Goal: Contribute content: Contribute content

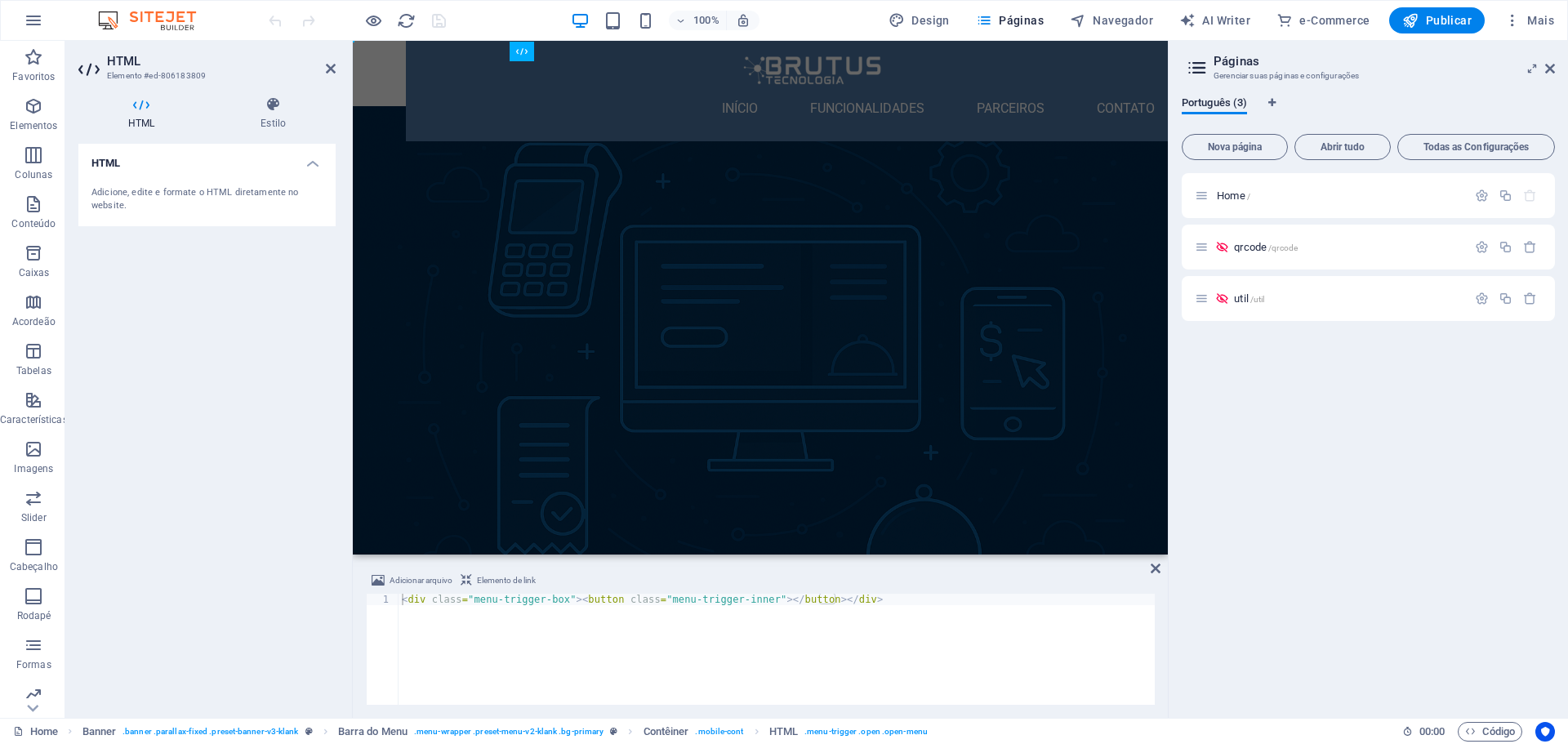
click at [1338, 453] on div "Home / qrcode /qrcode util /util" at bounding box center [1368, 438] width 373 height 531
click at [1238, 150] on span "Nova página" at bounding box center [1234, 146] width 91 height 10
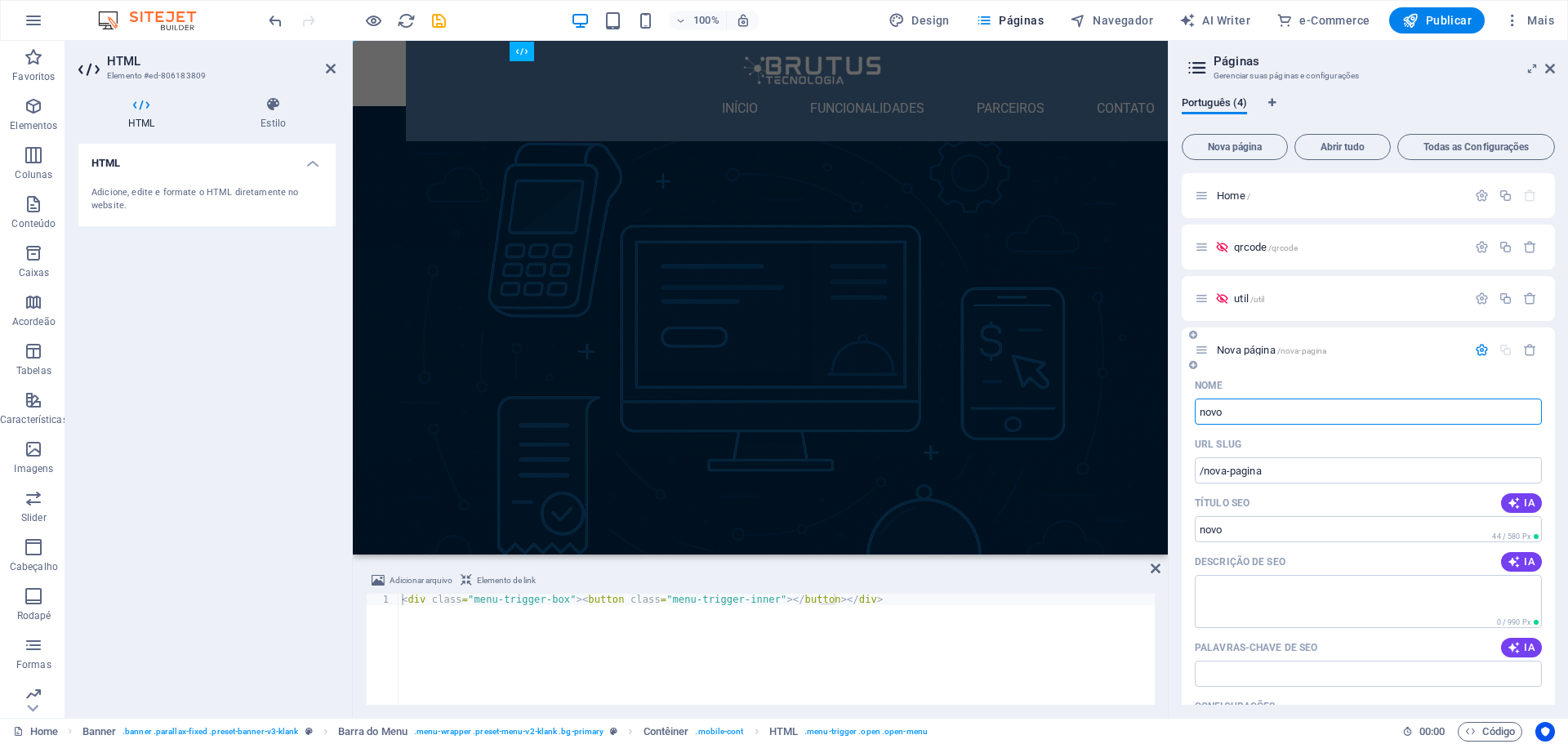
type input "novo"
type input "/novo"
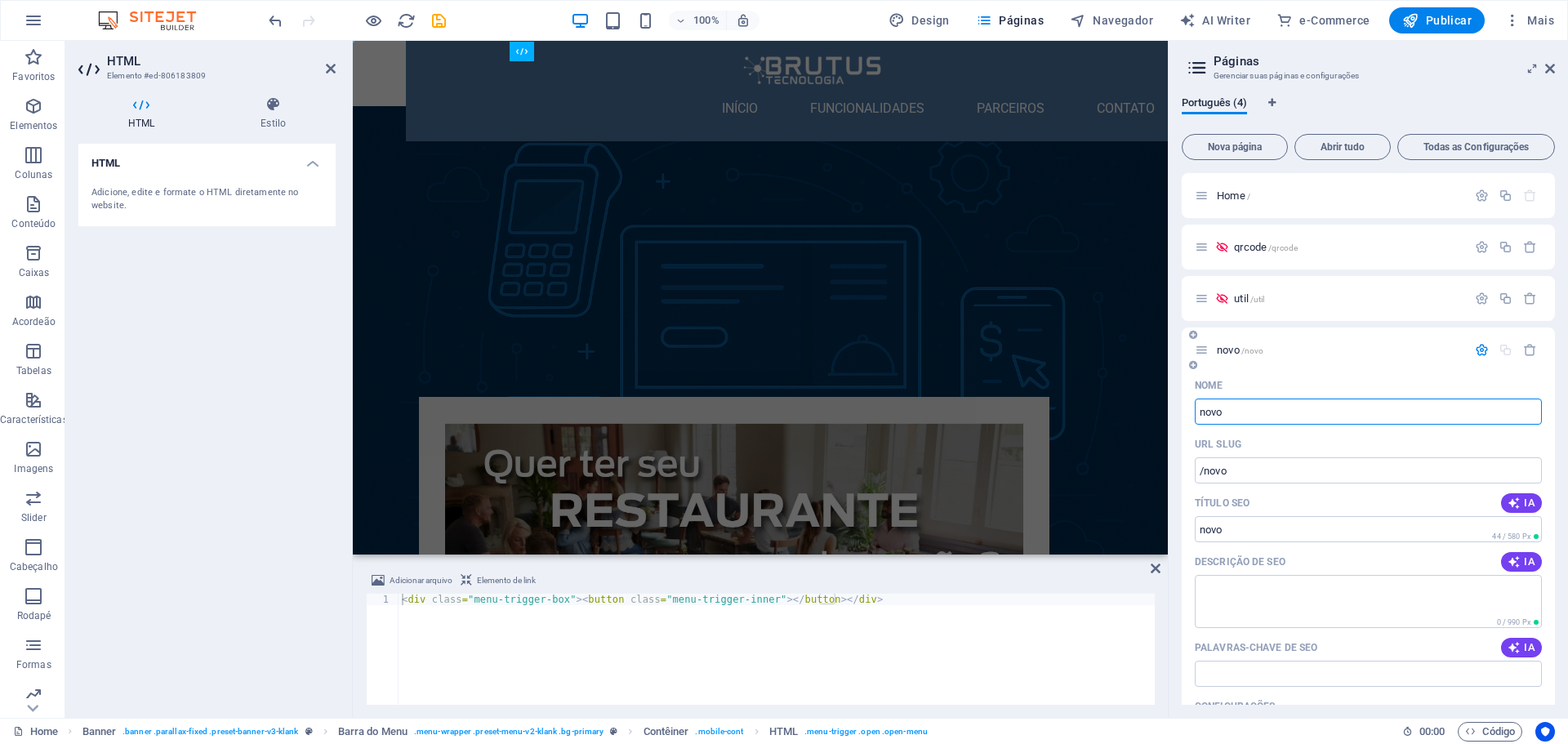
type input "novo"
click at [1323, 347] on p "novo /novo" at bounding box center [1339, 350] width 245 height 11
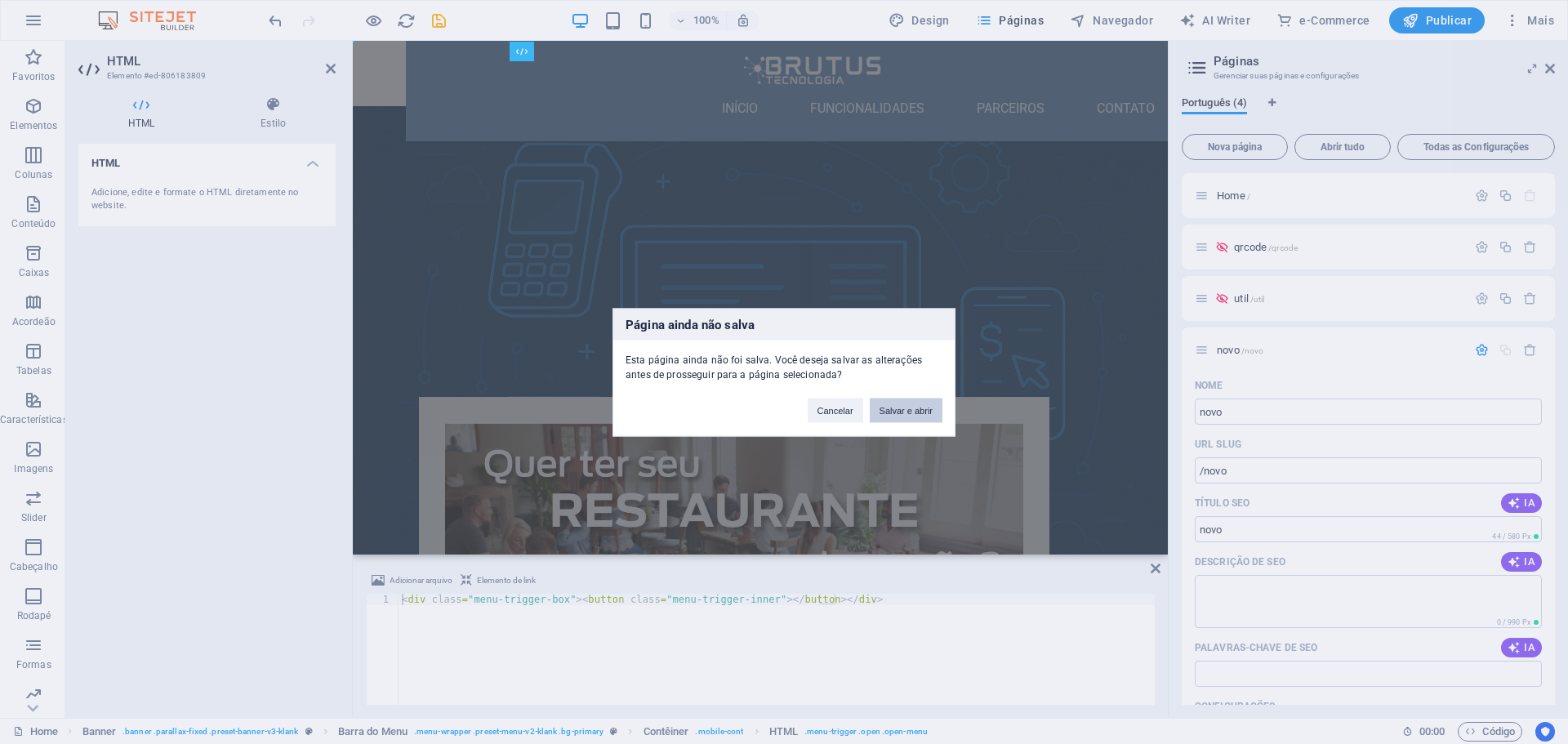
click at [899, 412] on button "Salvar e abrir" at bounding box center [906, 410] width 73 height 25
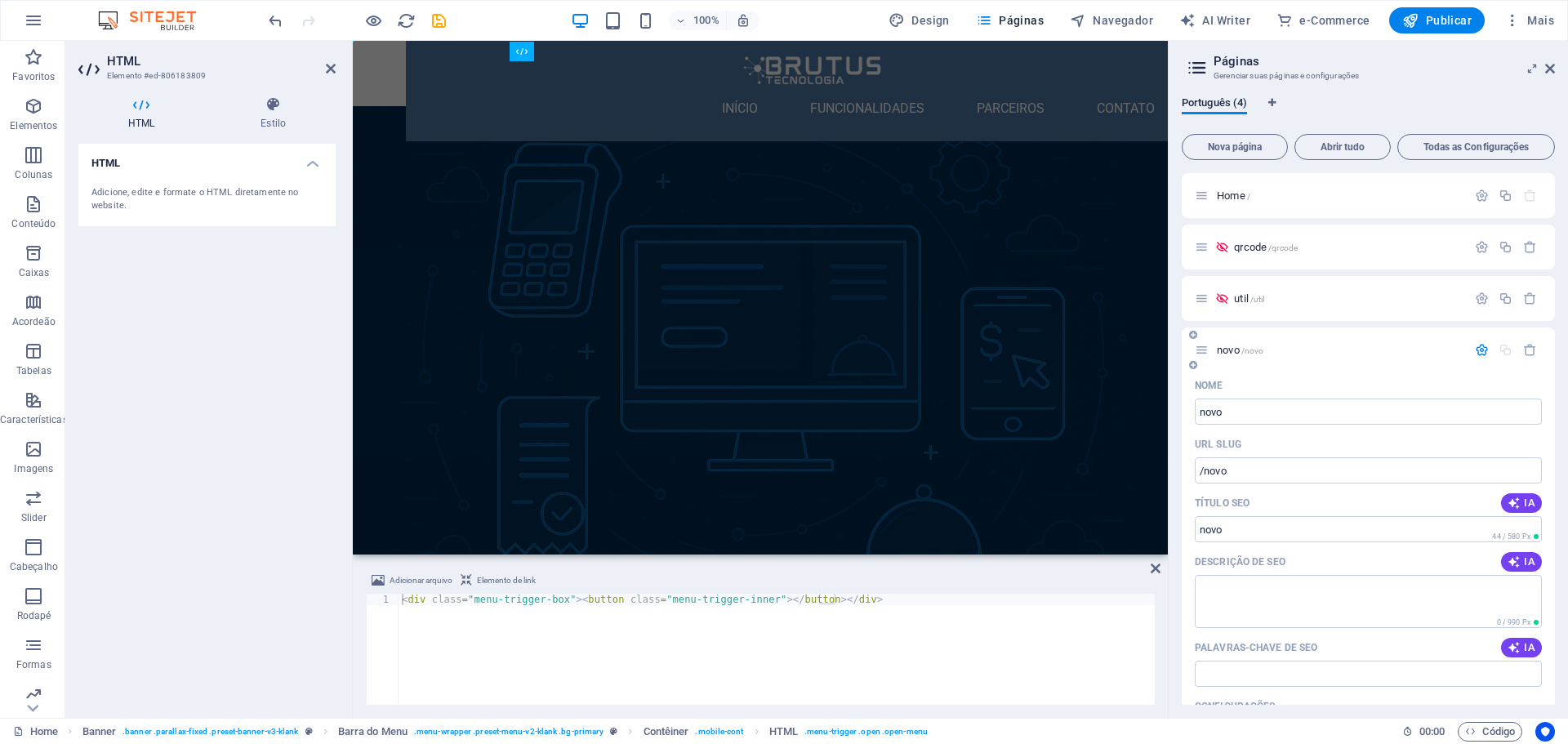
click at [1219, 348] on span "novo /novo" at bounding box center [1240, 350] width 47 height 12
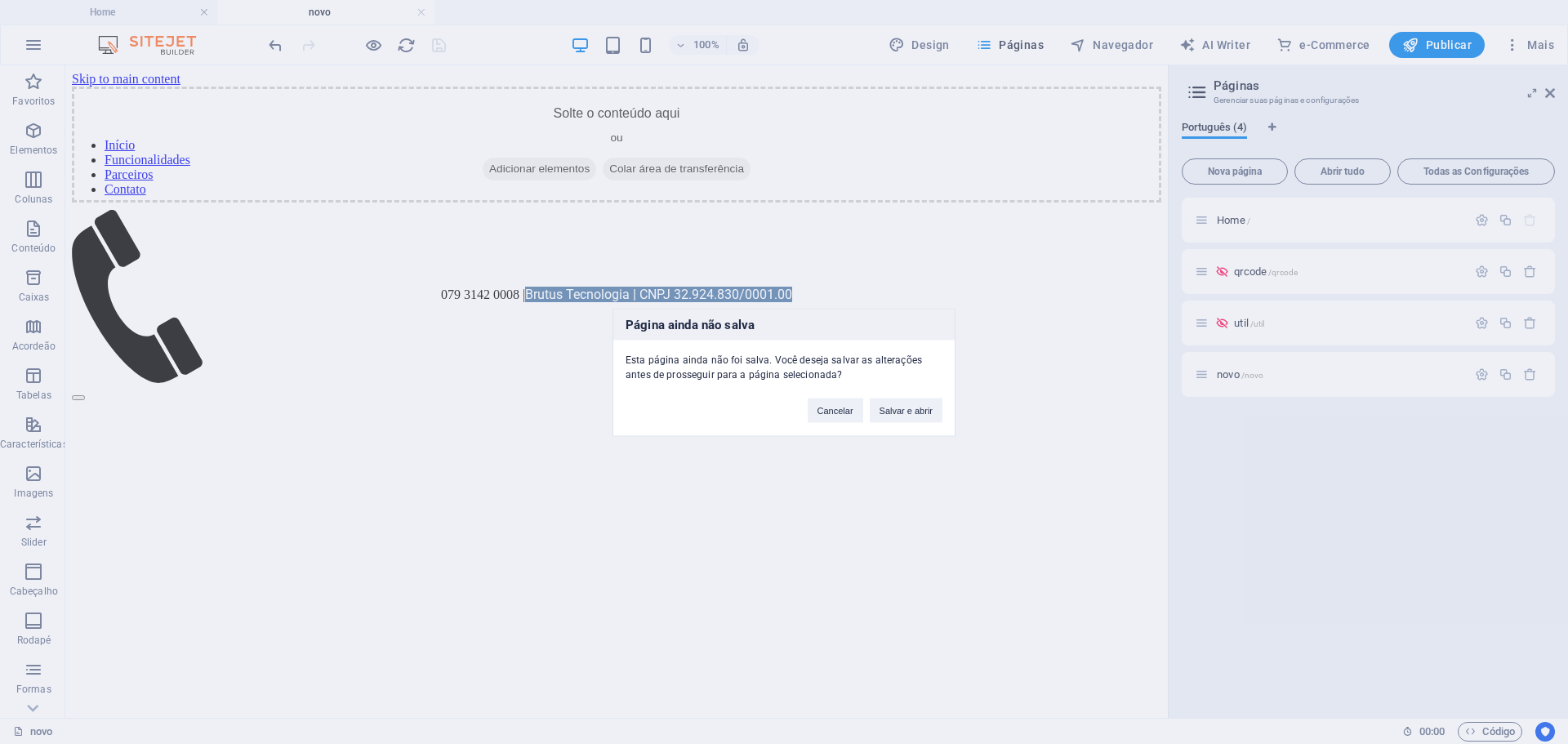
click at [297, 589] on div "Página ainda não salva Esta página ainda não foi salva. Você deseja salvar as a…" at bounding box center [784, 372] width 1568 height 744
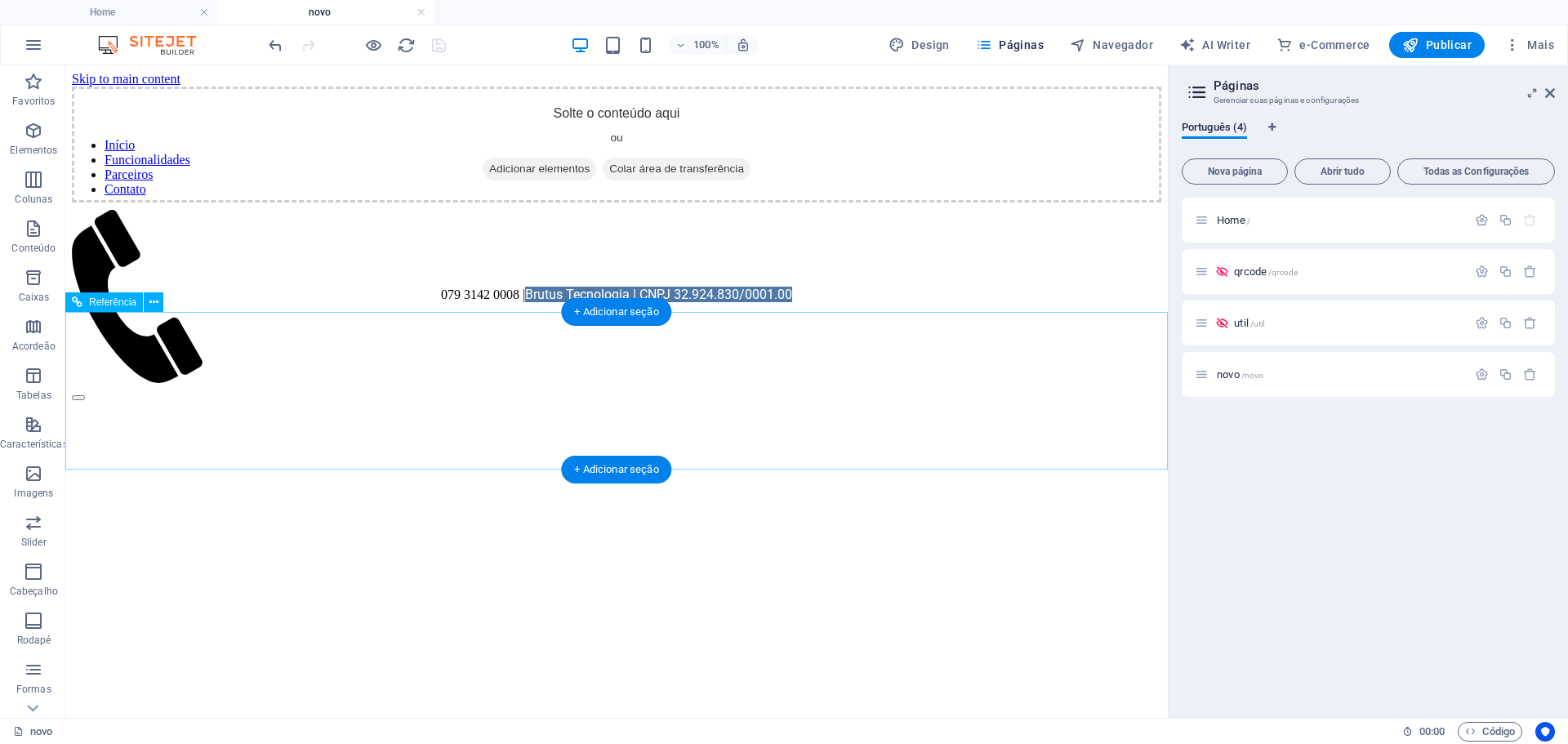
click at [318, 302] on div "079 3142 0008 | Brutus Tecnologia | CNPJ 32.924.830/0001.00" at bounding box center [617, 280] width 1090 height 43
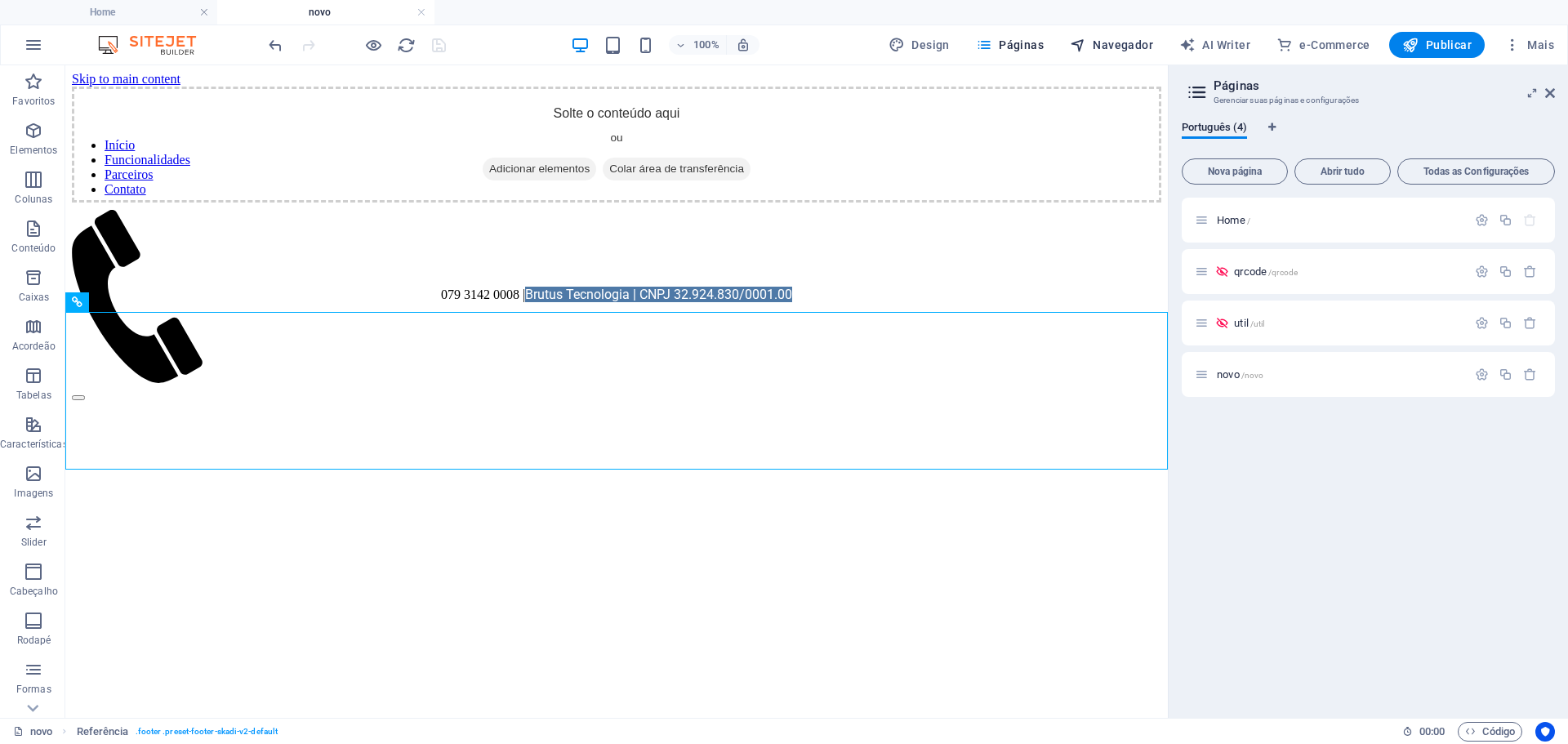
click at [1136, 44] on span "Navegador" at bounding box center [1112, 44] width 83 height 16
select select "18218601-pt"
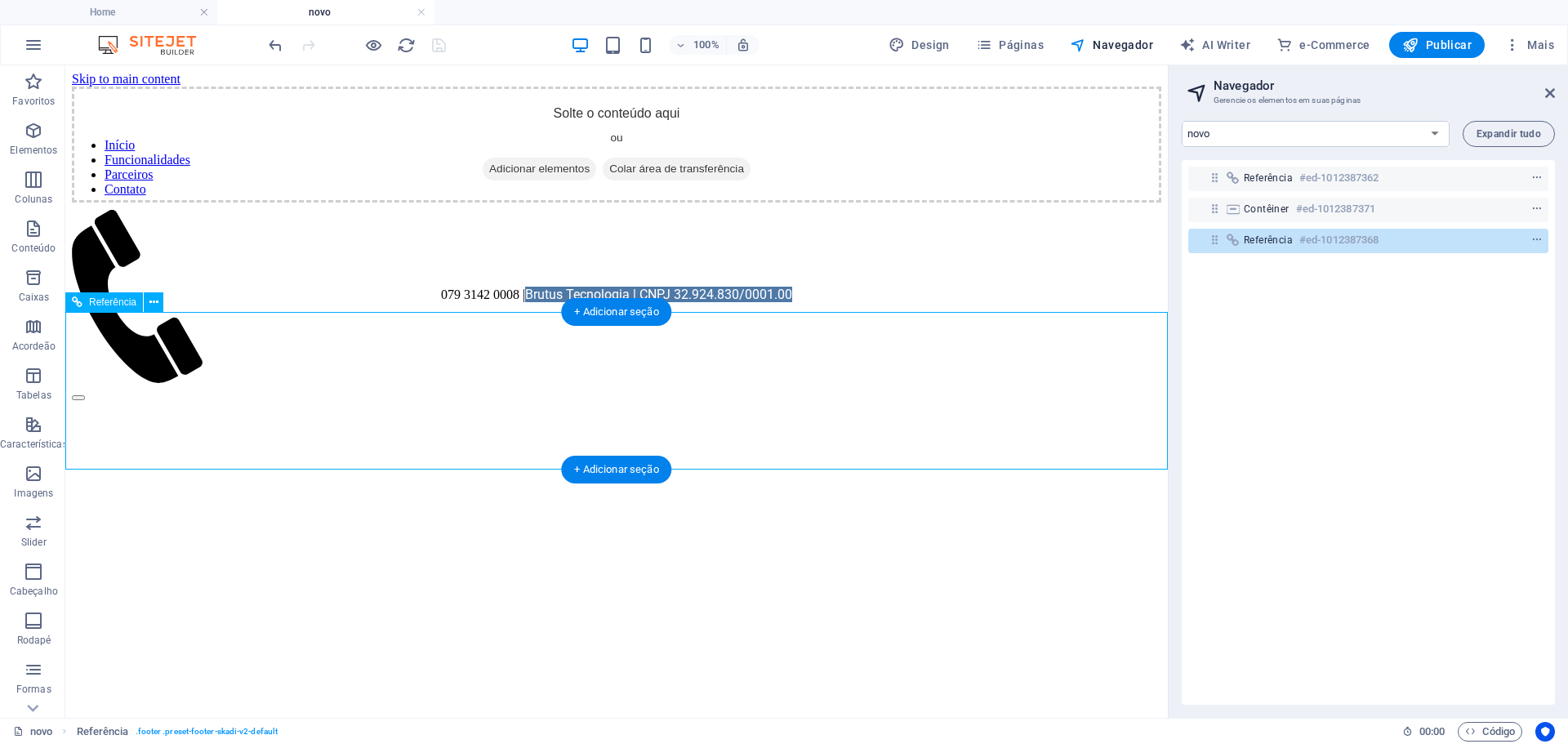
click at [1277, 244] on span "Referência" at bounding box center [1268, 240] width 49 height 13
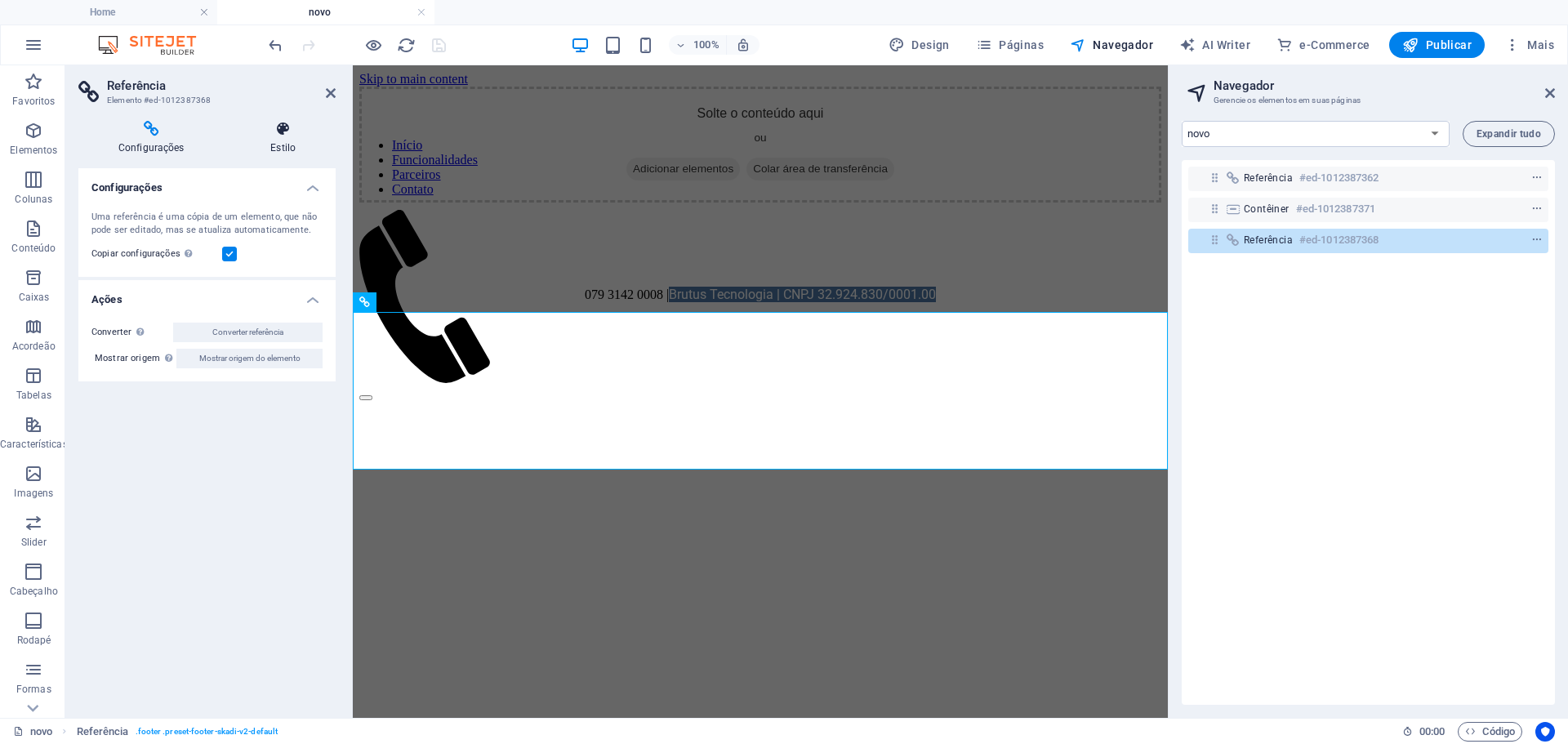
click at [292, 135] on icon at bounding box center [283, 128] width 105 height 16
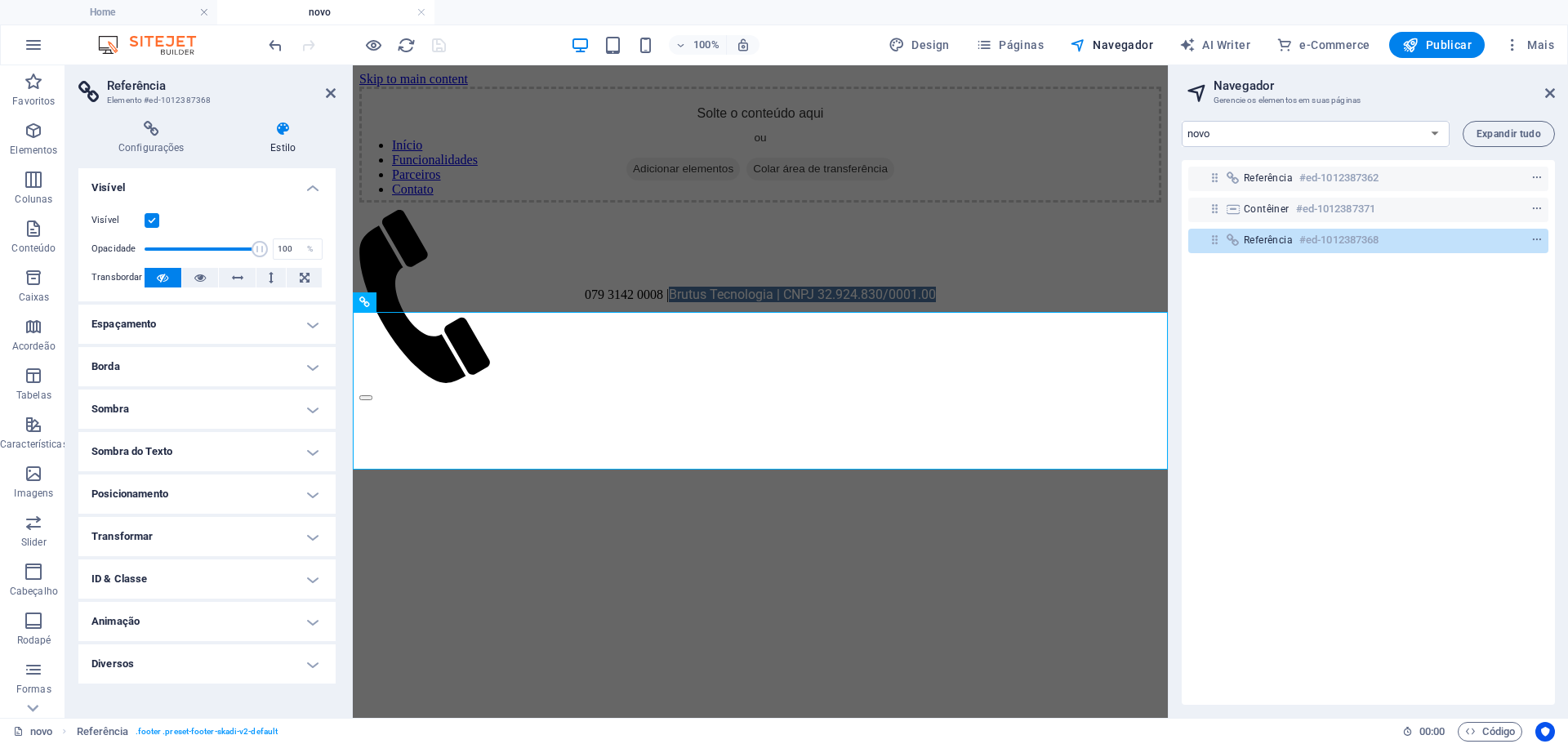
click at [664, 315] on html "Skip to main content Início Funcionalidades Parceiros Contato Solte o conteúdo …" at bounding box center [760, 190] width 815 height 250
click at [1382, 383] on div "Referência #ed-1012387362 Contêiner #ed-1012387371 Referência #ed-1012387368" at bounding box center [1368, 432] width 373 height 545
click at [606, 203] on div "Solte o conteúdo aqui ou Adicionar elementos Colar área de transferência" at bounding box center [760, 144] width 802 height 116
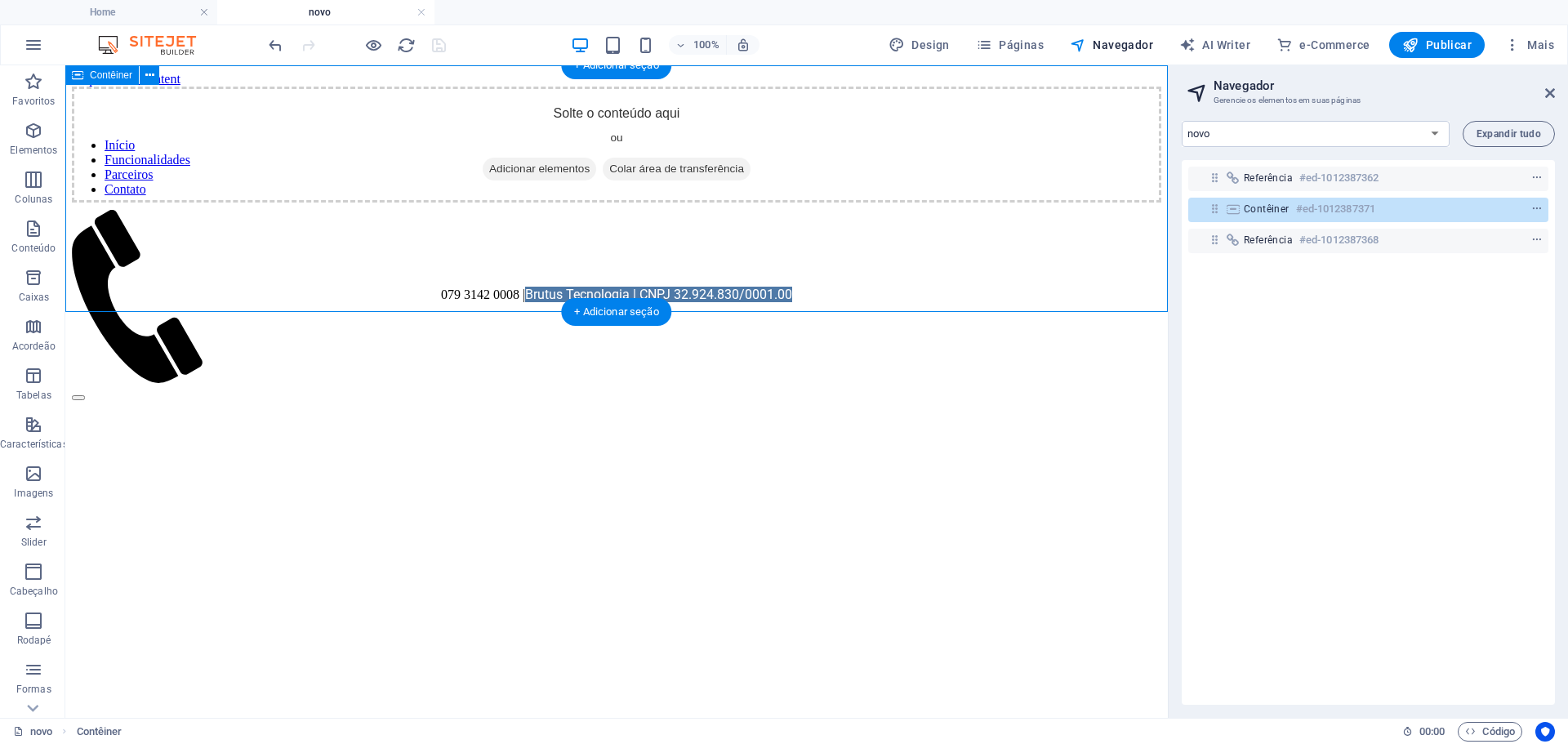
click at [538, 181] on span "Adicionar elementos" at bounding box center [539, 169] width 113 height 23
click at [36, 477] on icon "button" at bounding box center [34, 474] width 19 height 19
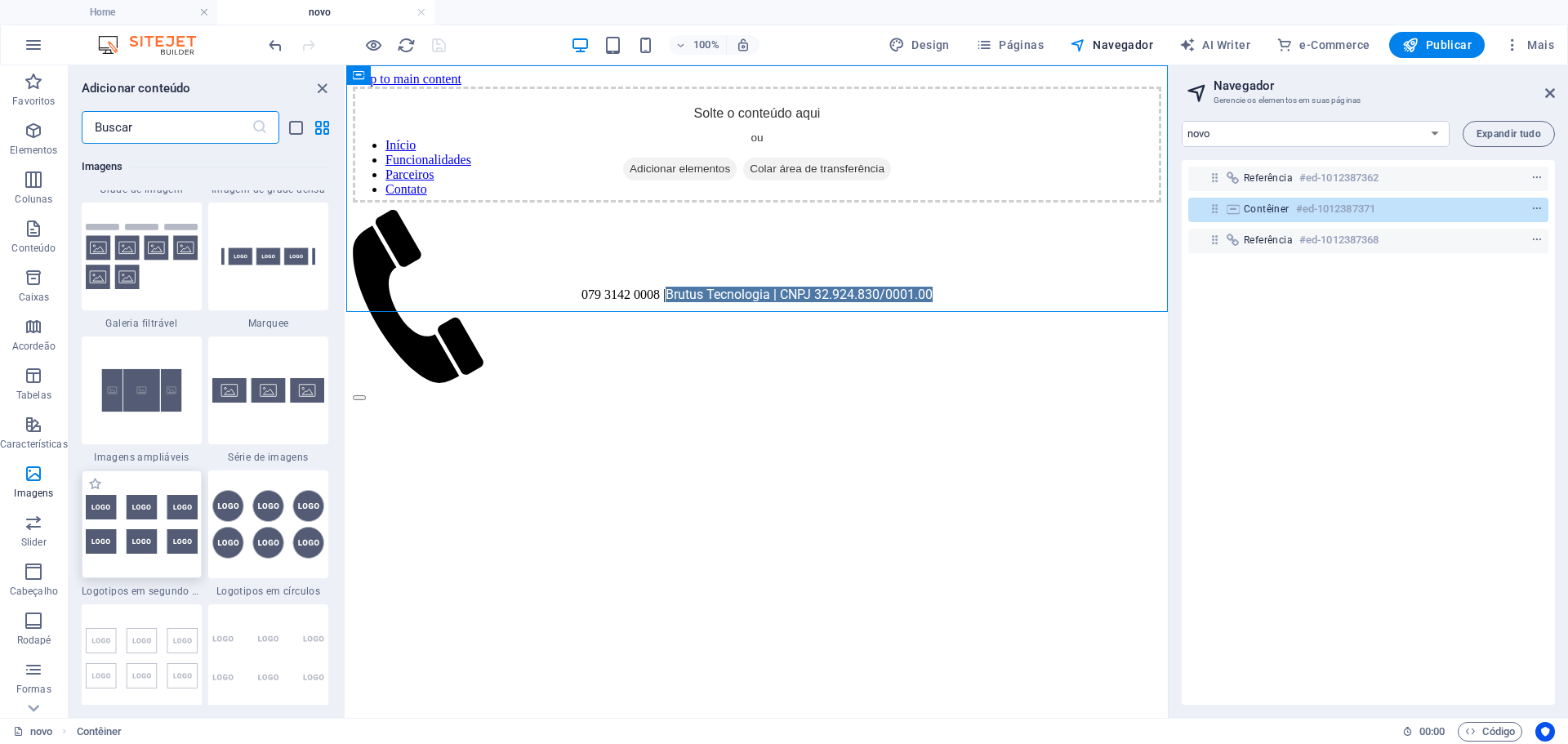
scroll to position [8688, 0]
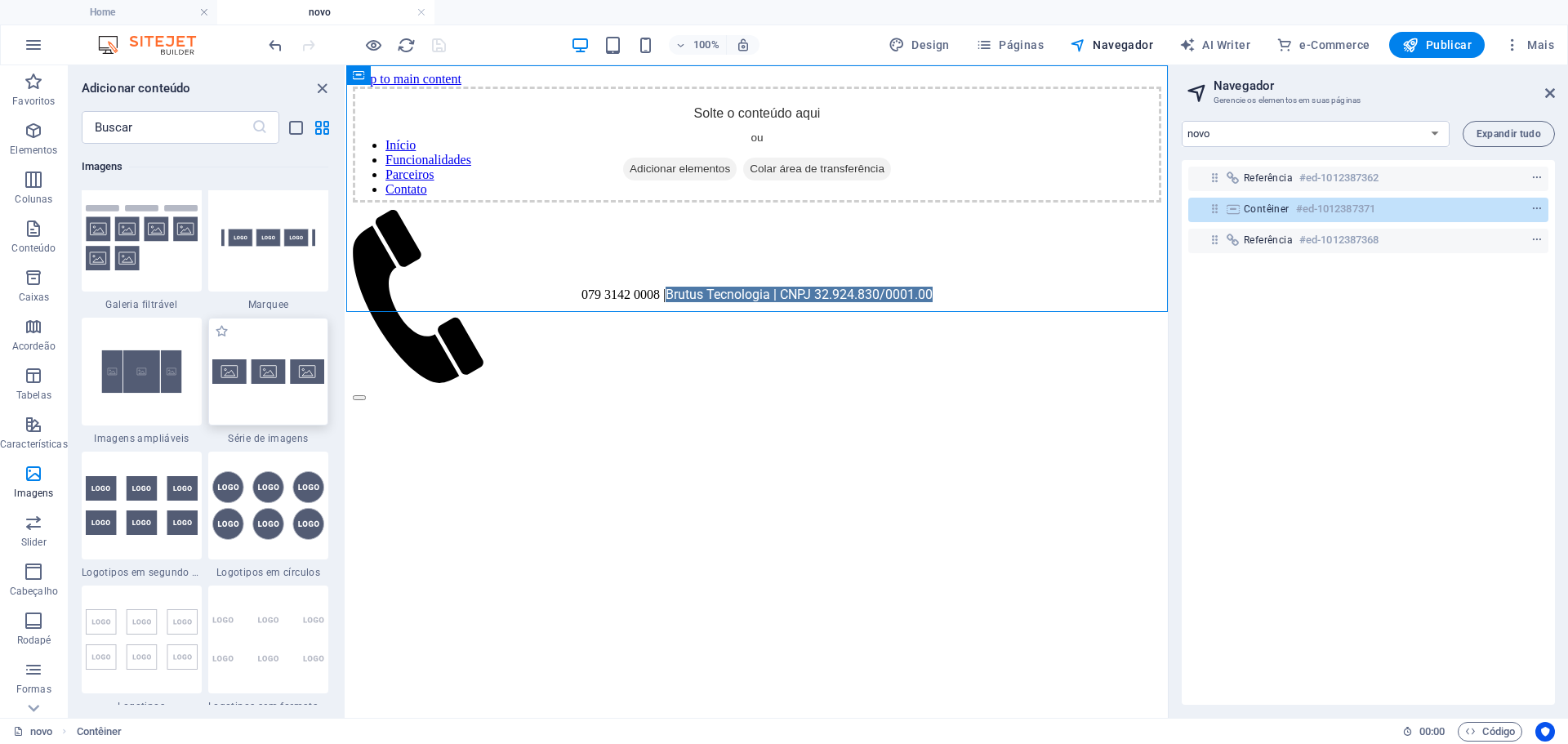
click at [300, 413] on div at bounding box center [268, 372] width 120 height 108
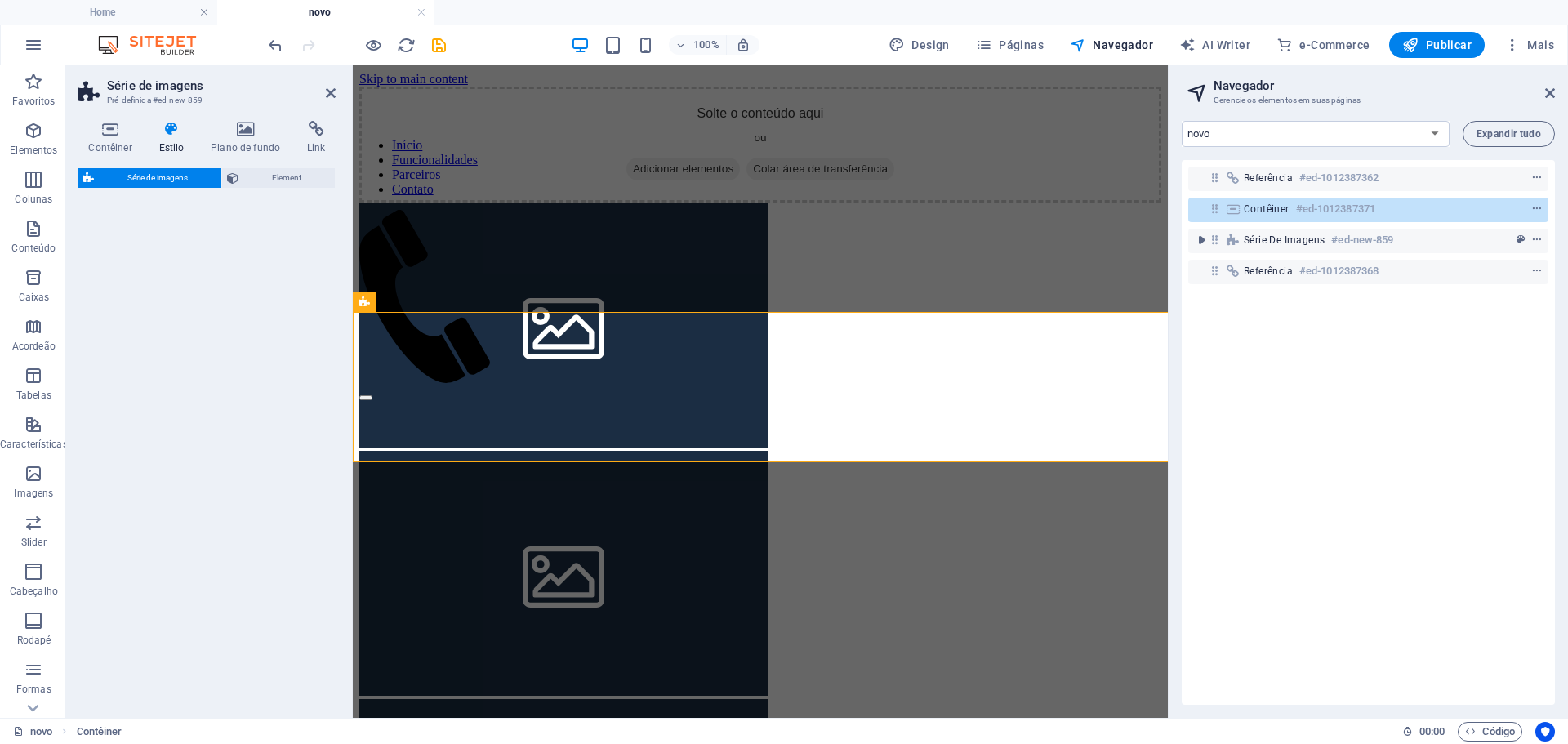
select select "rem"
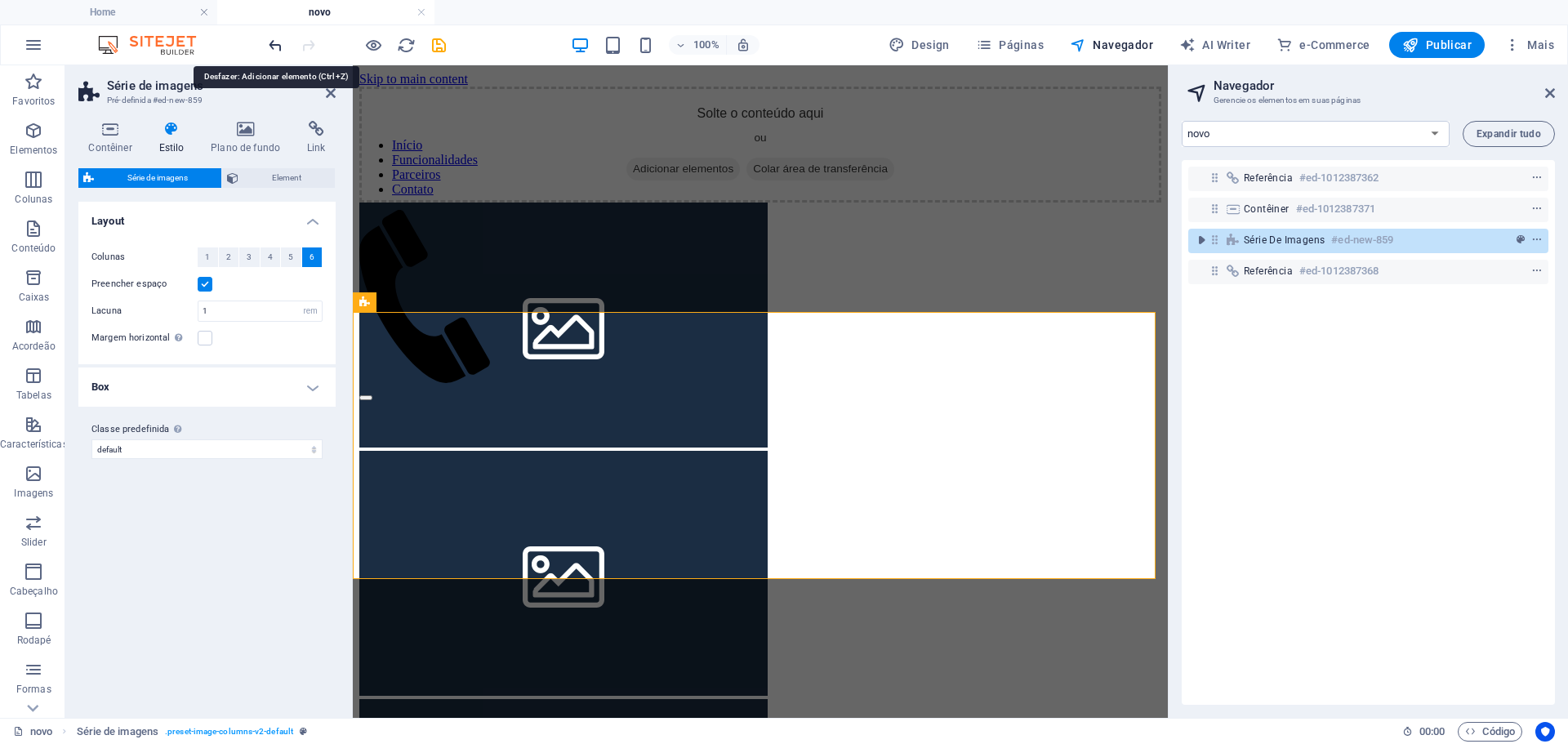
click at [268, 41] on icon "undo" at bounding box center [276, 45] width 19 height 19
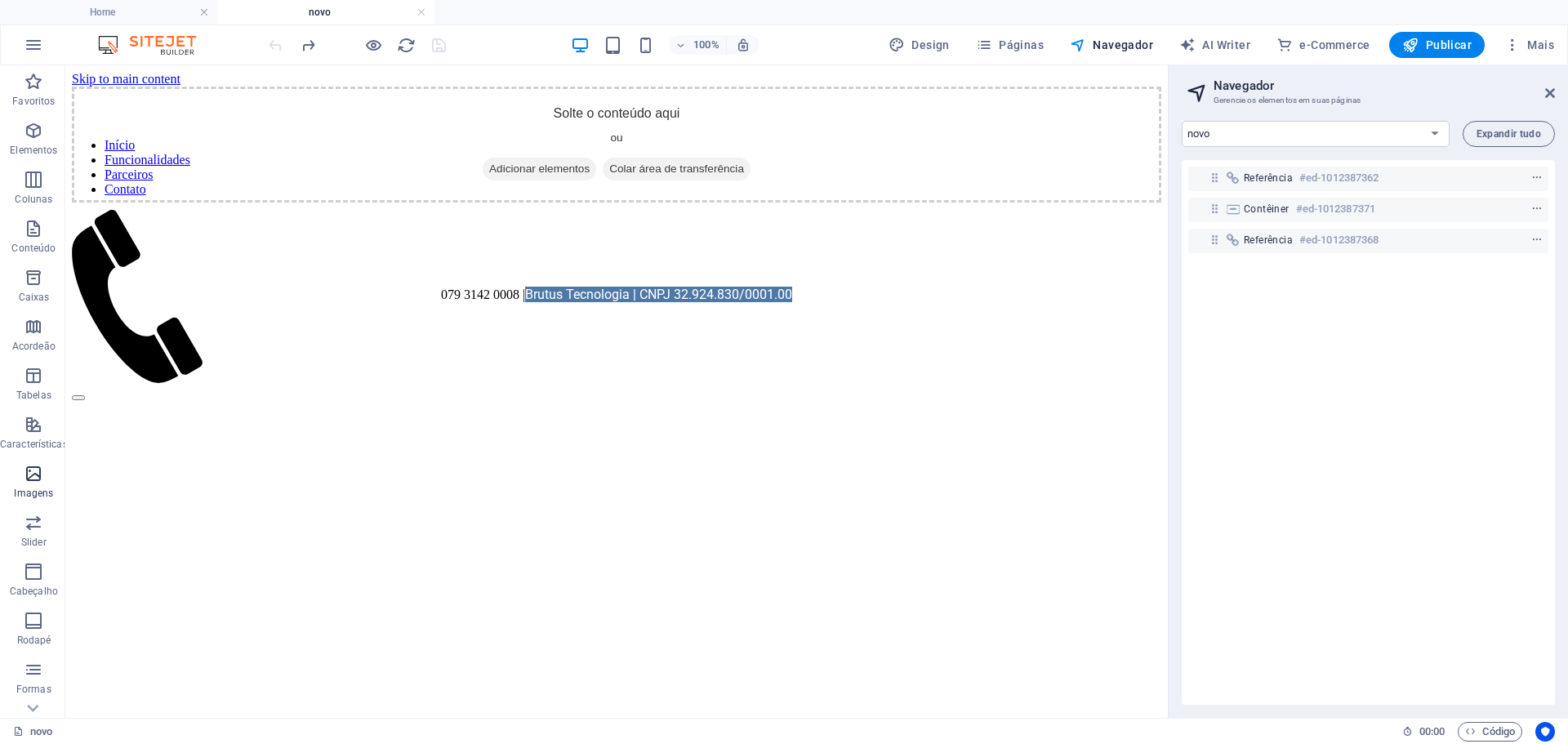
click at [23, 487] on p "Imagens" at bounding box center [34, 492] width 39 height 13
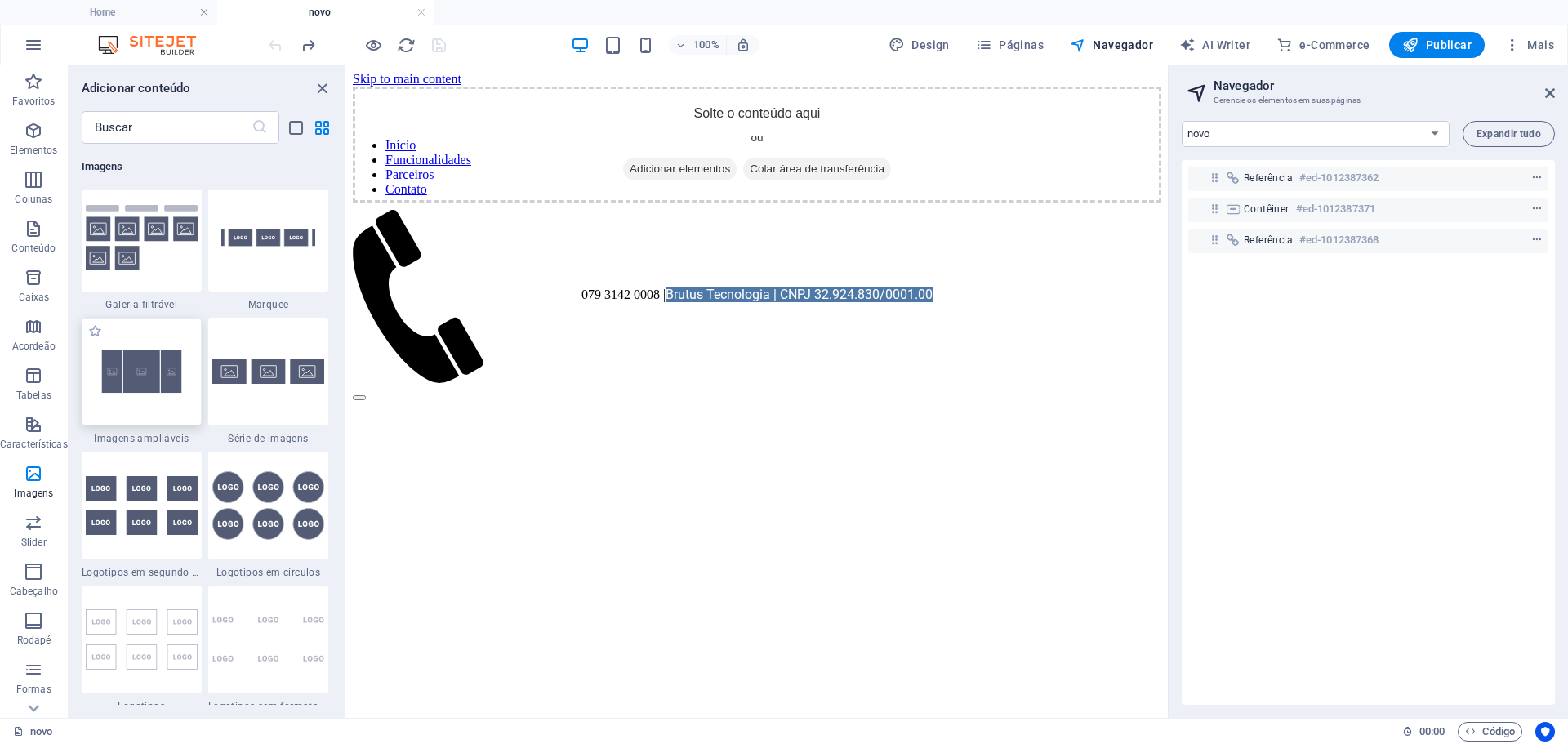
click at [132, 385] on img at bounding box center [142, 371] width 112 height 74
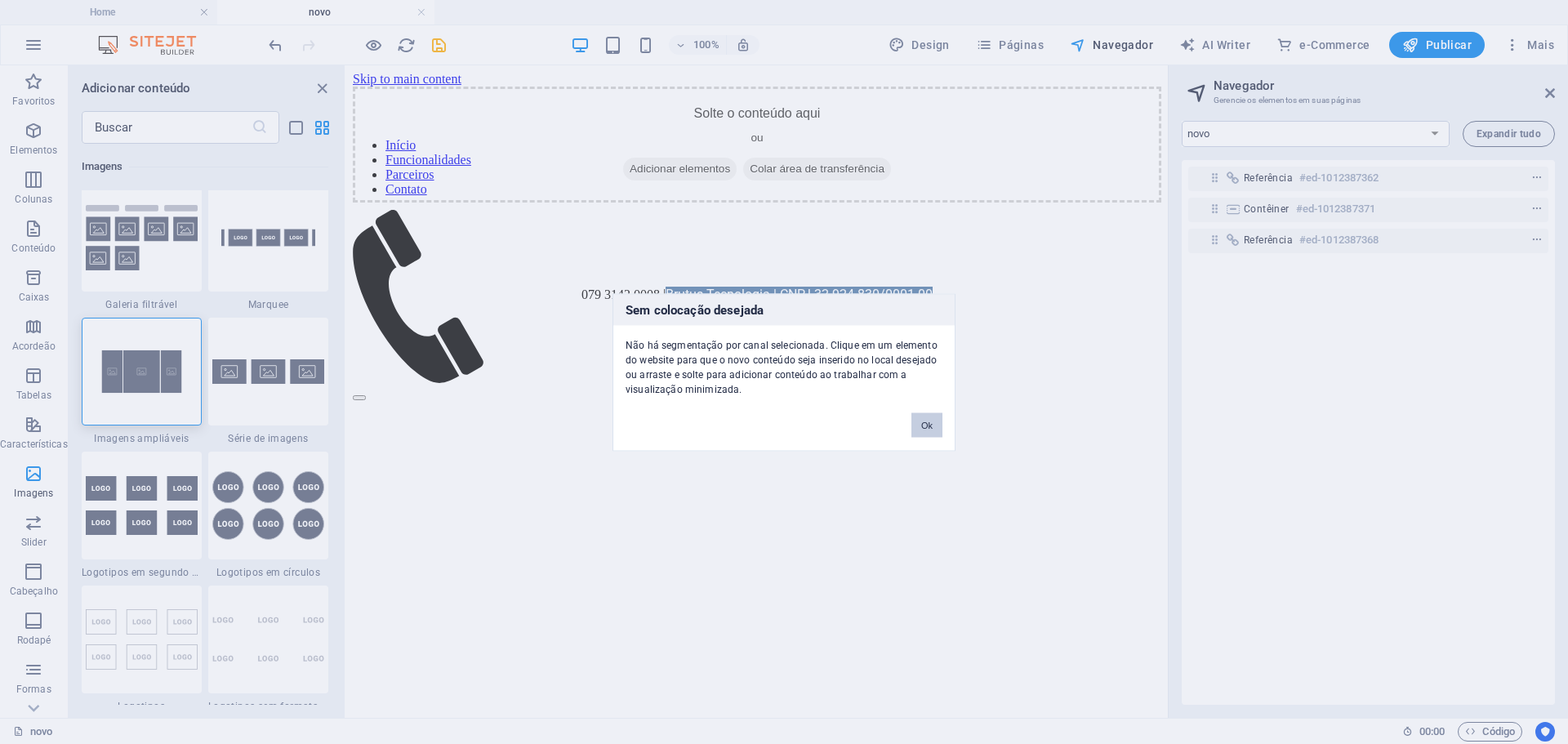
click at [937, 423] on button "Ok" at bounding box center [927, 425] width 31 height 25
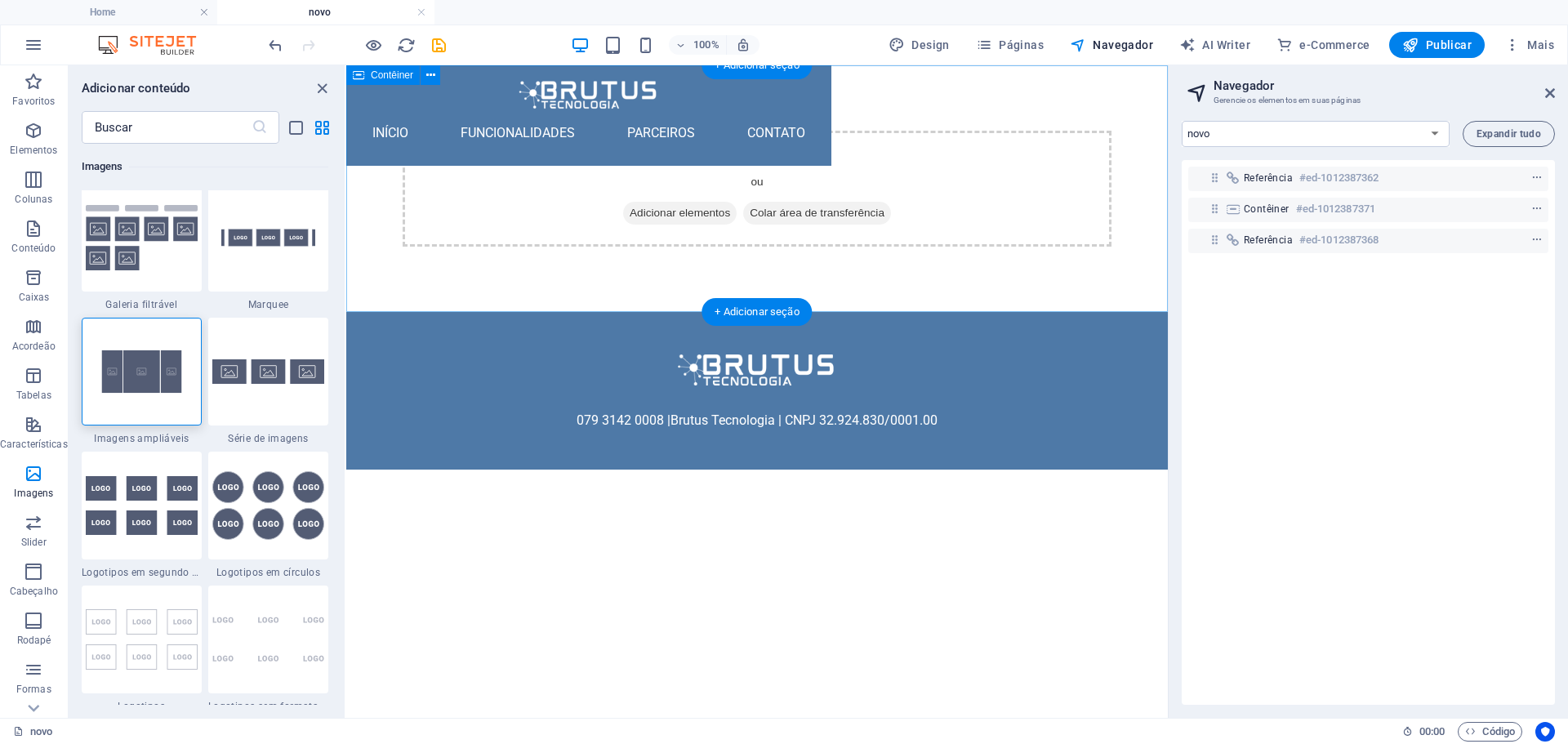
click at [470, 163] on div "Solte o conteúdo aqui ou Adicionar elementos Colar área de transferência" at bounding box center [757, 188] width 709 height 116
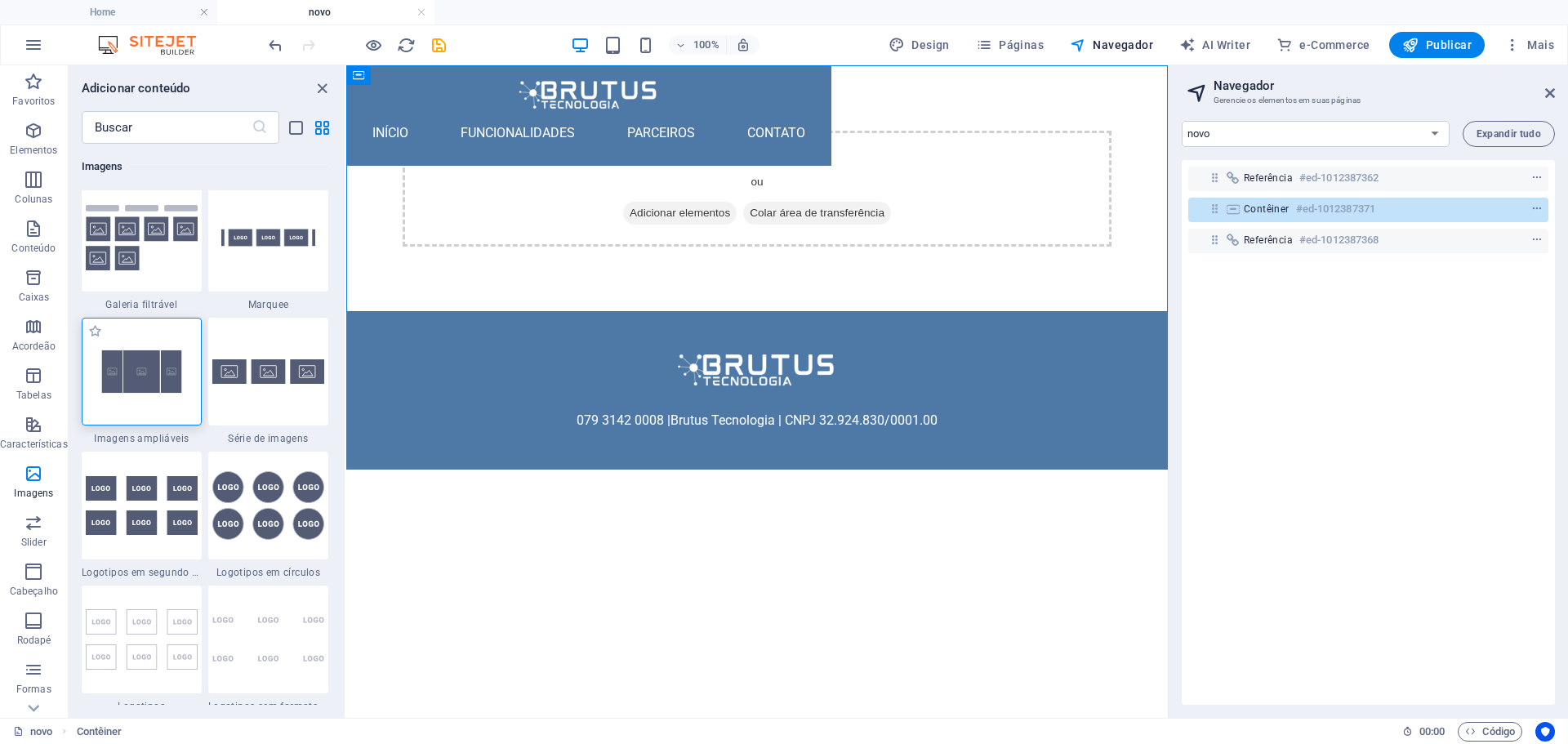
click at [152, 363] on img at bounding box center [142, 371] width 112 height 74
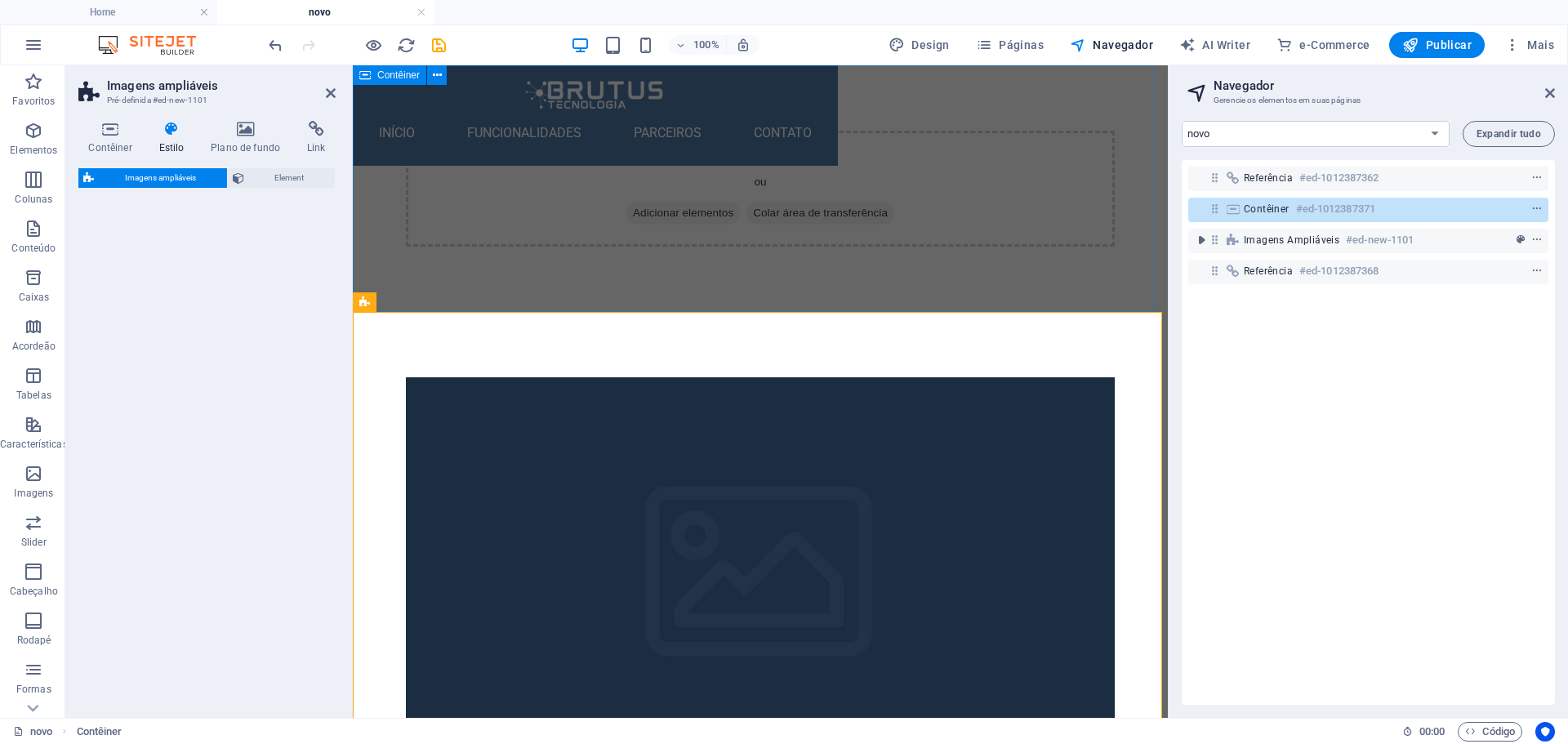
select select "rem"
select select "px"
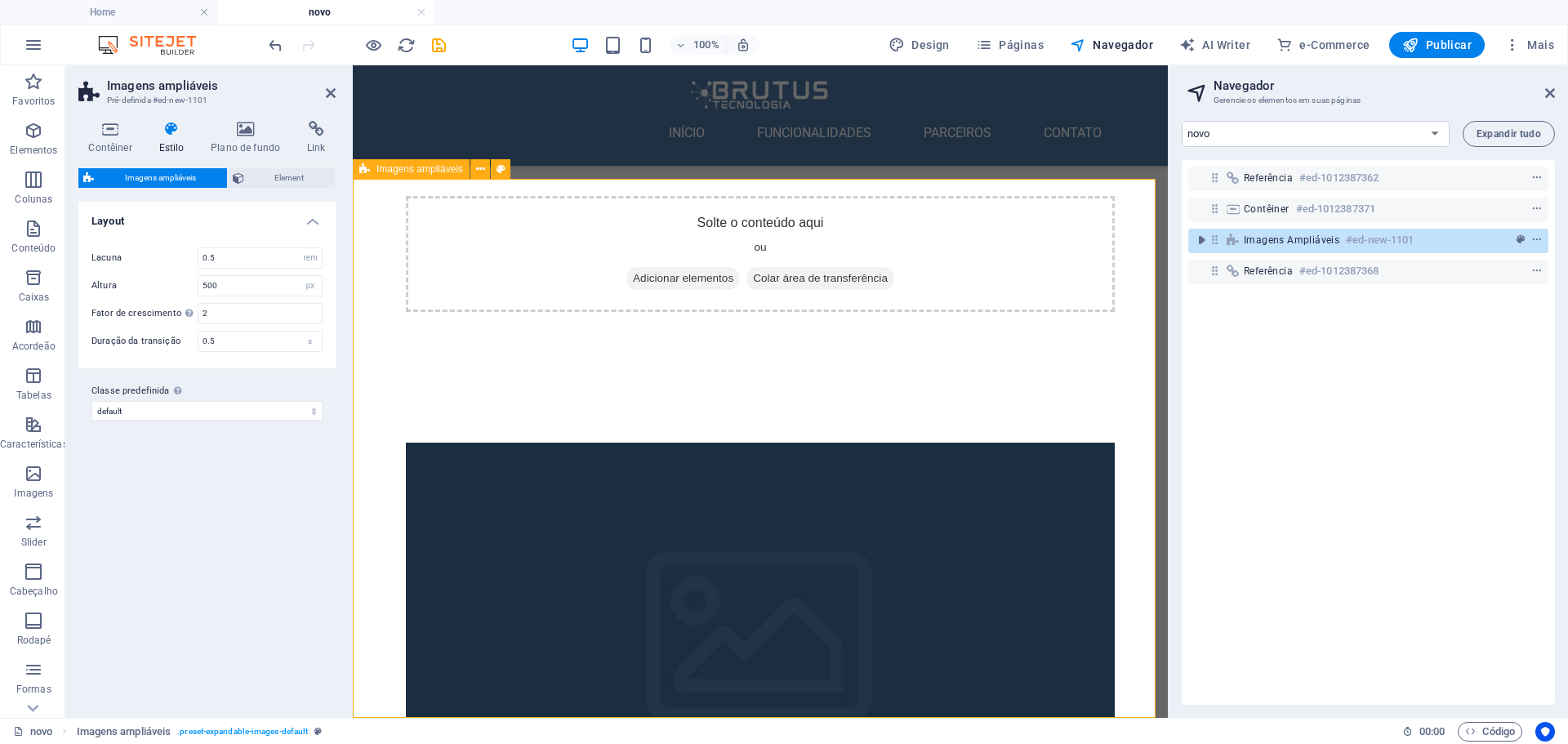
scroll to position [229, 0]
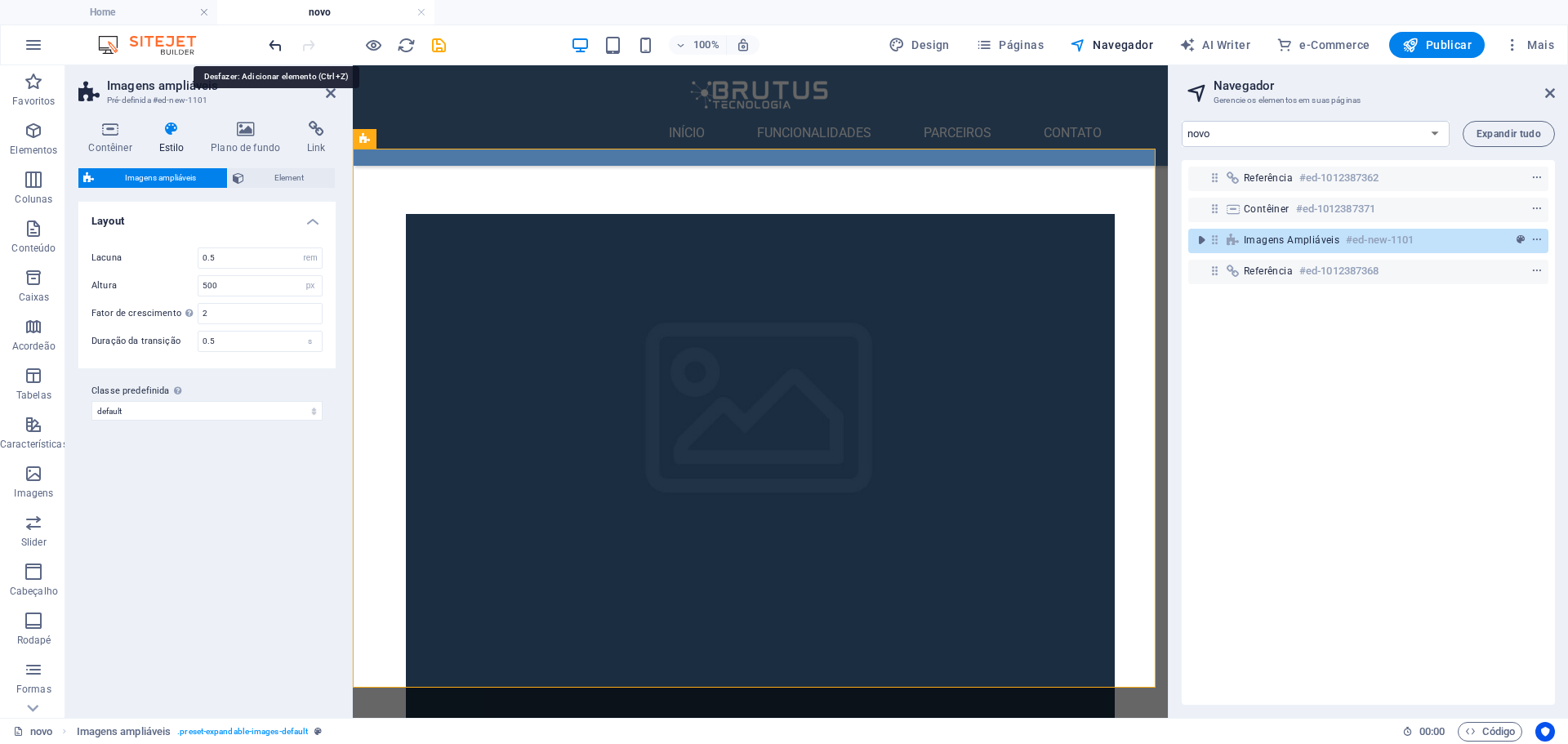
click at [271, 45] on icon "undo" at bounding box center [276, 45] width 19 height 19
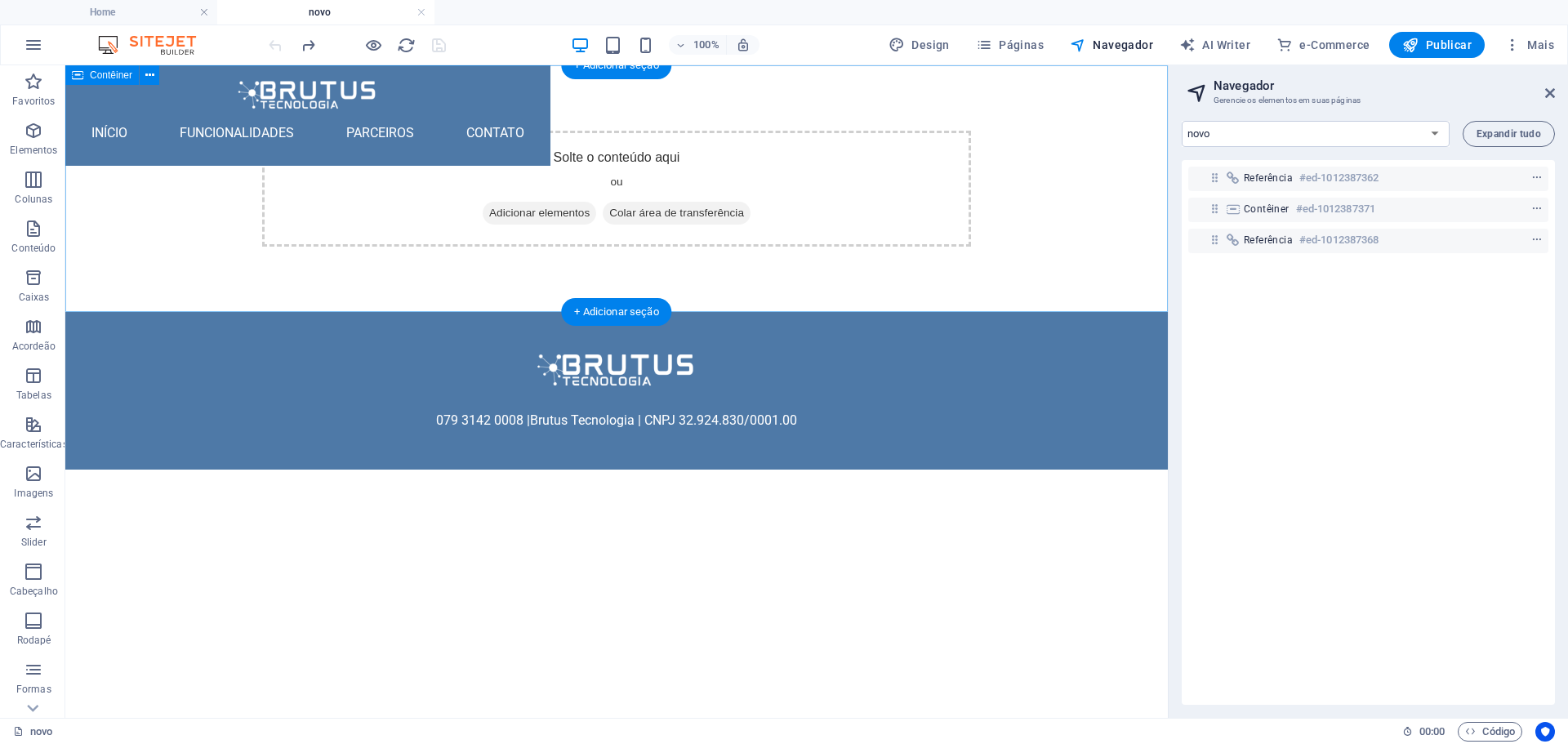
click at [552, 219] on span "Adicionar elementos" at bounding box center [539, 213] width 113 height 23
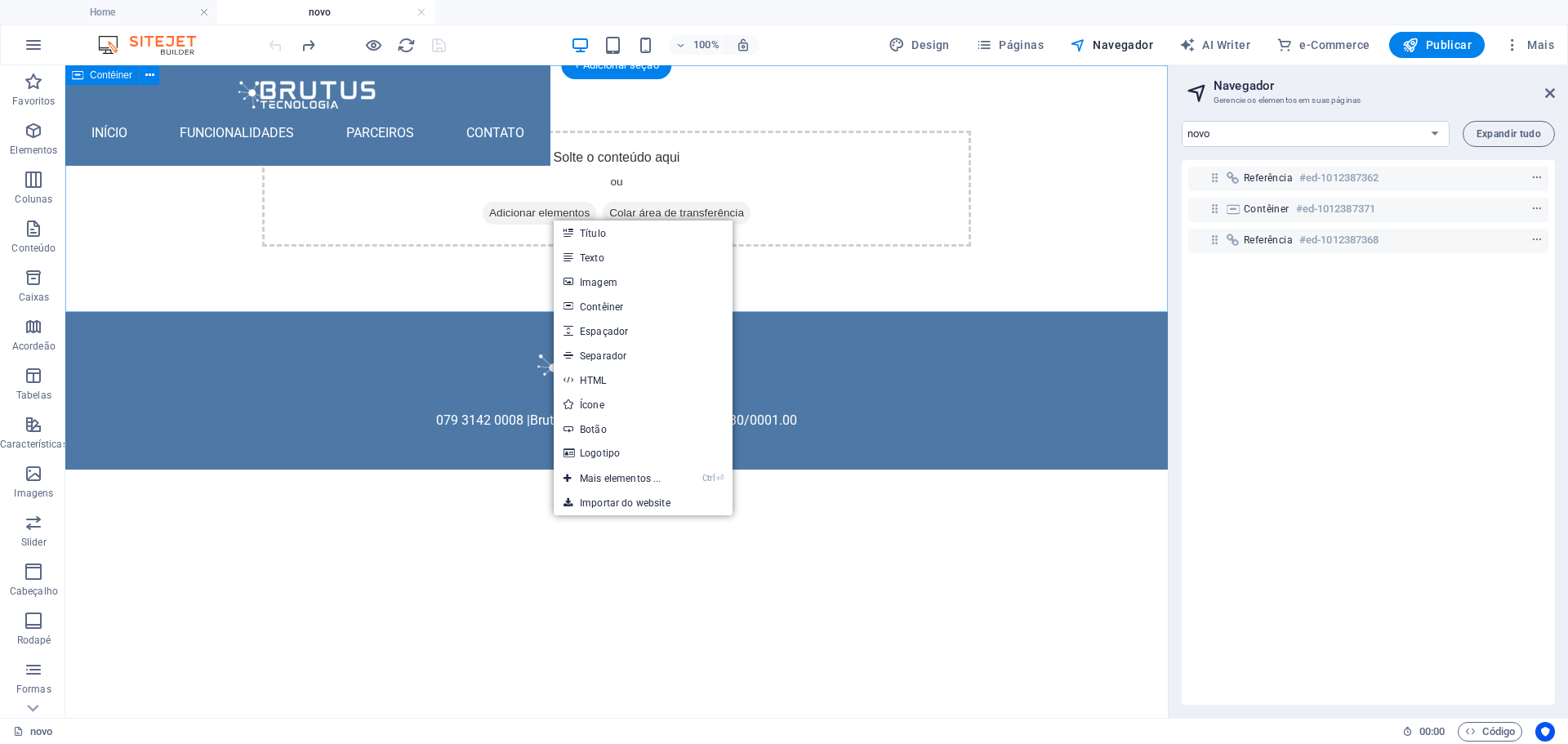
click at [255, 235] on div "Solte o conteúdo aqui ou Adicionar elementos Colar área de transferência" at bounding box center [617, 189] width 1103 height 246
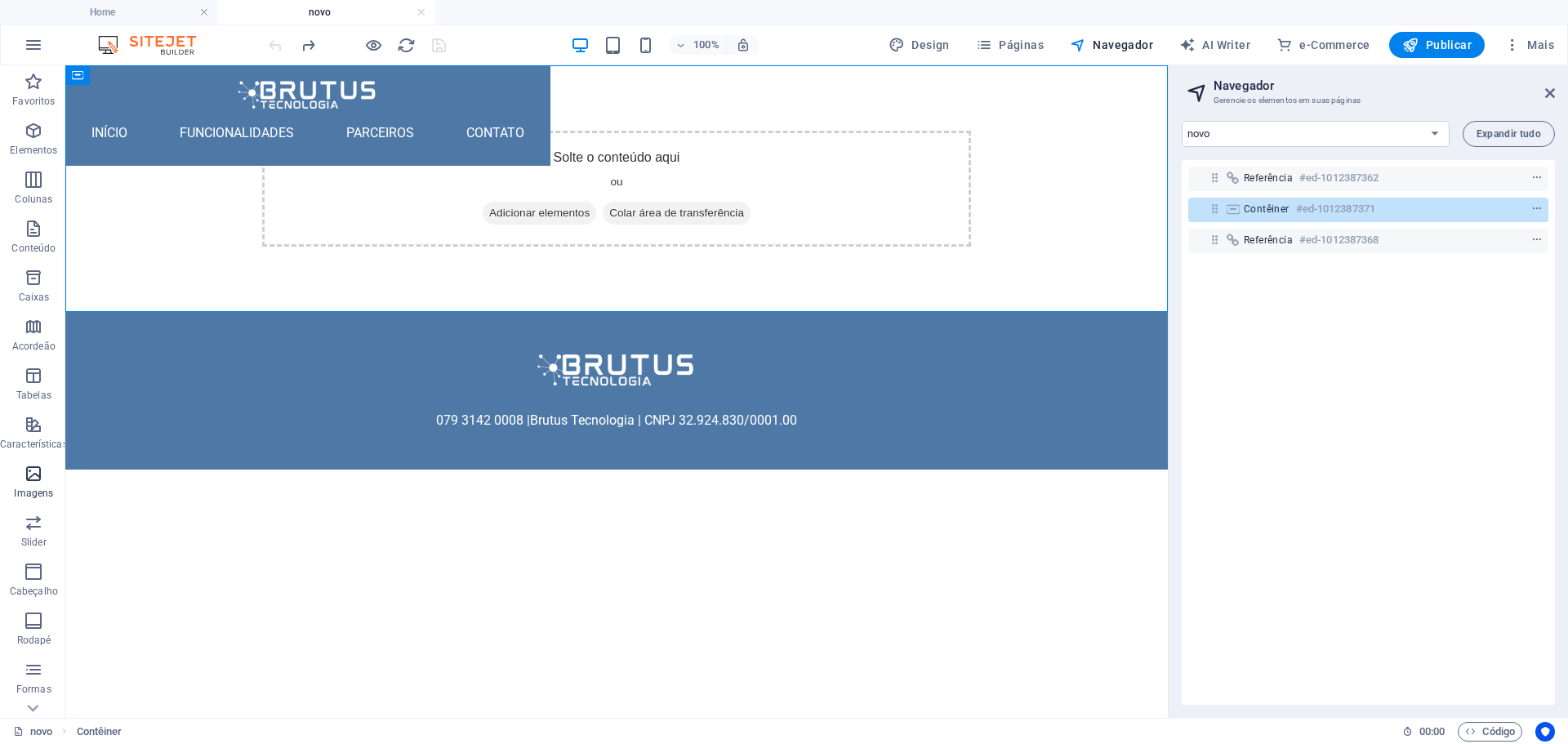
click at [27, 486] on p "Imagens" at bounding box center [34, 492] width 39 height 13
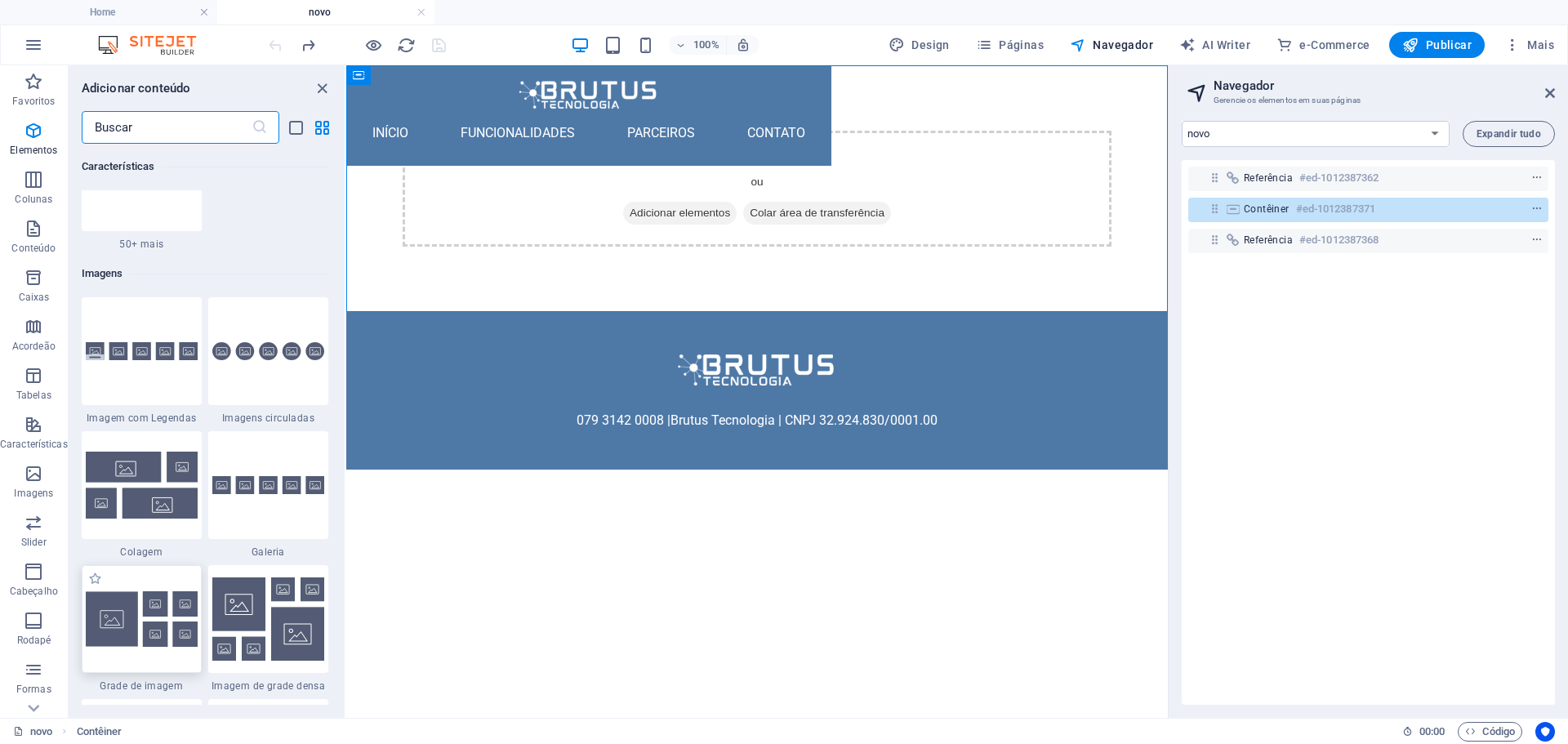
scroll to position [8280, 0]
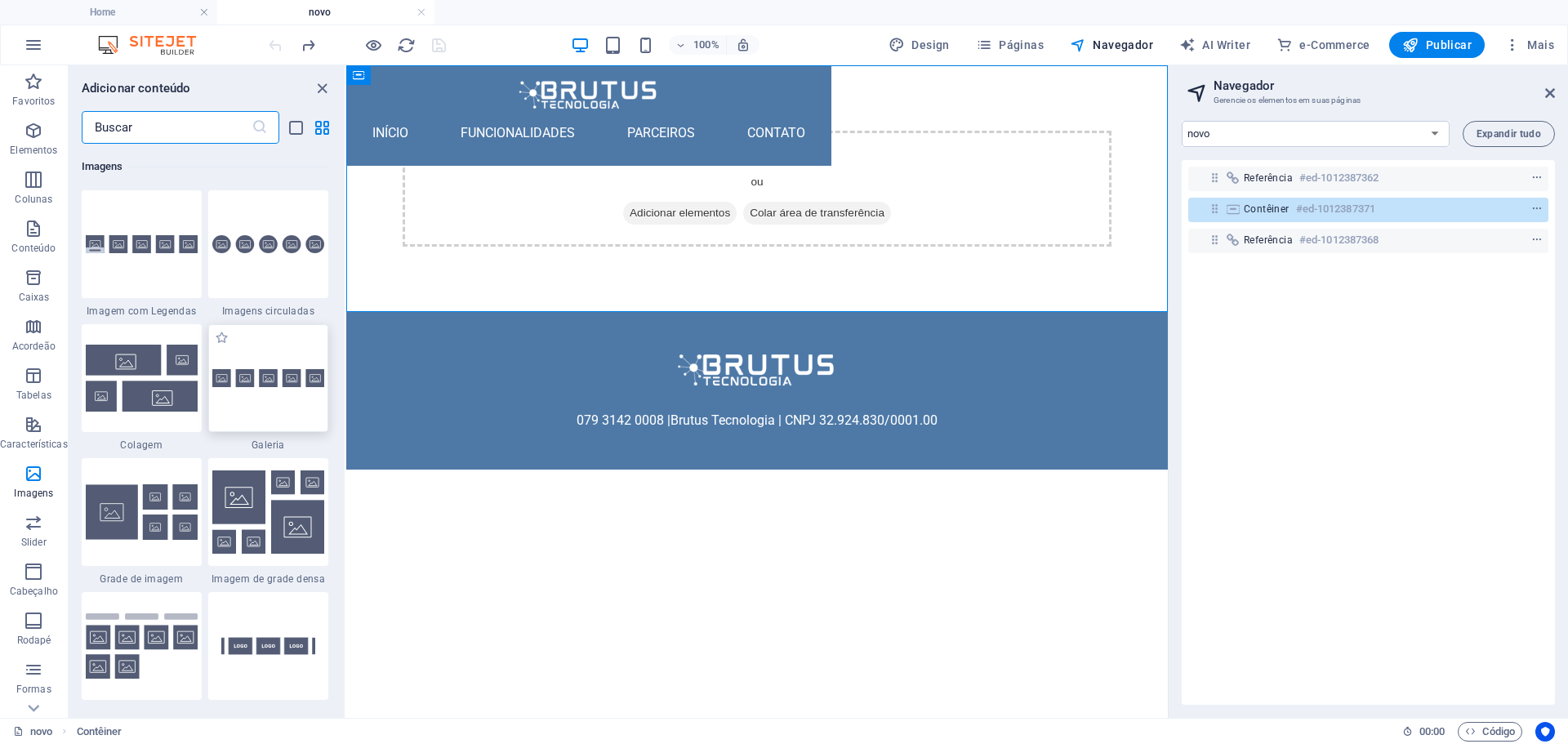
click at [274, 392] on div at bounding box center [268, 378] width 120 height 108
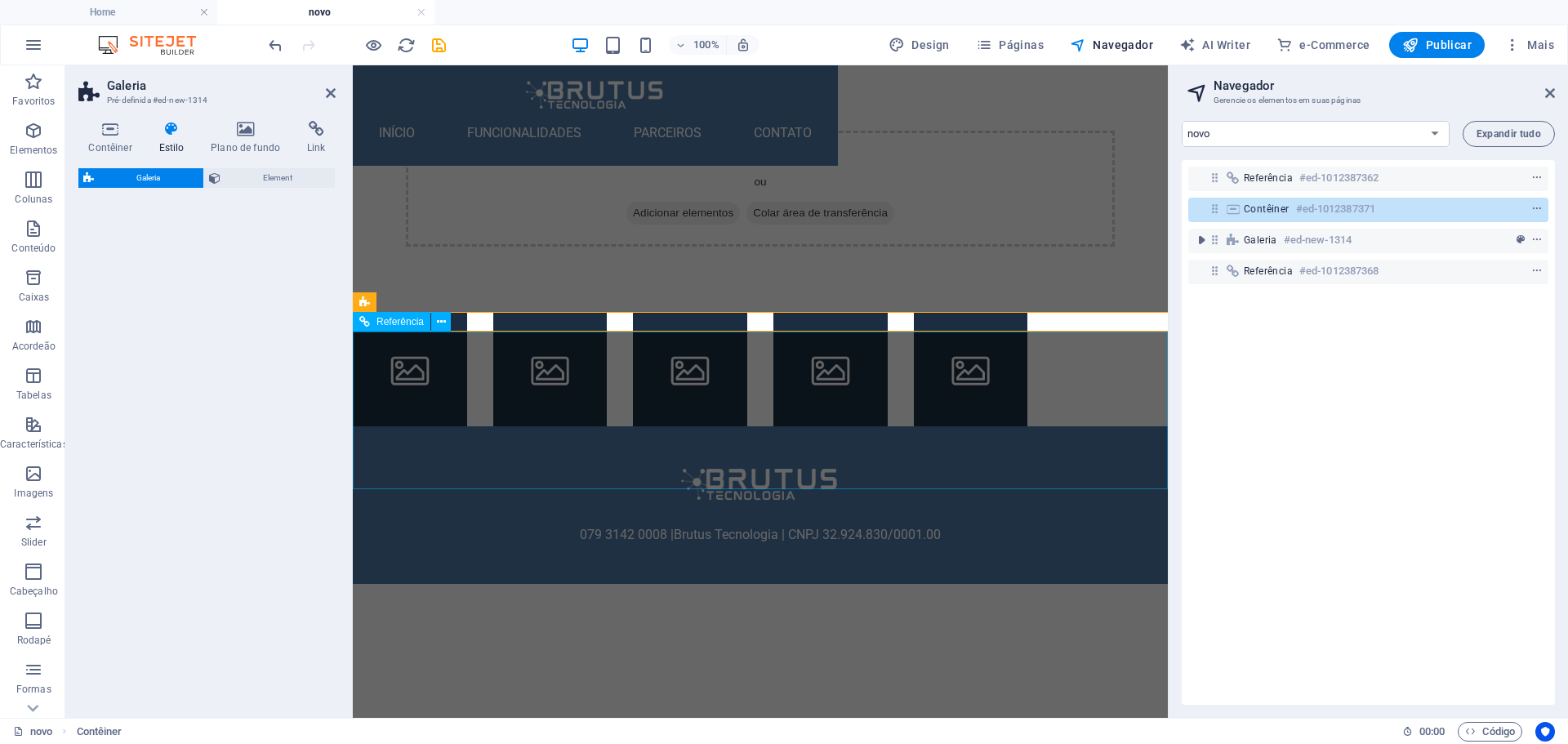
select select "rem"
select select "preset-gallery-v3-default"
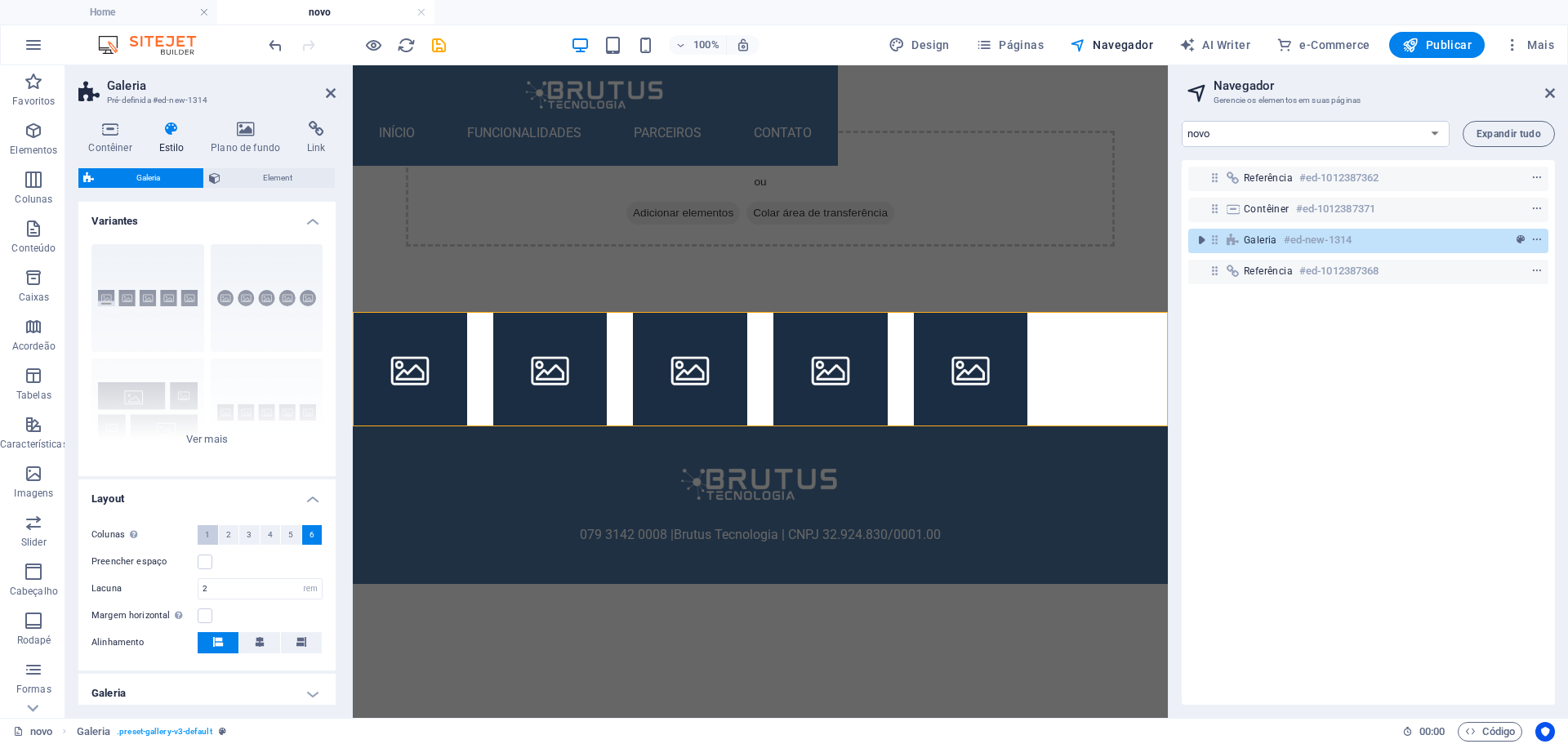
click at [199, 533] on button "1" at bounding box center [207, 535] width 20 height 19
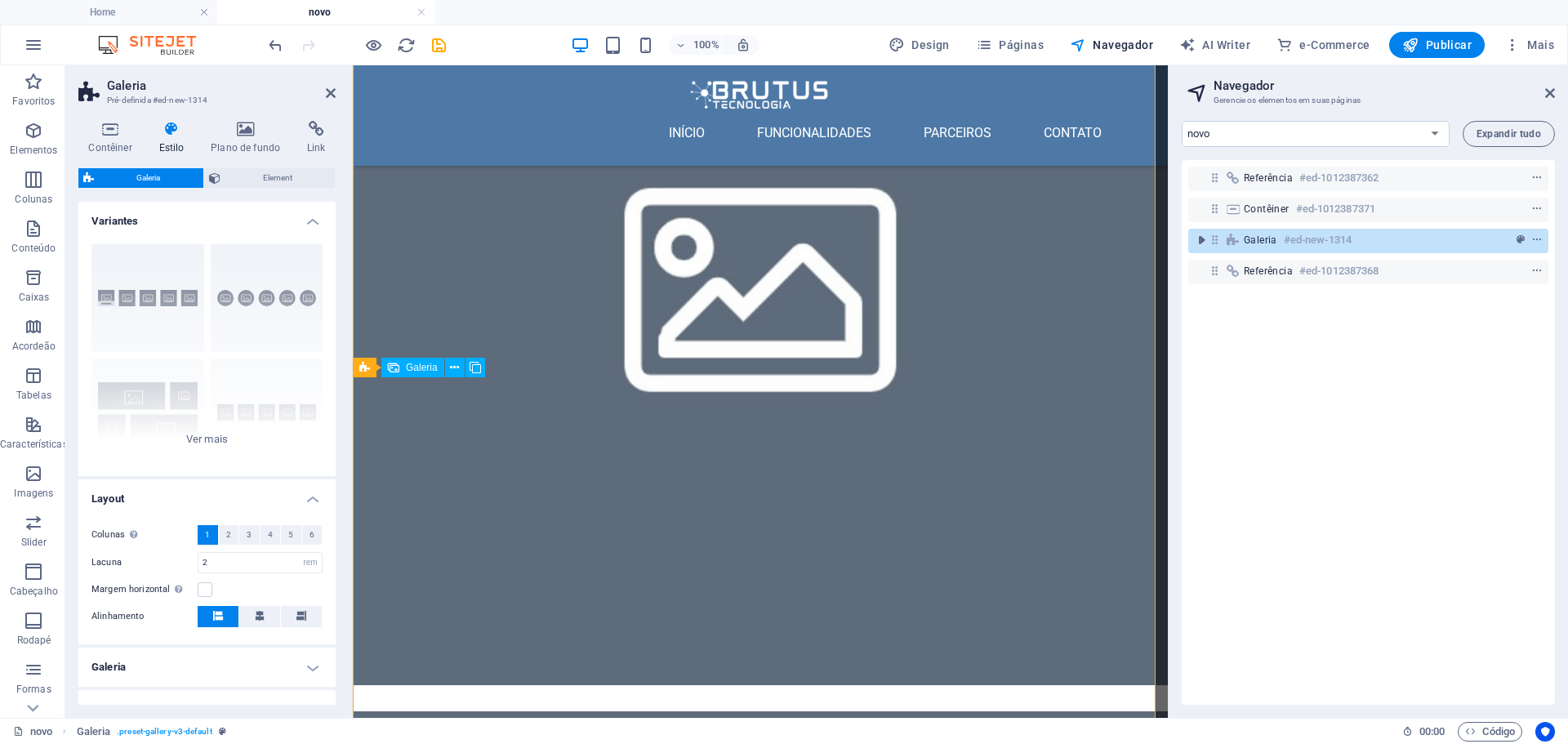
scroll to position [555, 0]
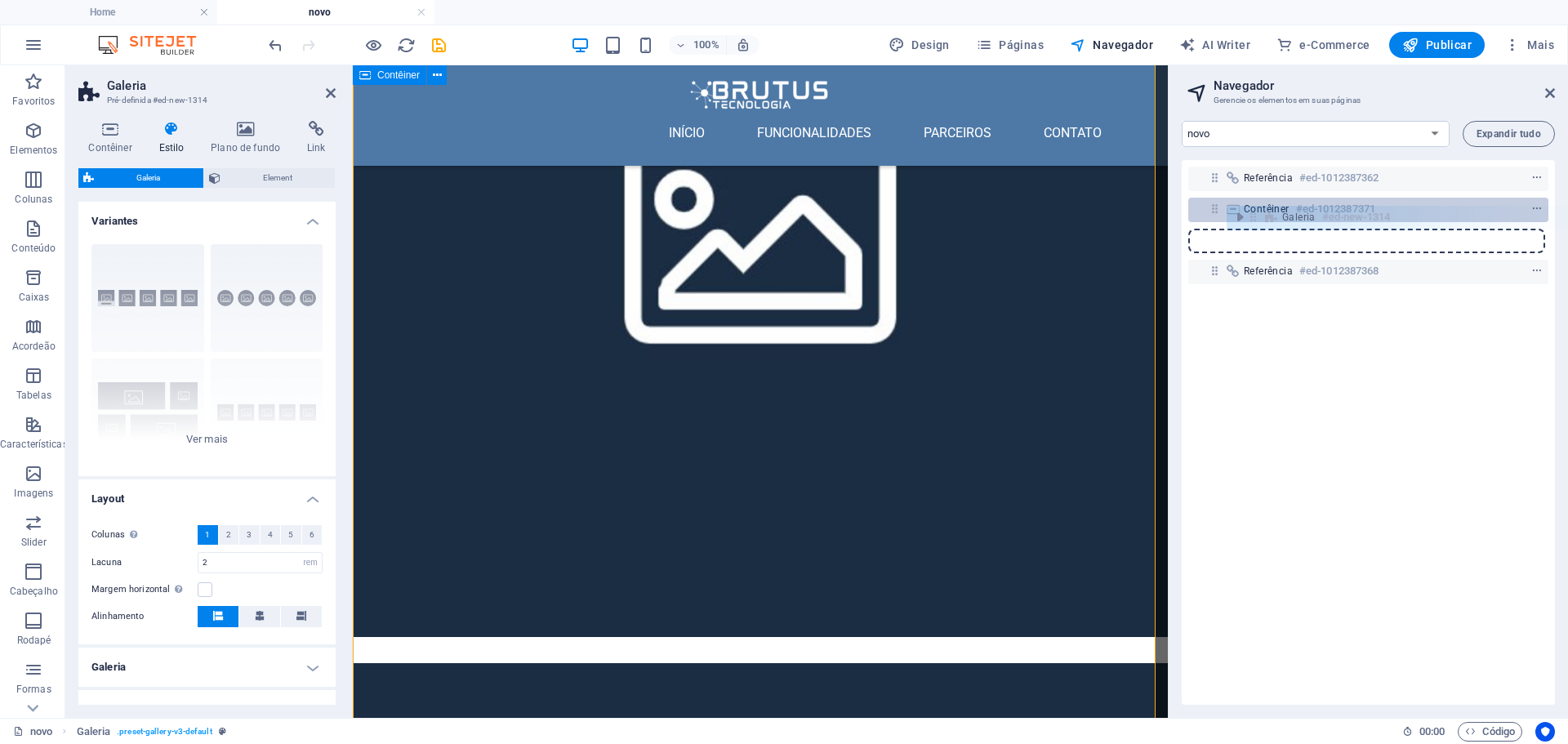
drag, startPoint x: 1215, startPoint y: 240, endPoint x: 1257, endPoint y: 217, distance: 47.9
click at [1257, 217] on div "Referência #ed-1012387362 Contêiner #ed-1012387371 Galeria #ed-new-1314 Referên…" at bounding box center [1368, 432] width 373 height 545
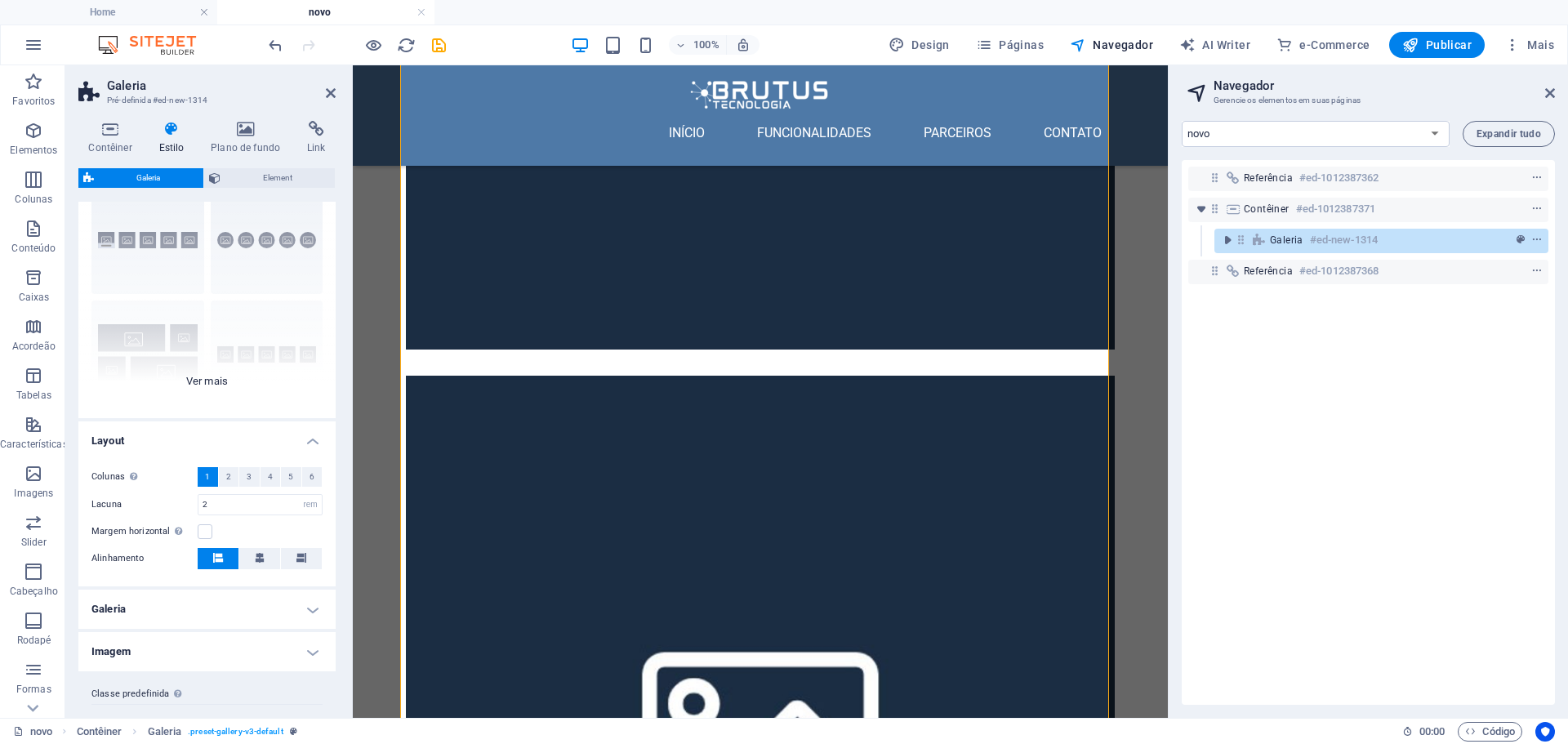
scroll to position [89, 0]
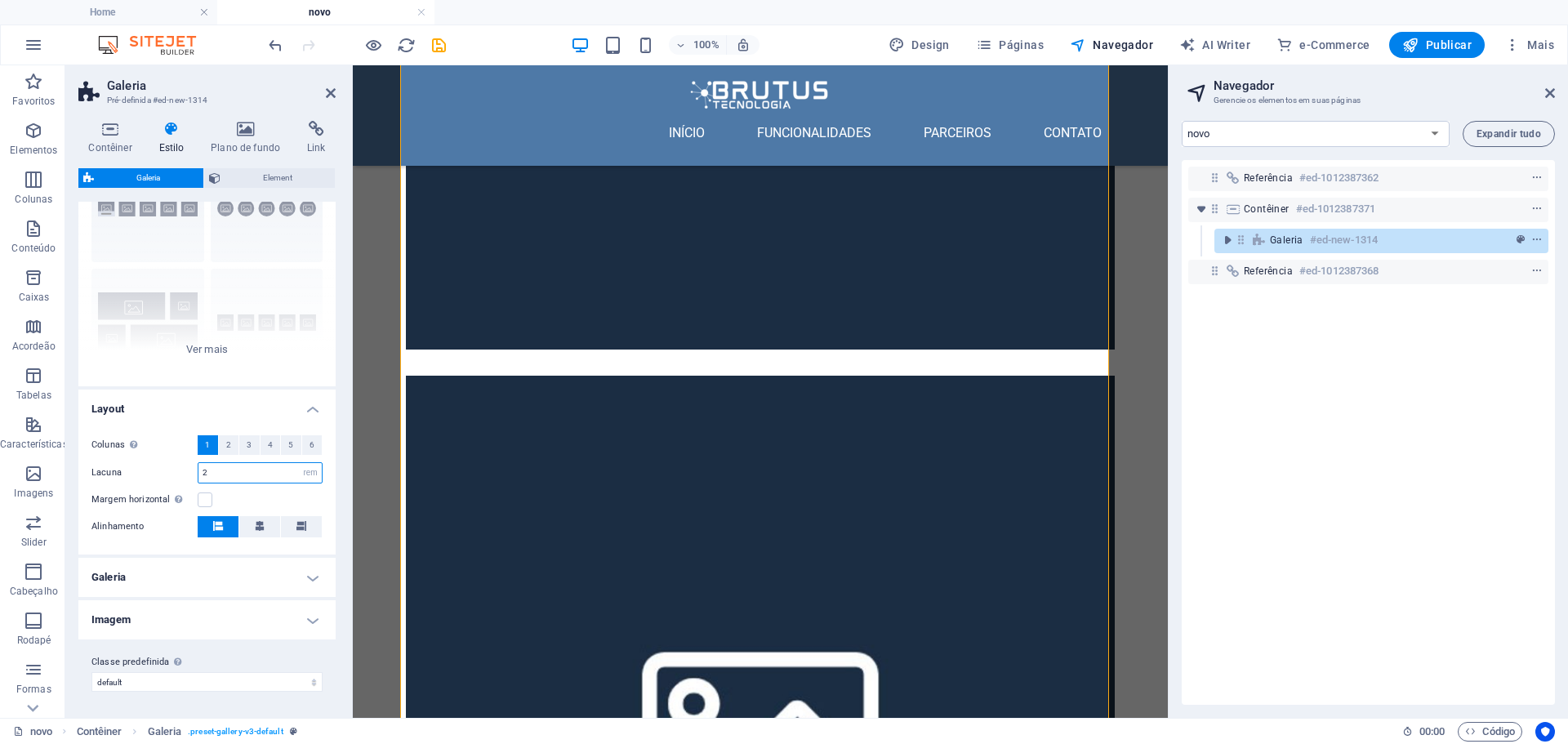
drag, startPoint x: 214, startPoint y: 476, endPoint x: 147, endPoint y: 472, distance: 67.1
click at [147, 472] on div "Lacuna 2 px rem % vh vw" at bounding box center [206, 473] width 231 height 21
click at [151, 474] on label "Lacuna" at bounding box center [144, 472] width 106 height 9
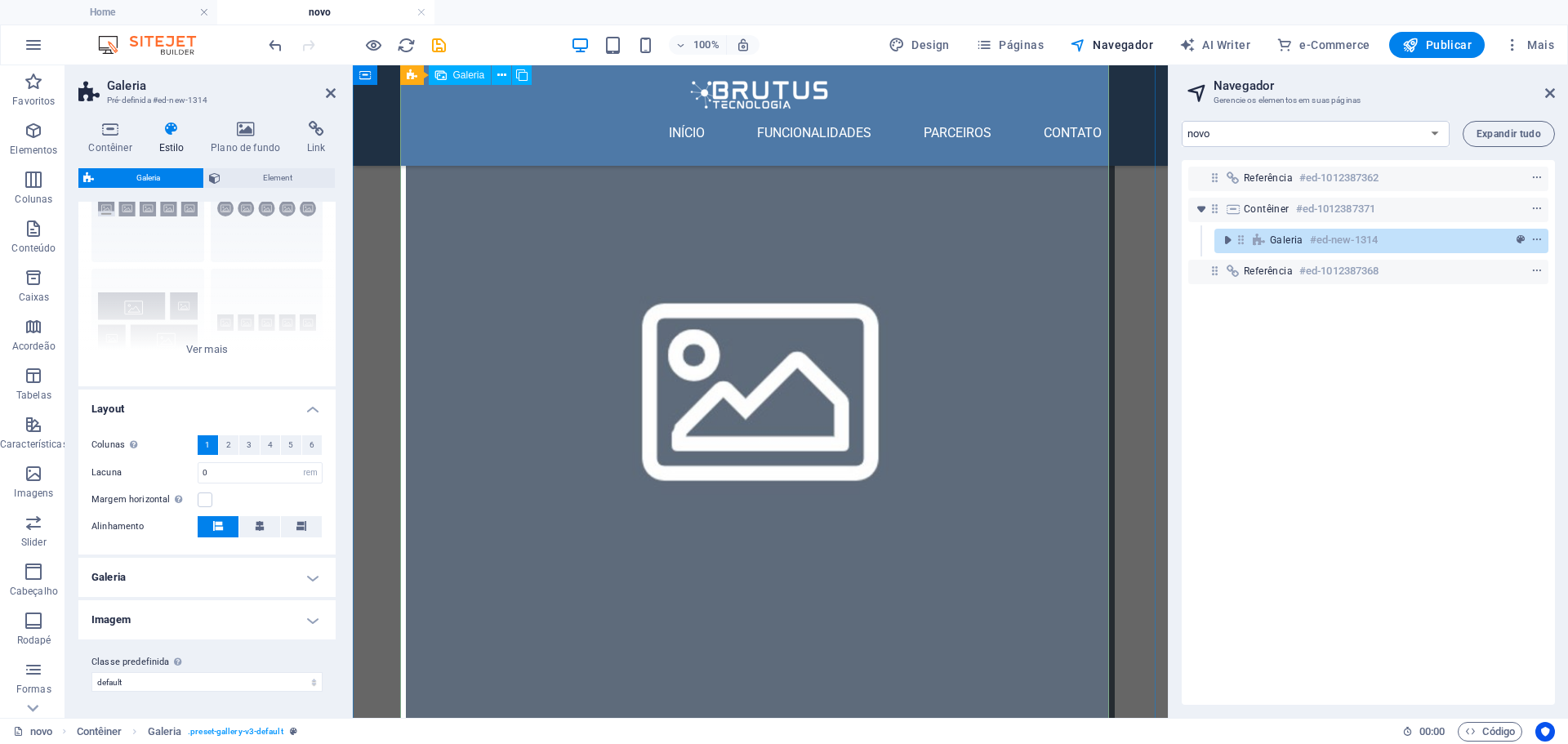
scroll to position [718, 0]
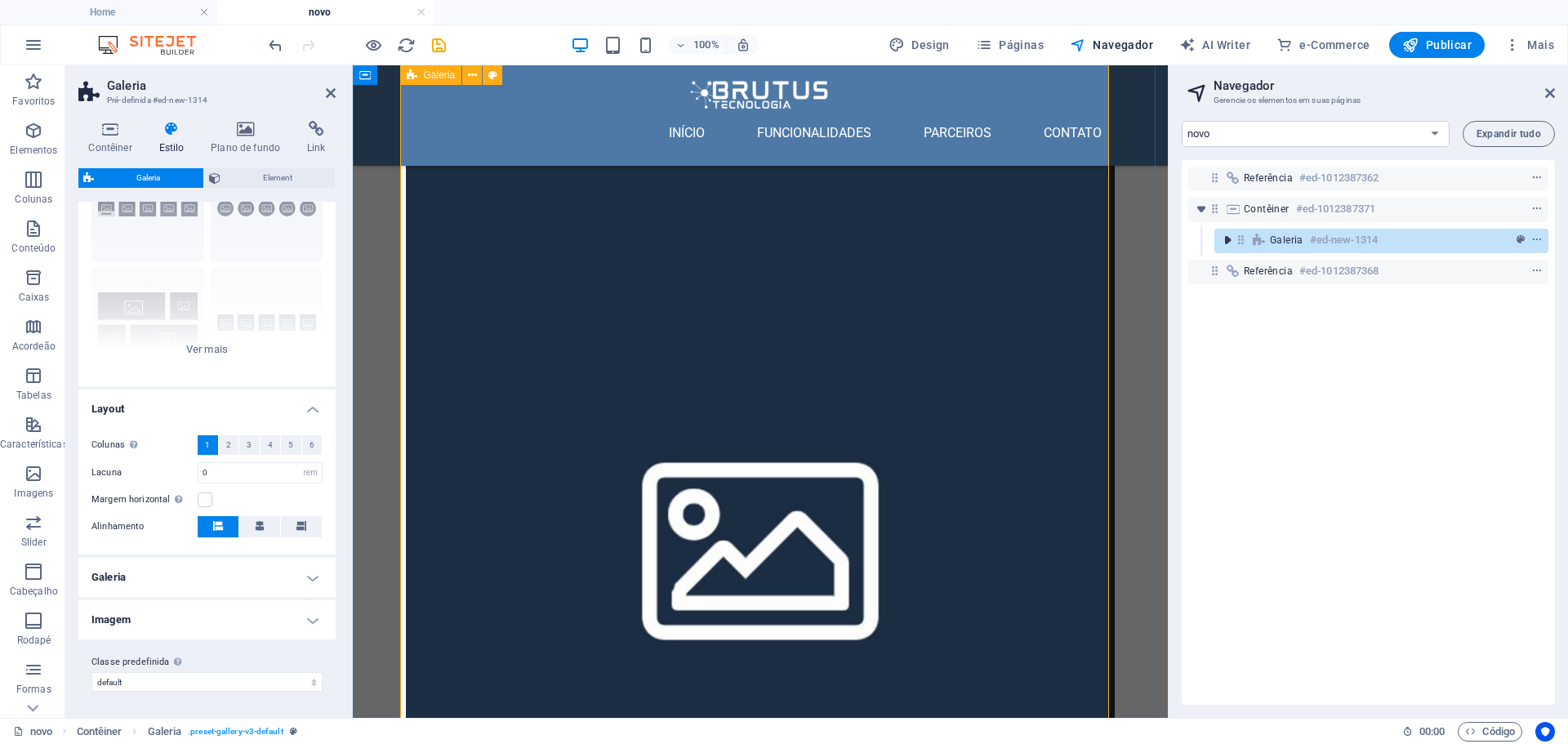
click at [1225, 237] on icon "toggle-expand" at bounding box center [1227, 240] width 16 height 16
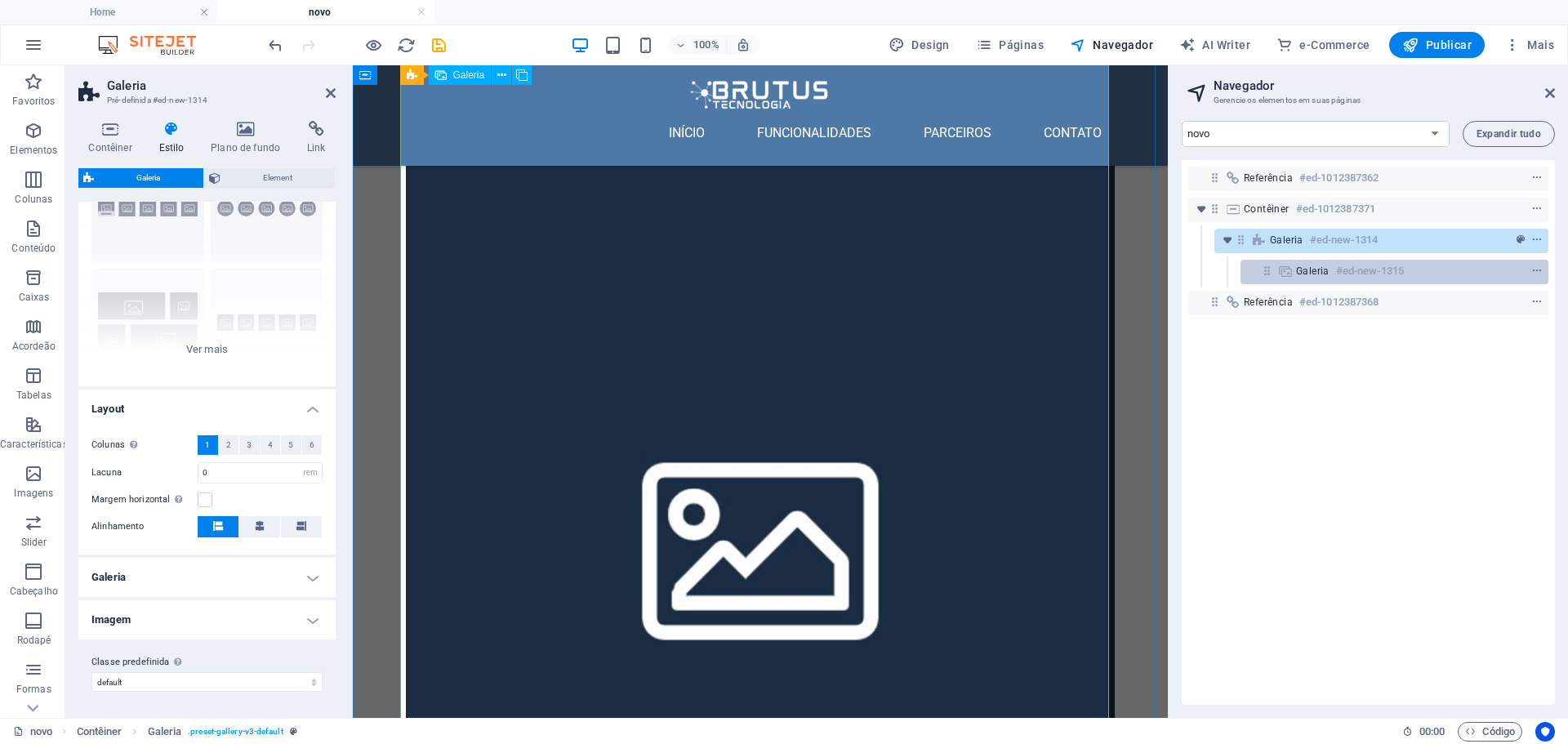
click at [1277, 267] on icon at bounding box center [1285, 271] width 18 height 13
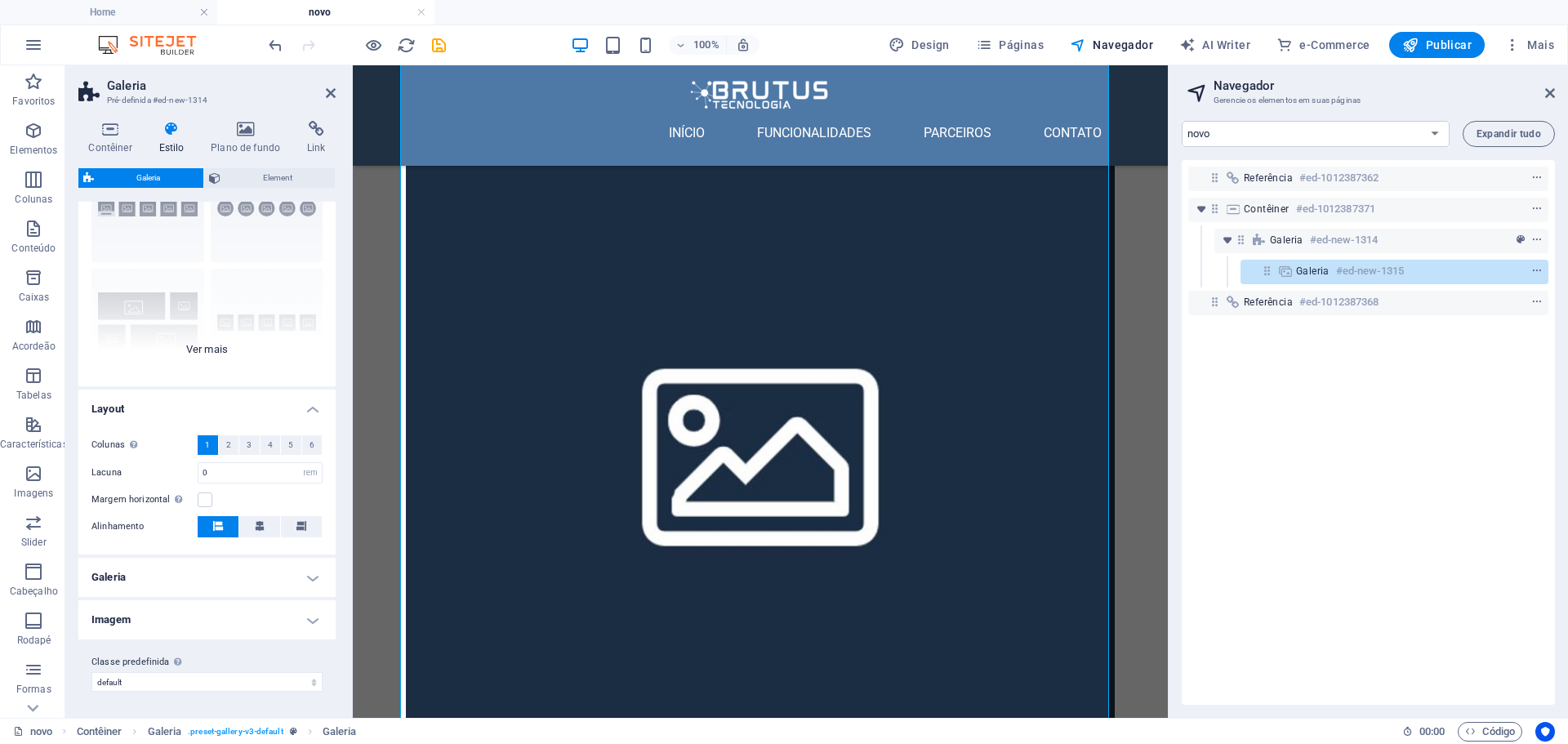
scroll to position [0, 0]
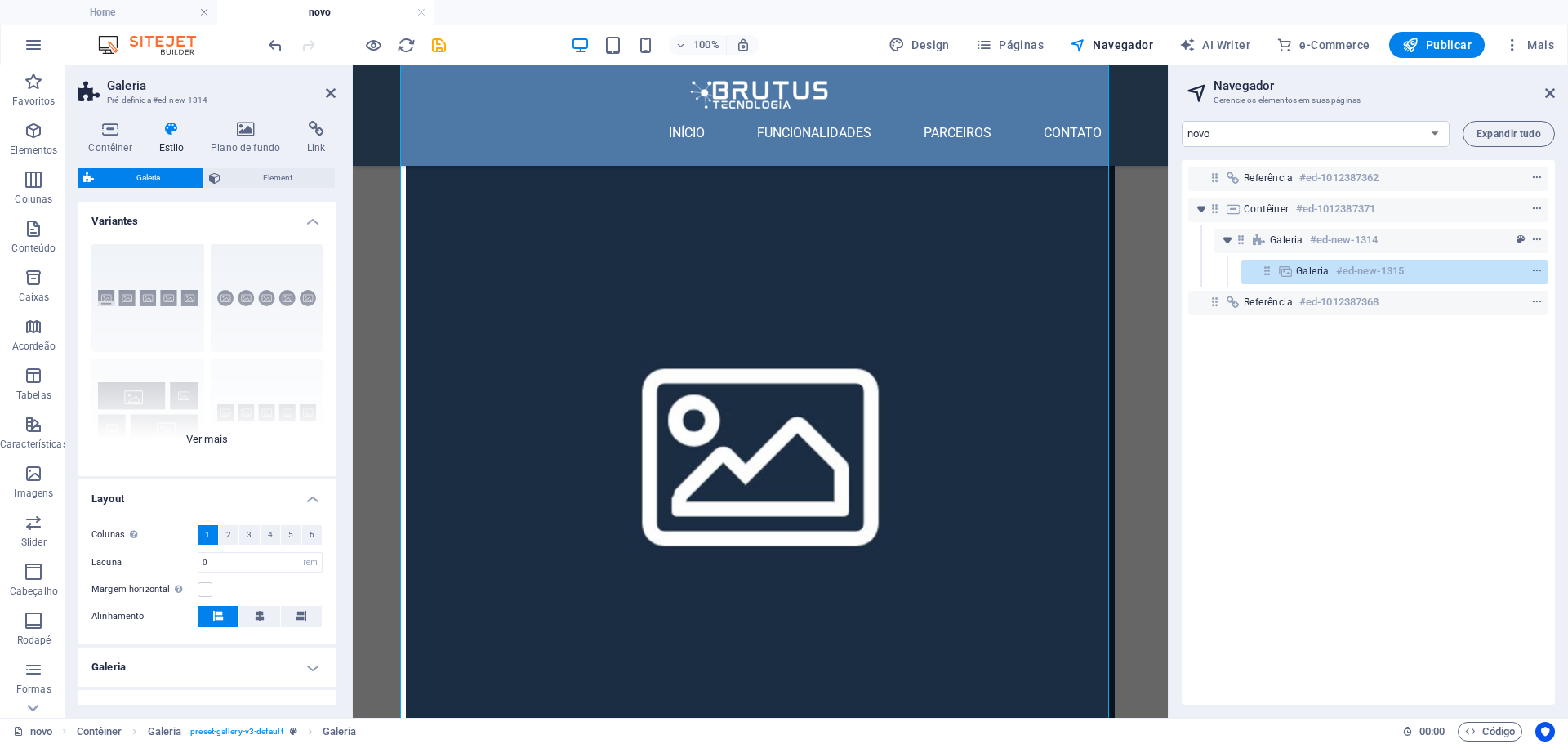
click at [202, 437] on div "Legendas Circulo Colagem Padrão Grade Grade deslocada" at bounding box center [206, 353] width 257 height 245
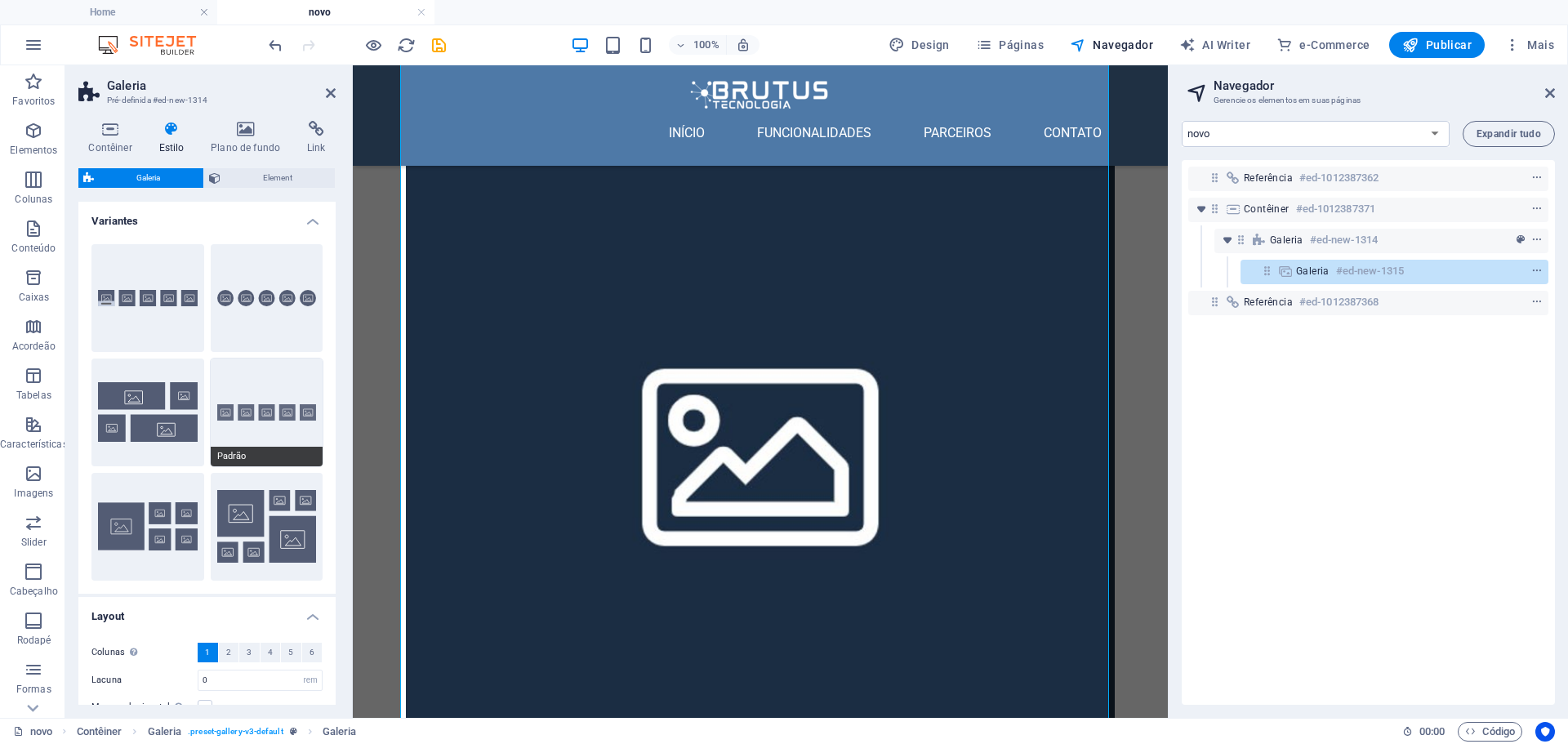
click at [275, 415] on button "Padrão" at bounding box center [267, 413] width 113 height 108
type input "2"
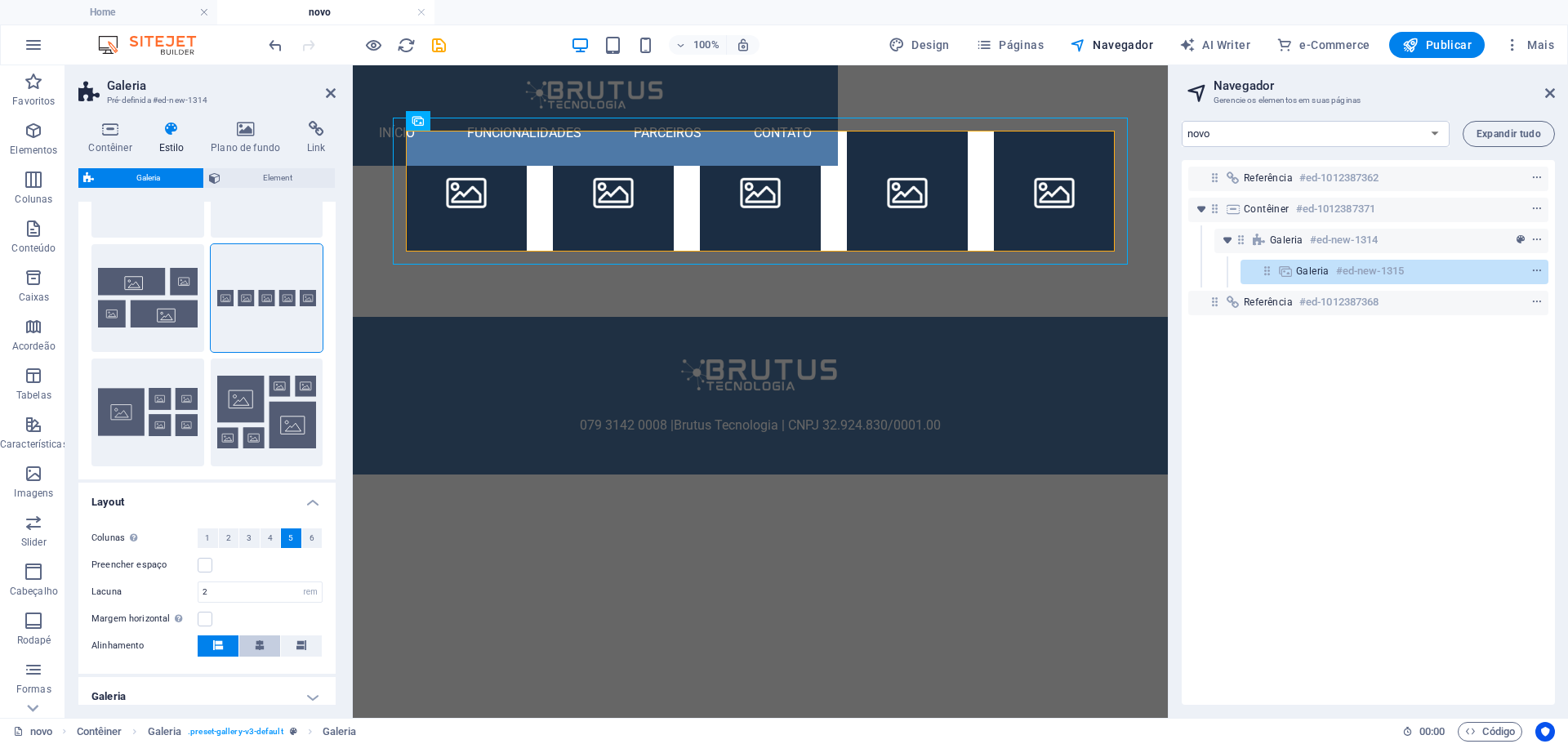
scroll to position [234, 0]
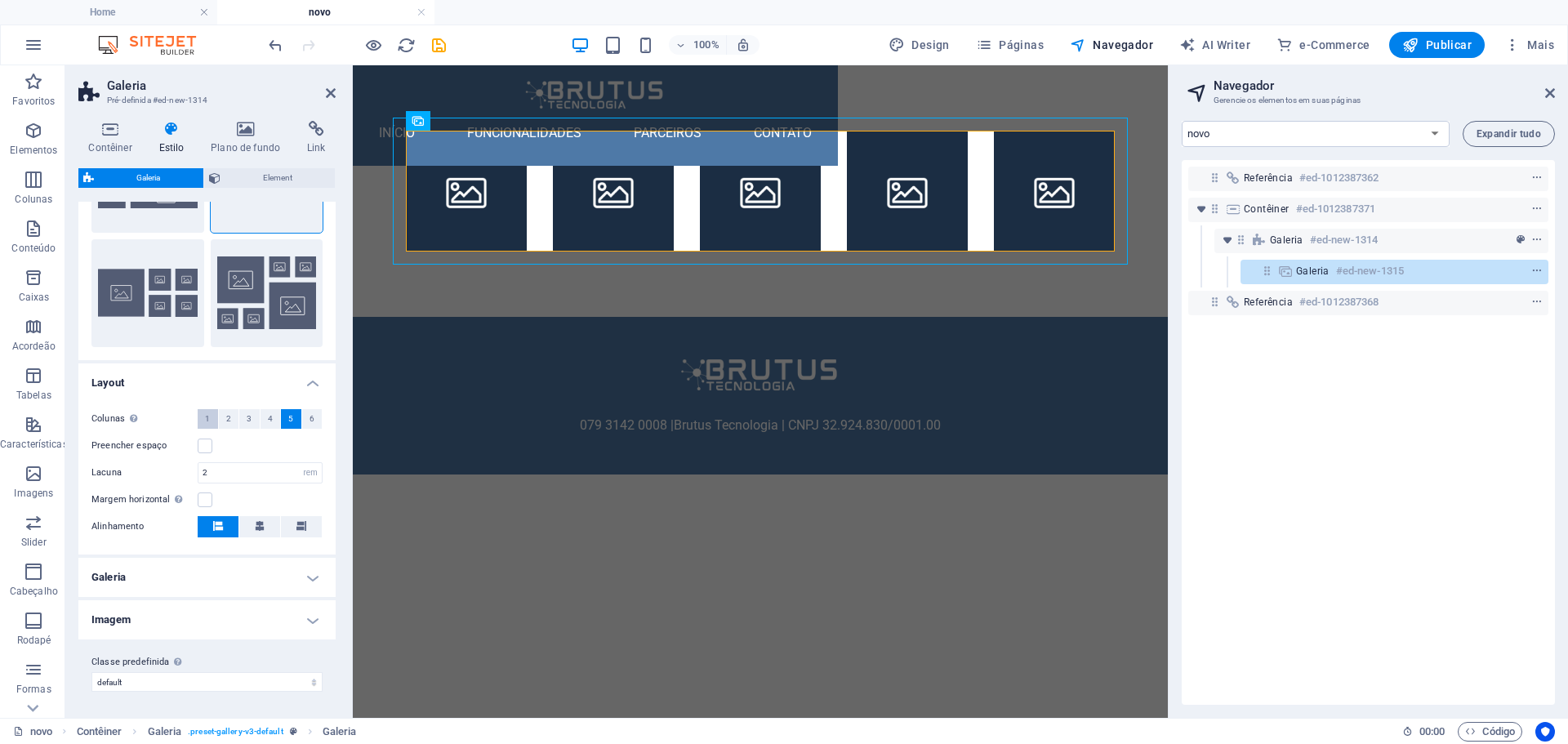
click at [210, 417] on button "1" at bounding box center [207, 419] width 20 height 19
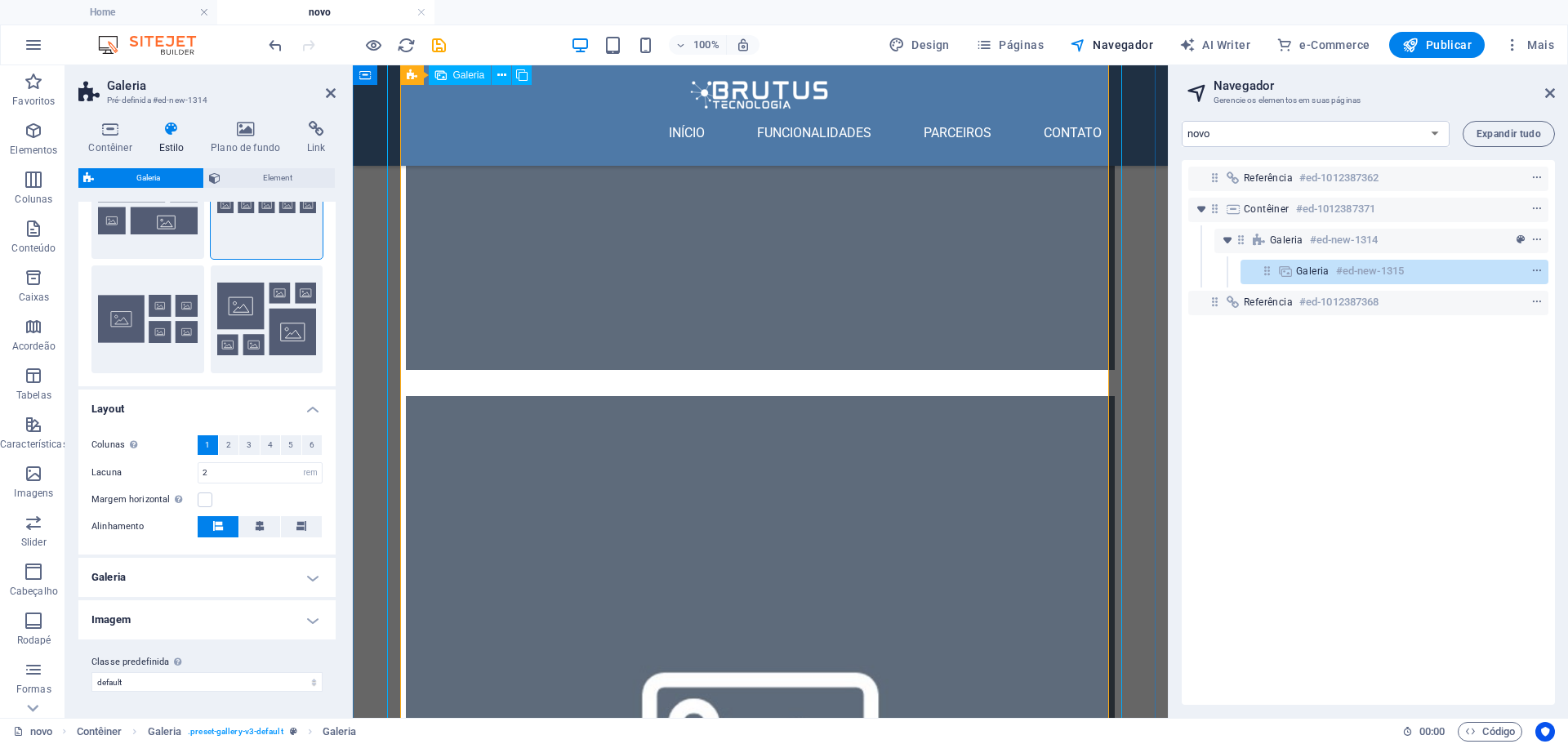
scroll to position [1698, 0]
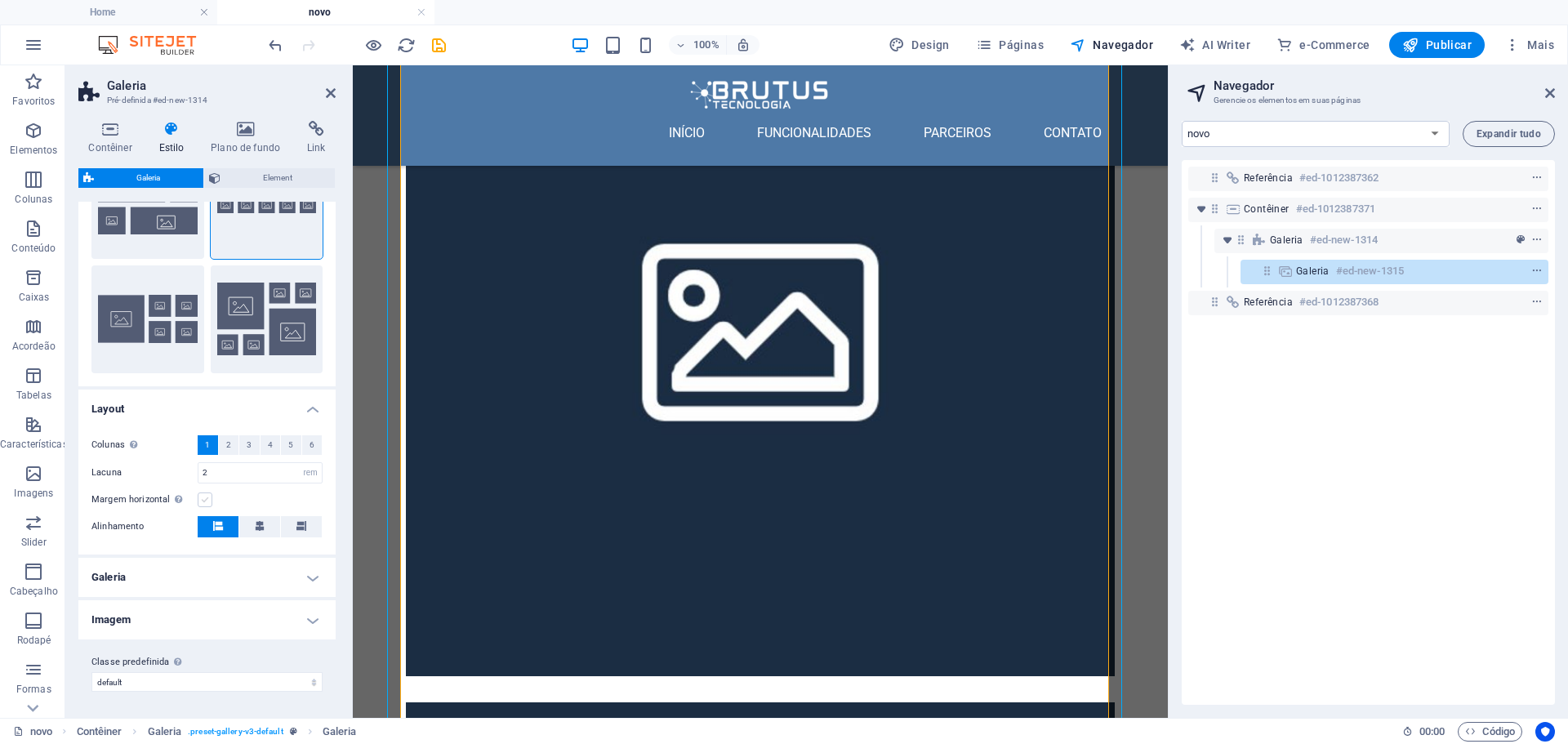
click at [202, 496] on label at bounding box center [205, 500] width 15 height 15
click at [0, 0] on input "Margem horizontal Somente se os contêineres "Largura do conteúdo" não estiverem…" at bounding box center [0, 0] width 0 height 0
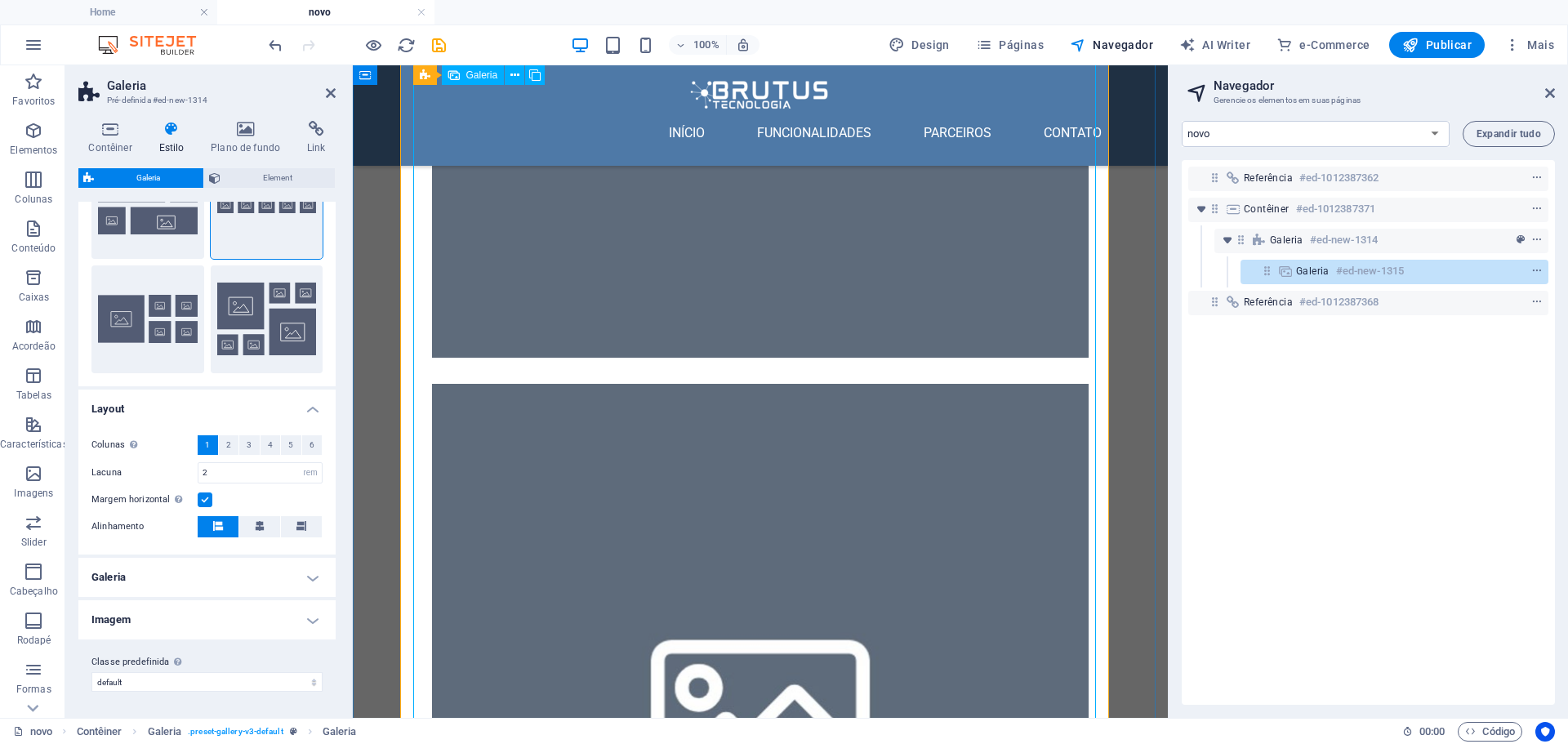
scroll to position [1208, 0]
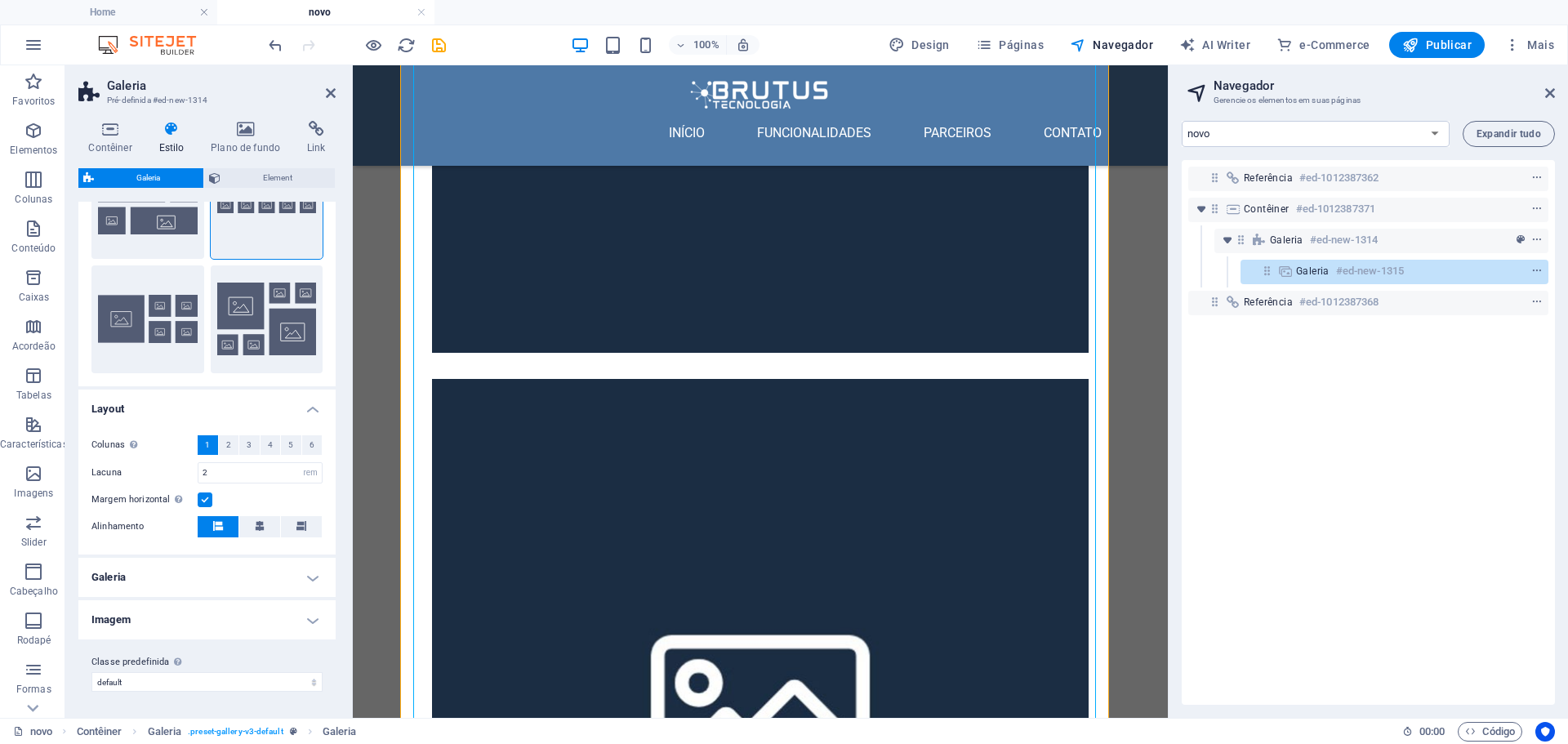
click at [110, 628] on h4 "Imagem" at bounding box center [206, 620] width 257 height 39
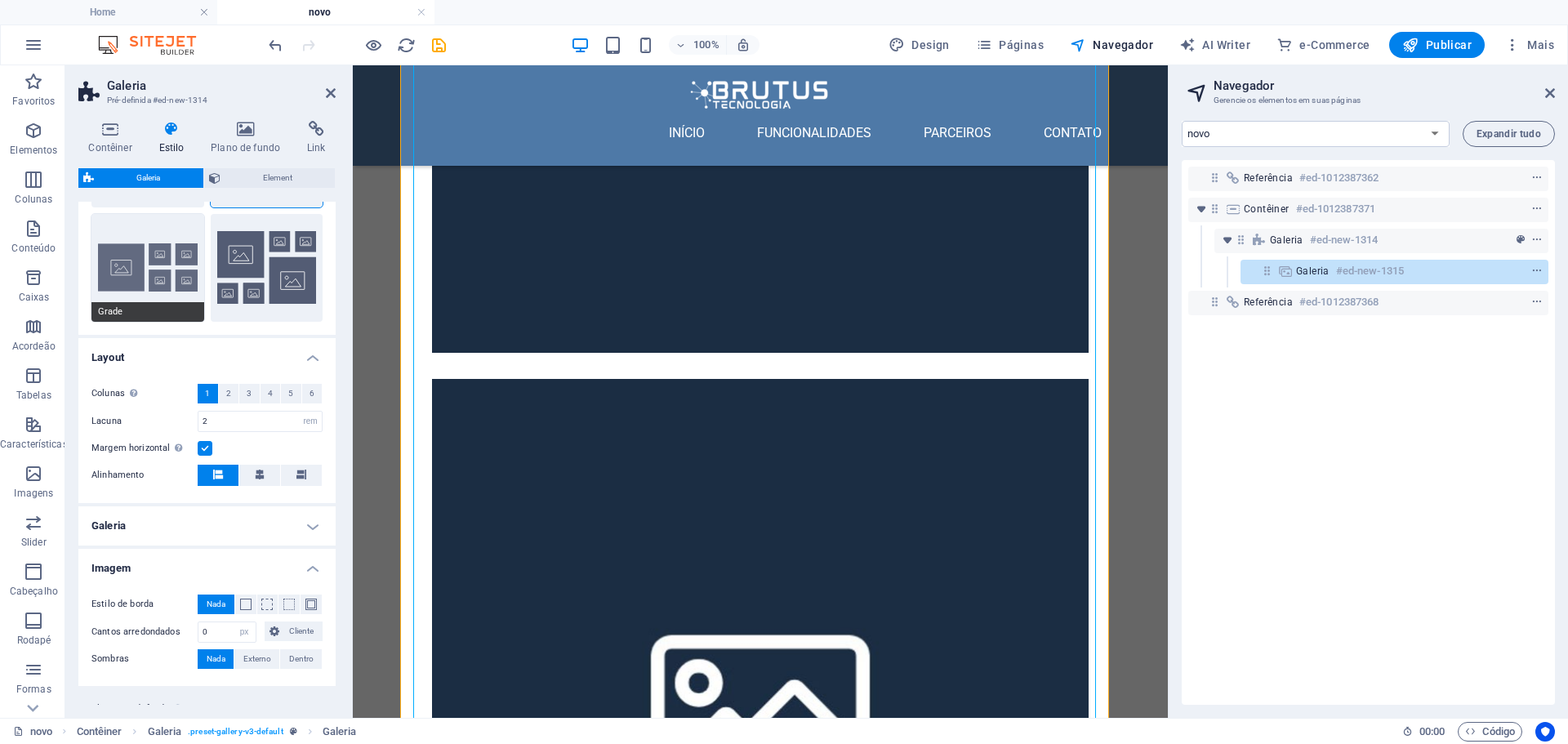
scroll to position [306, 0]
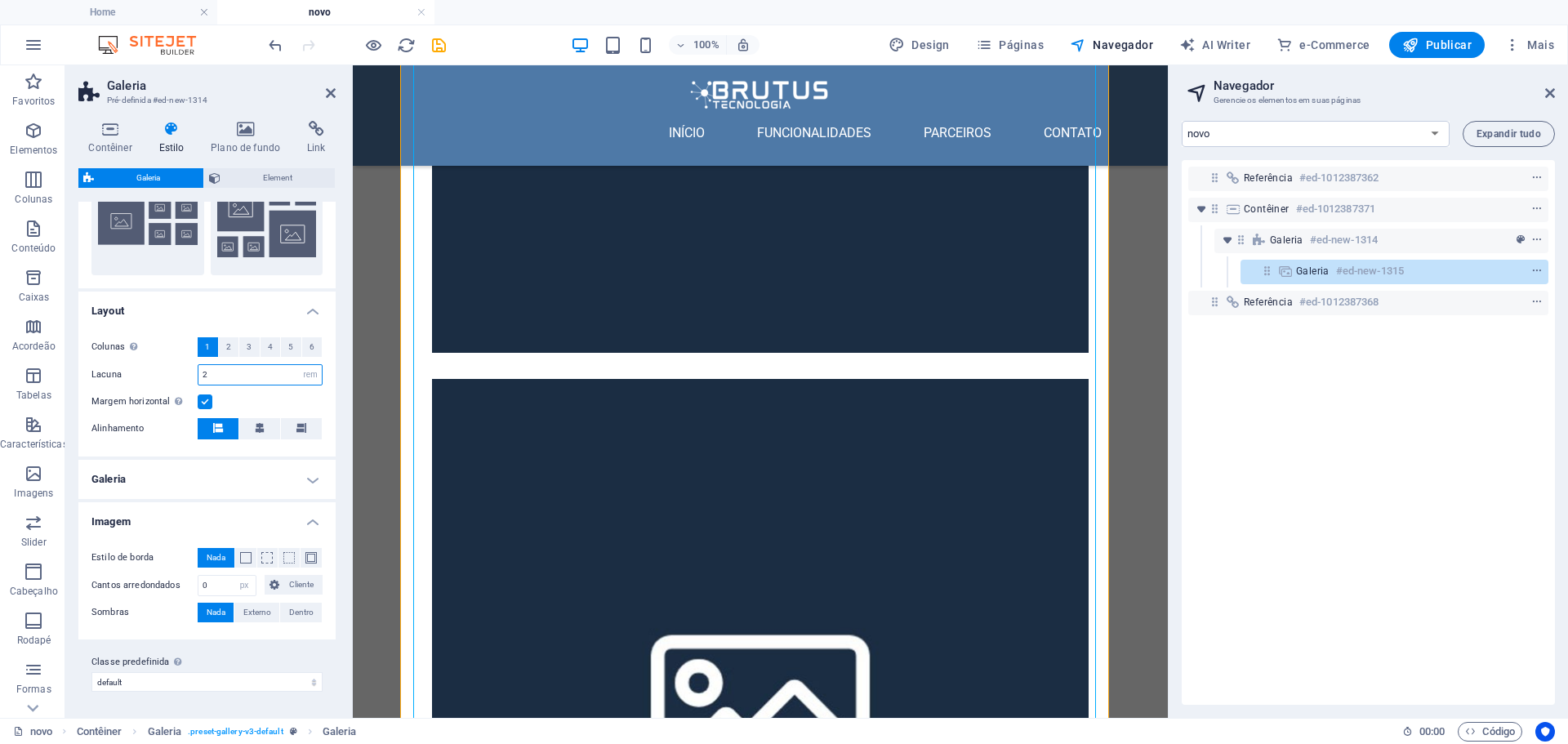
drag, startPoint x: 214, startPoint y: 378, endPoint x: 197, endPoint y: 374, distance: 17.5
click at [197, 374] on div "Lacuna 2 px rem % vh vw" at bounding box center [206, 375] width 231 height 21
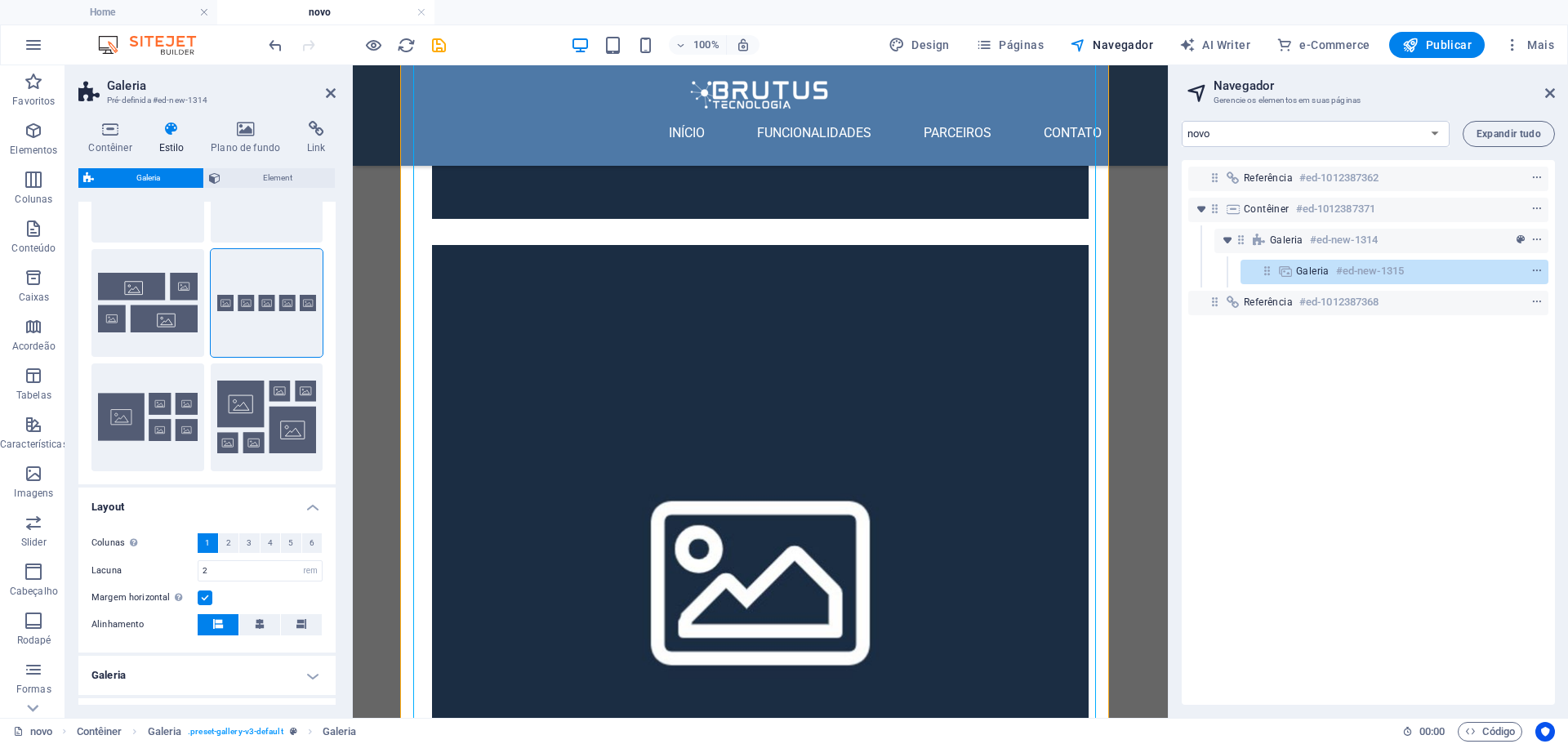
scroll to position [0, 0]
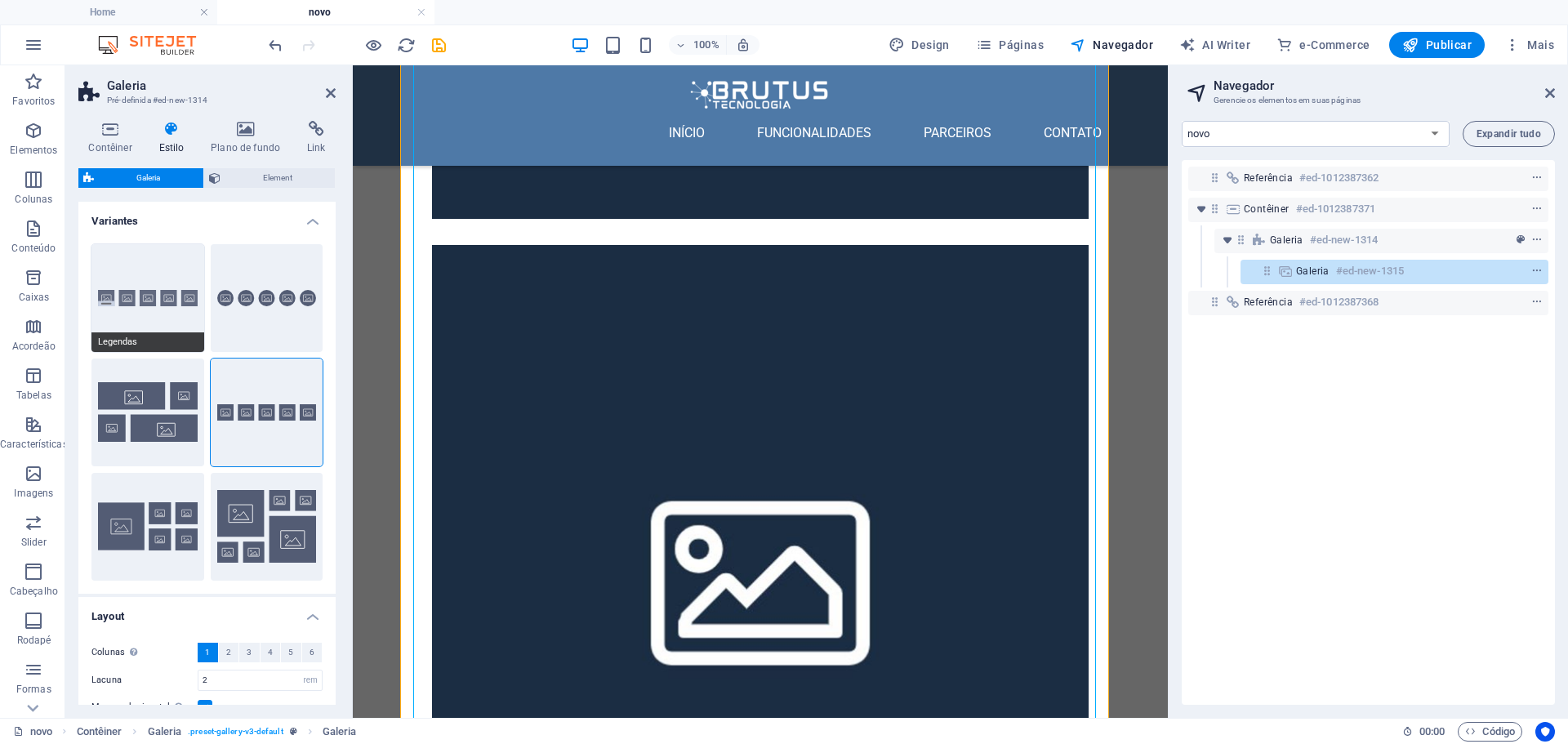
click at [150, 299] on button "Legendas" at bounding box center [147, 298] width 113 height 108
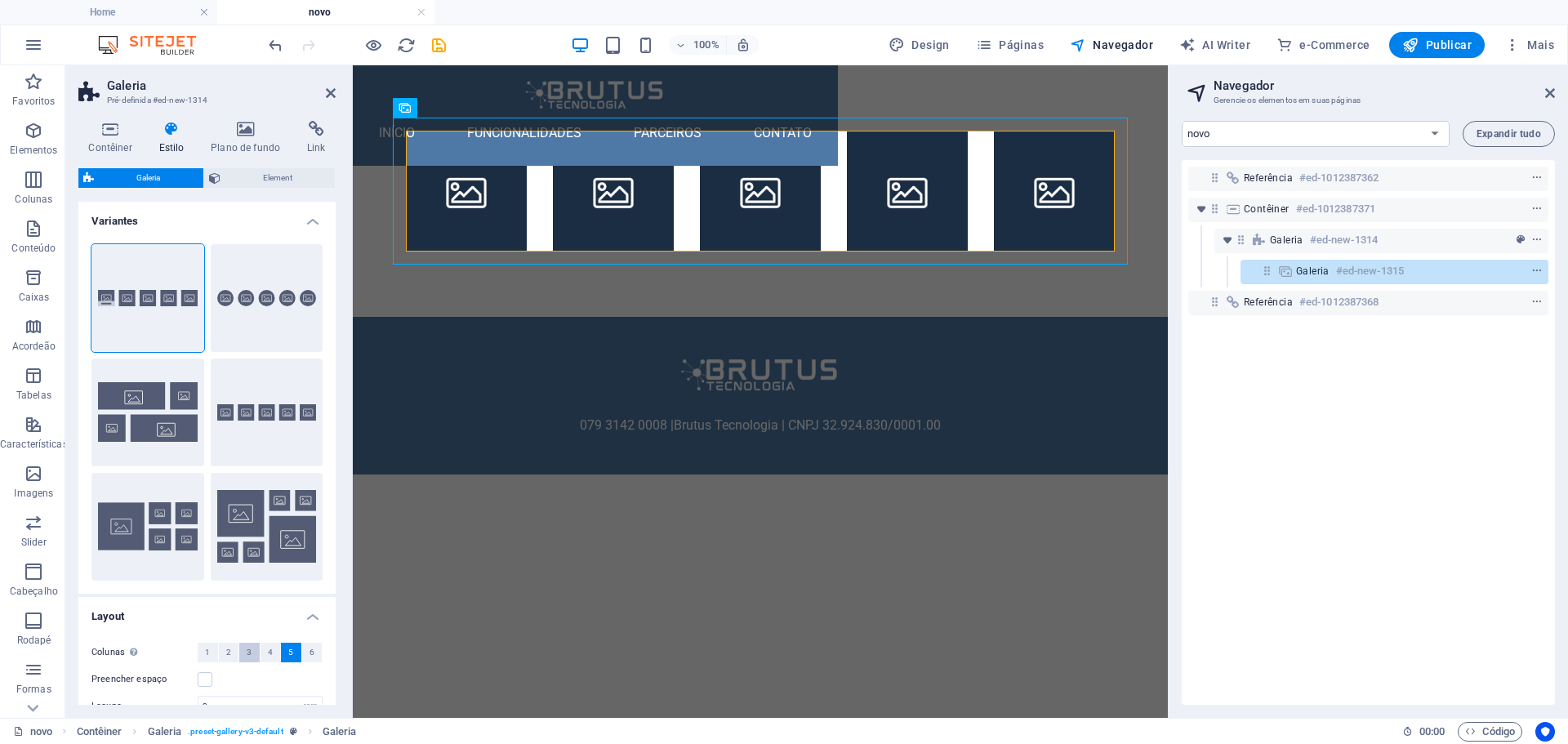
click at [246, 656] on span "3" at bounding box center [249, 652] width 5 height 19
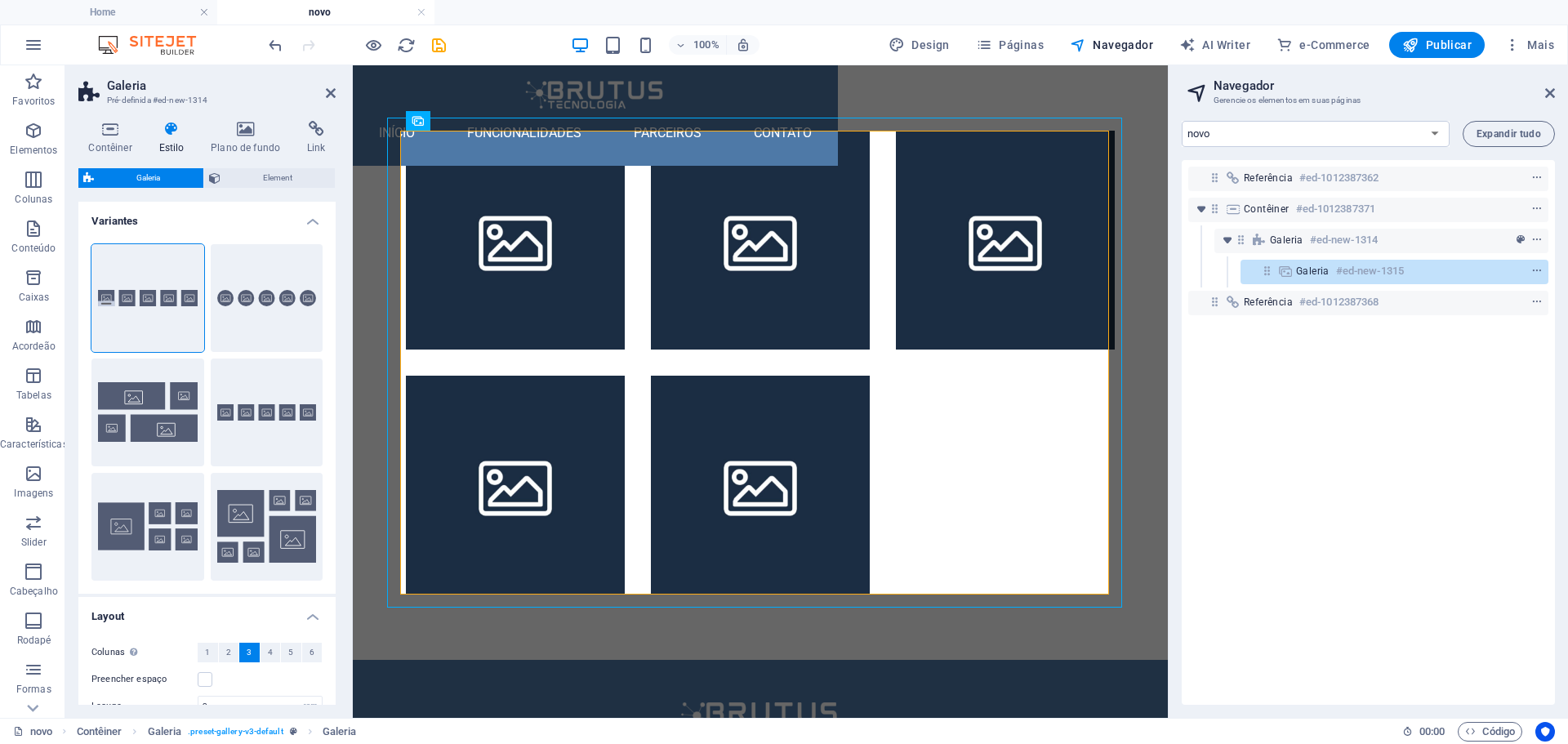
scroll to position [163, 0]
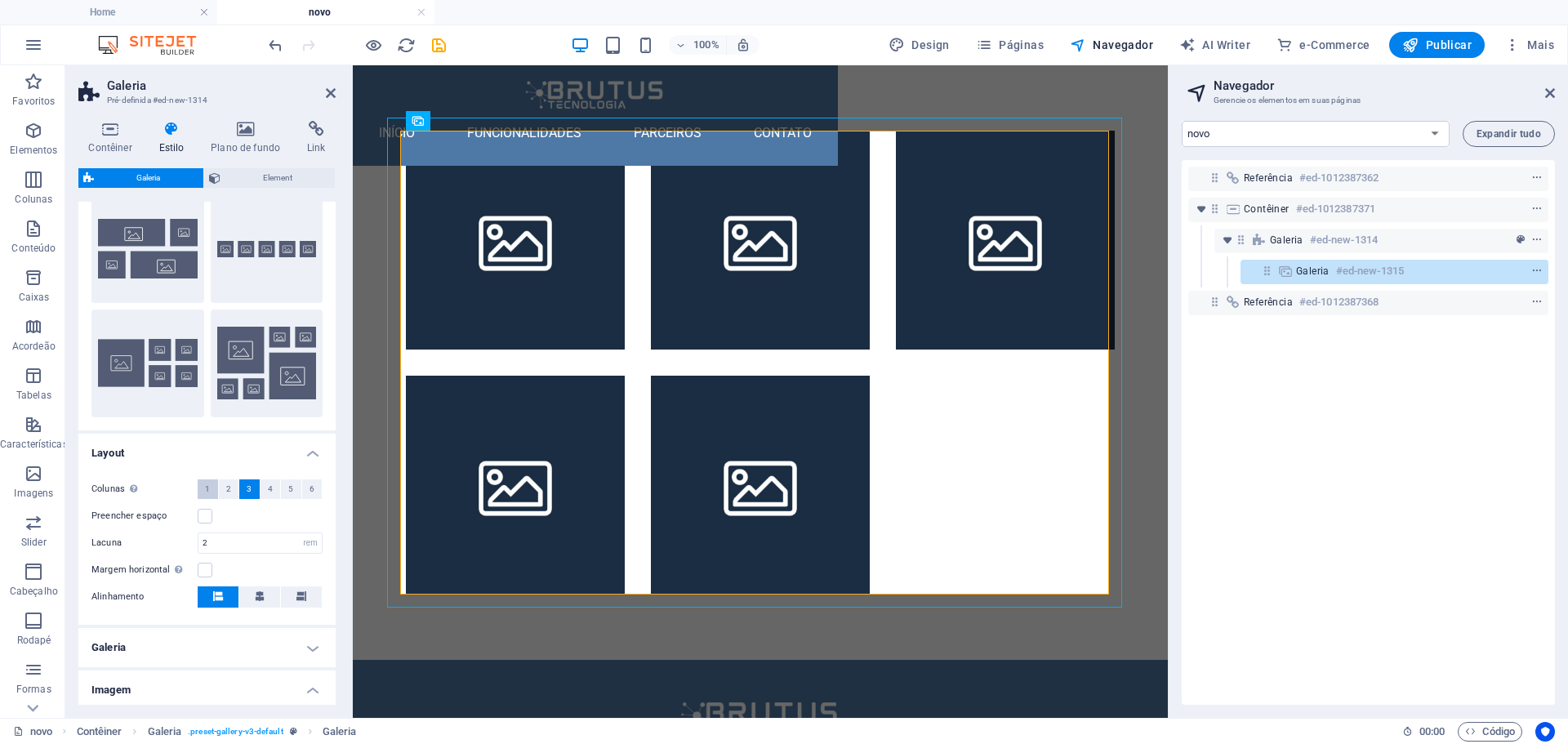
click at [208, 491] on span "1" at bounding box center [207, 489] width 5 height 19
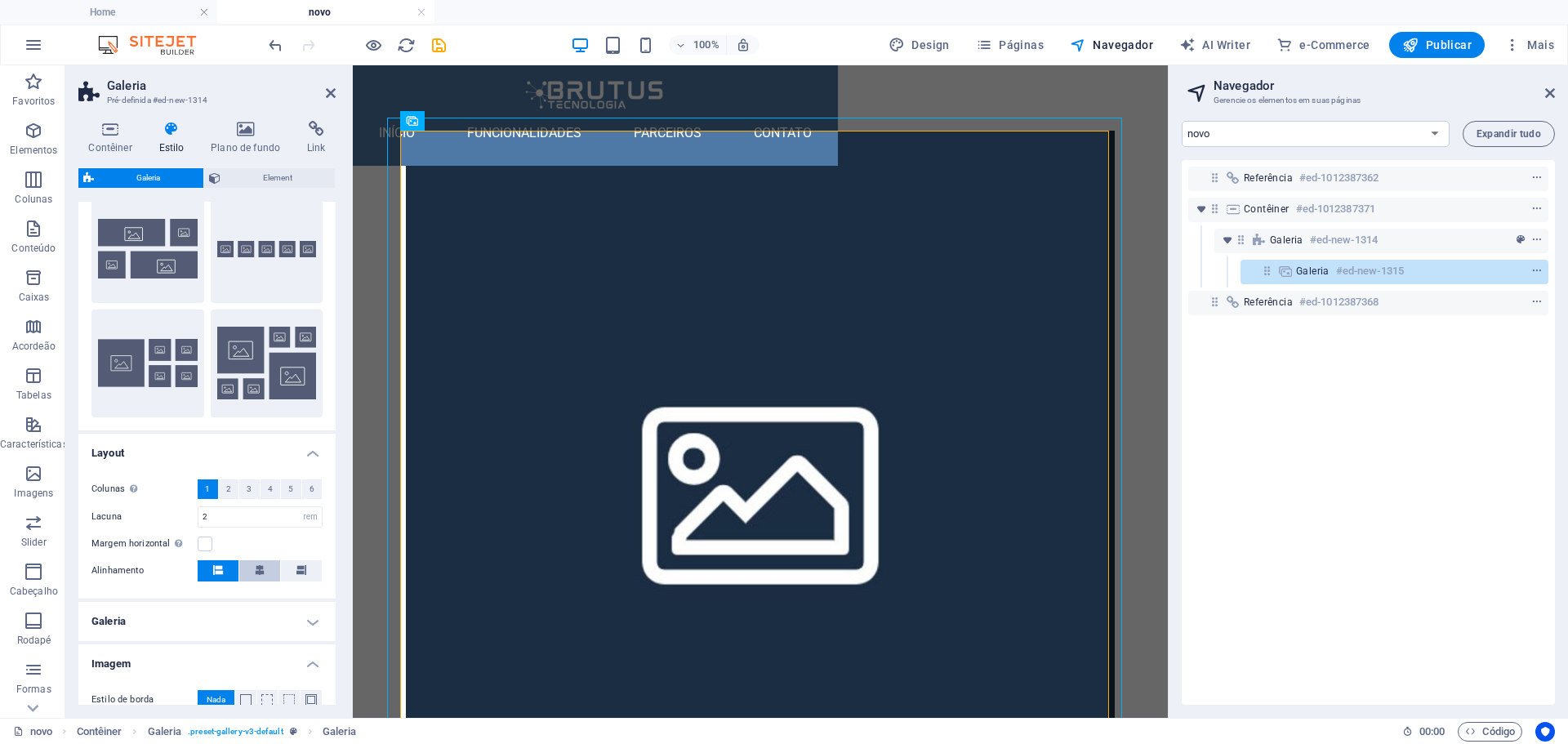
click at [261, 570] on icon at bounding box center [260, 570] width 10 height 10
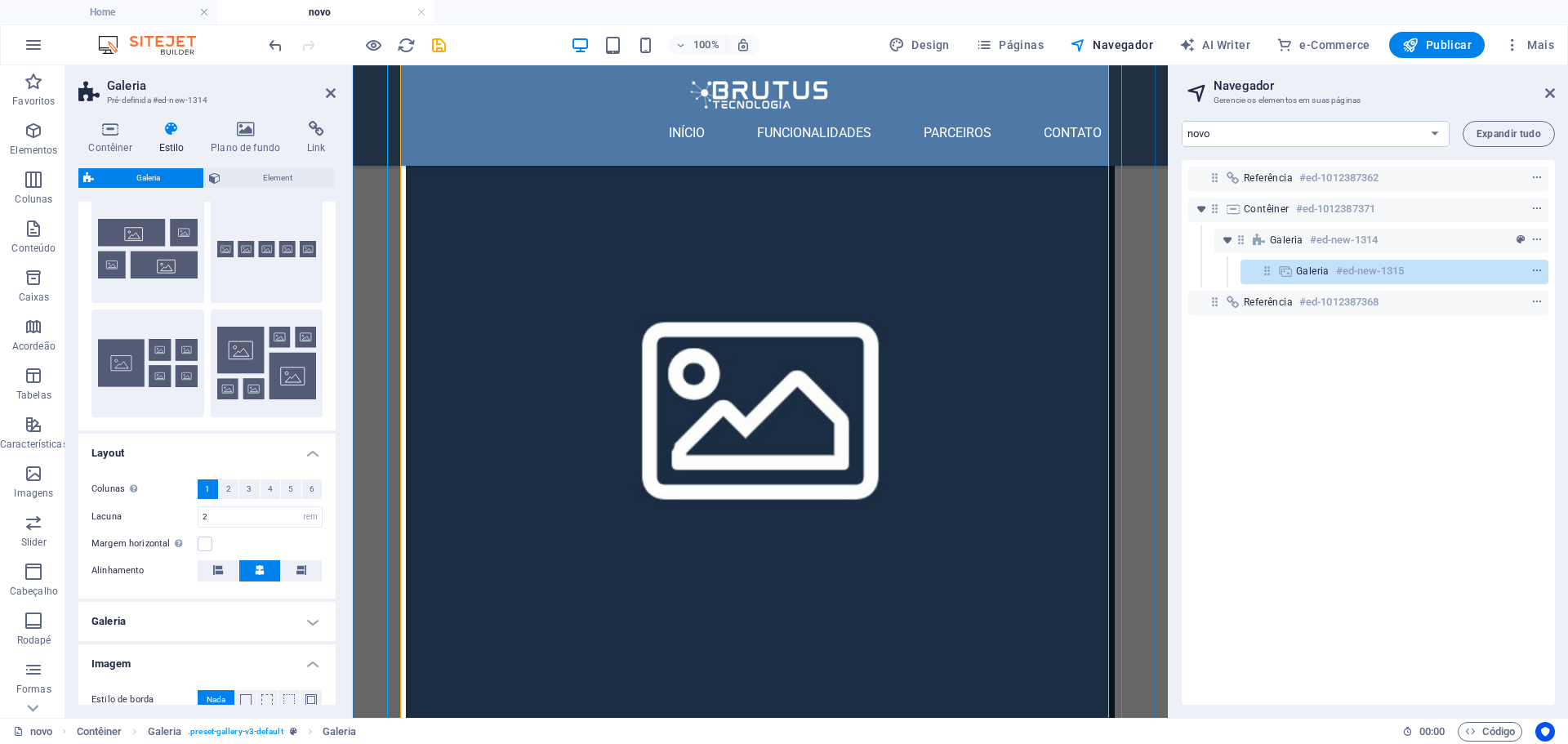
scroll to position [474, 0]
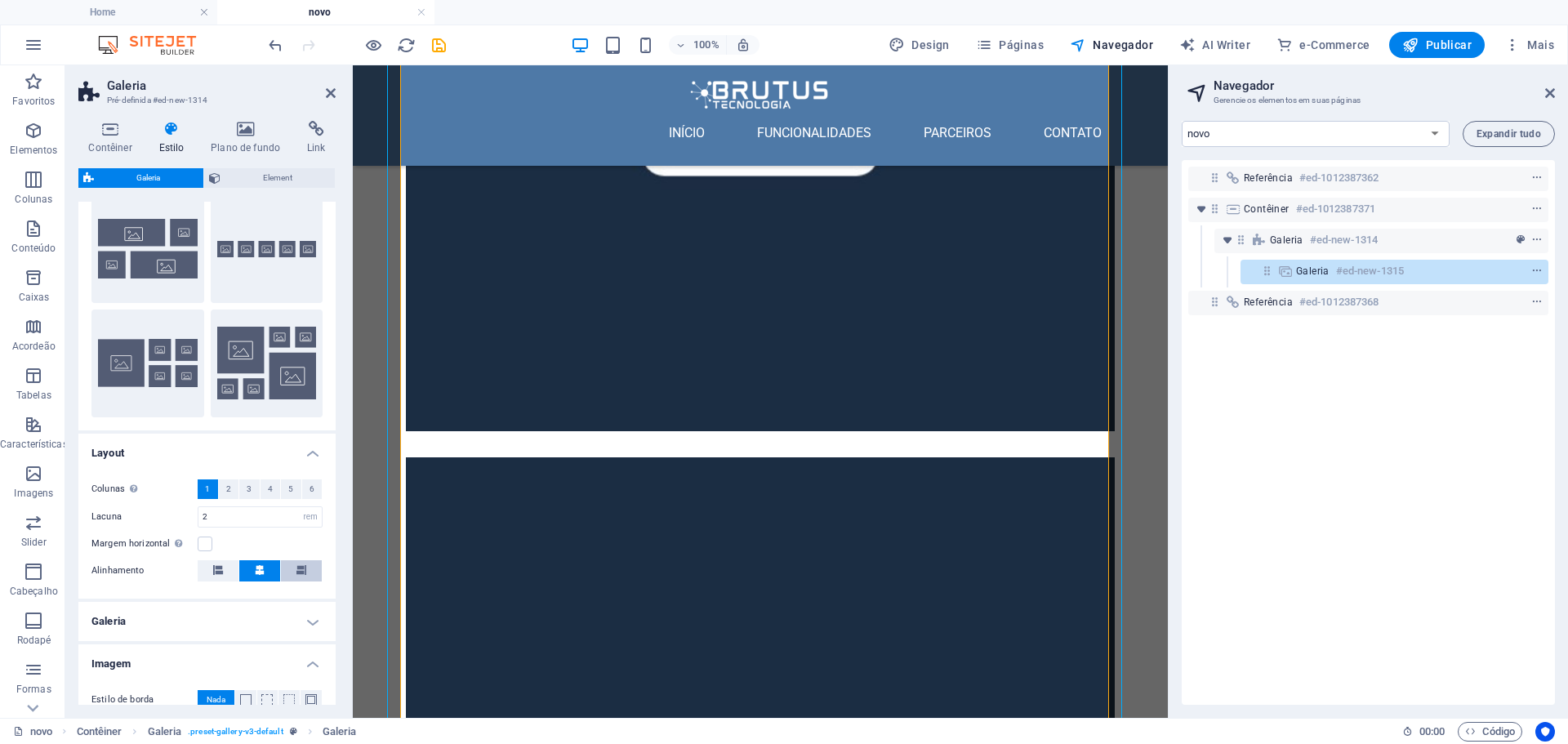
click at [291, 571] on button at bounding box center [301, 570] width 41 height 21
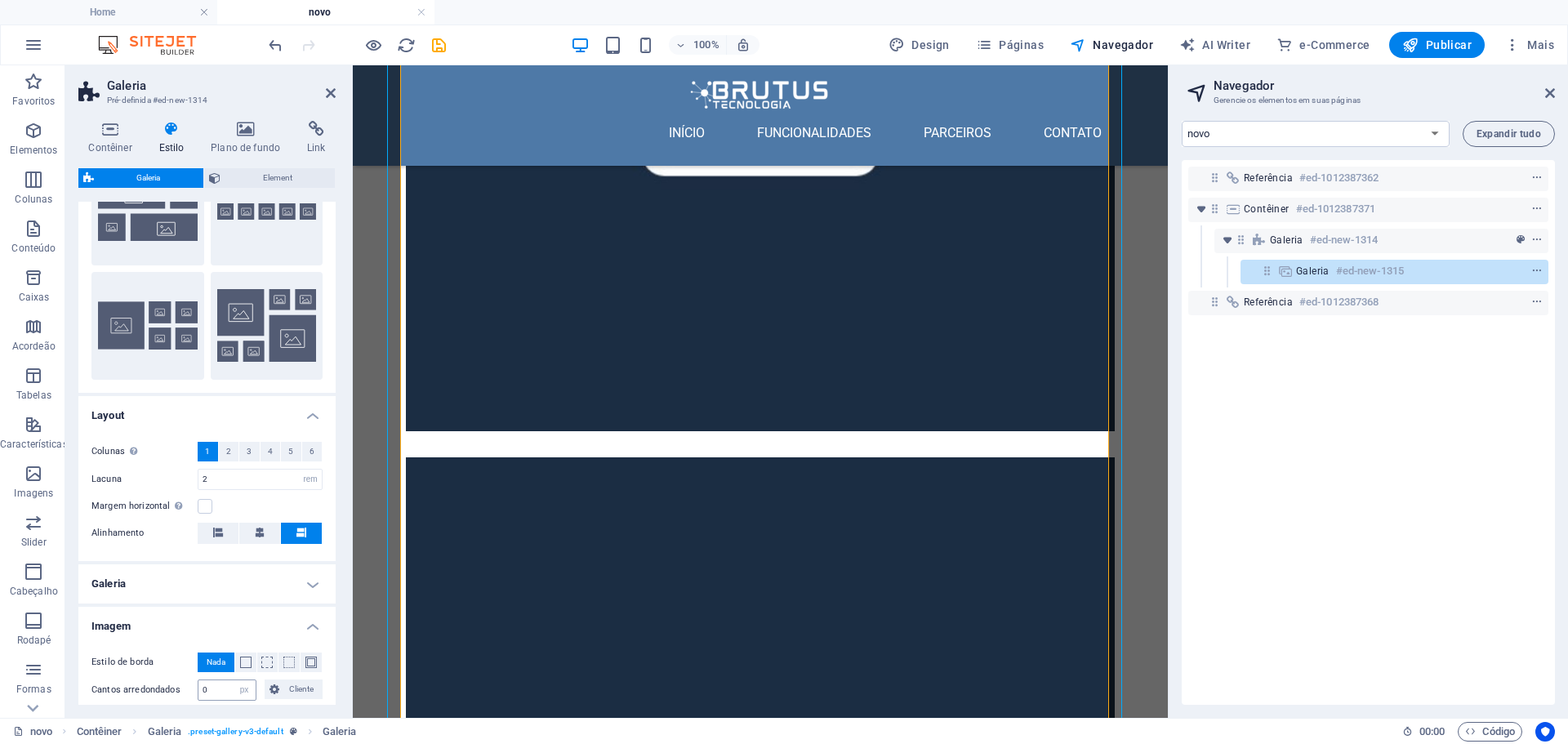
scroll to position [306, 0]
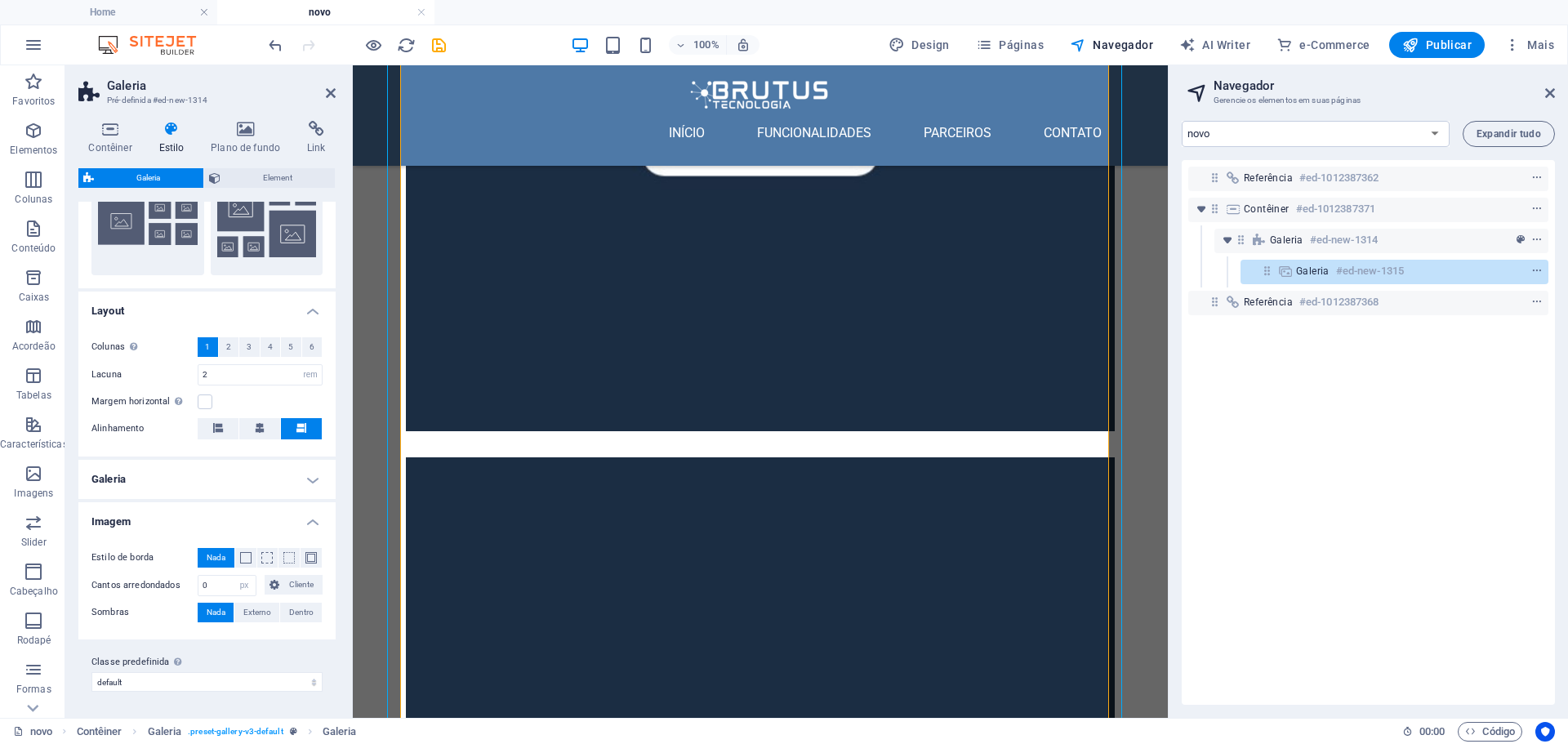
click at [154, 480] on h4 "Galeria" at bounding box center [206, 479] width 257 height 39
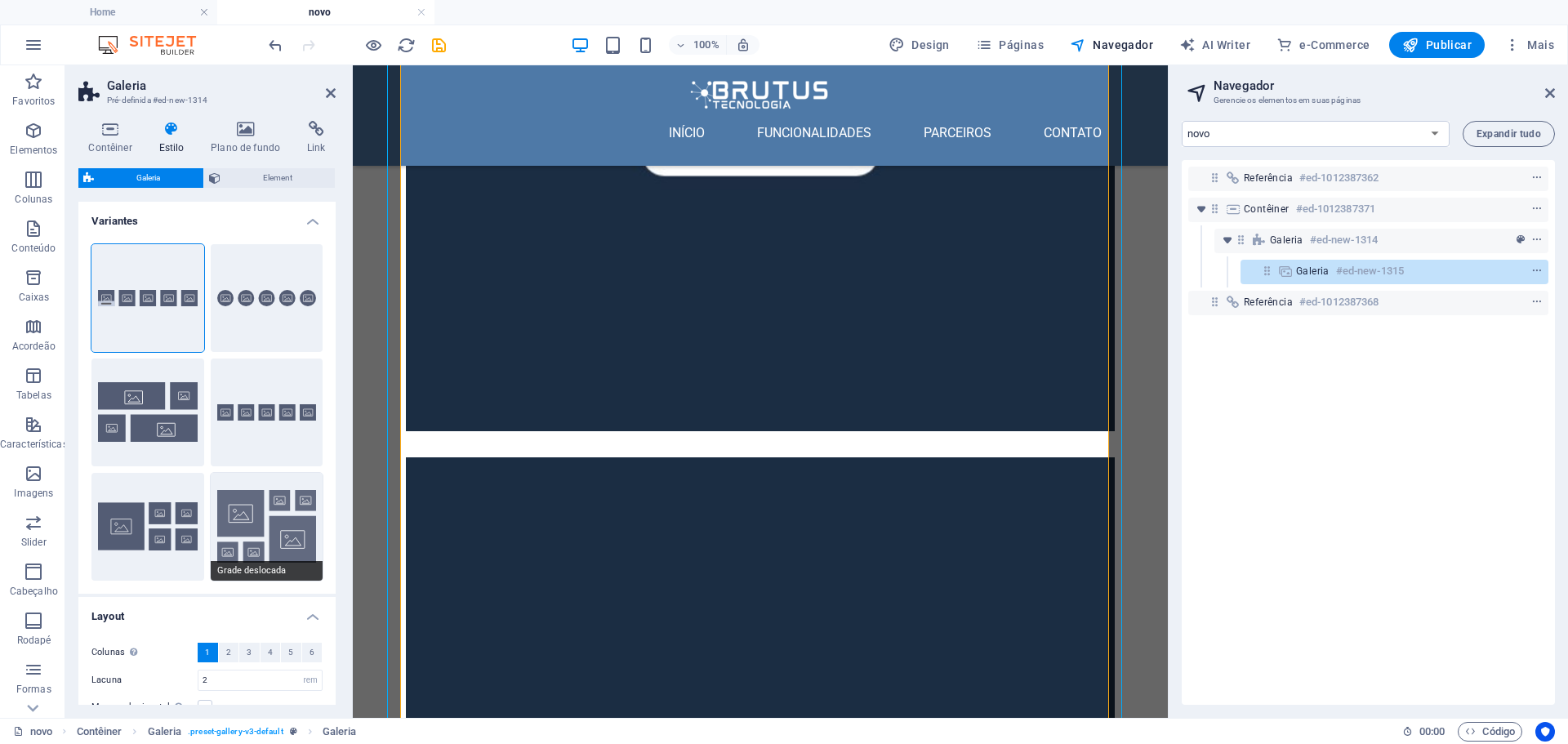
scroll to position [245, 0]
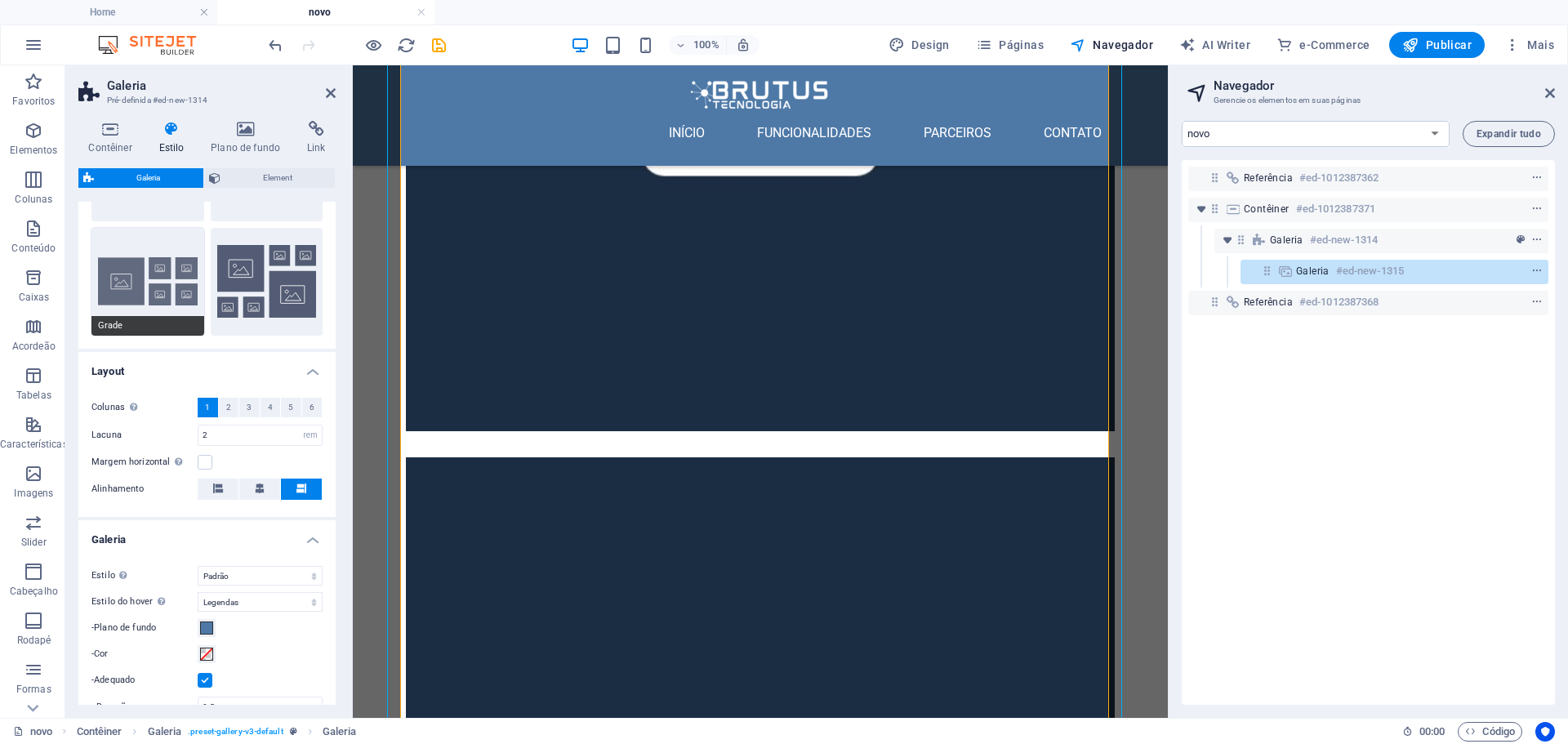
click at [138, 275] on button "Grade" at bounding box center [147, 282] width 113 height 108
select select "grid"
select select "fade"
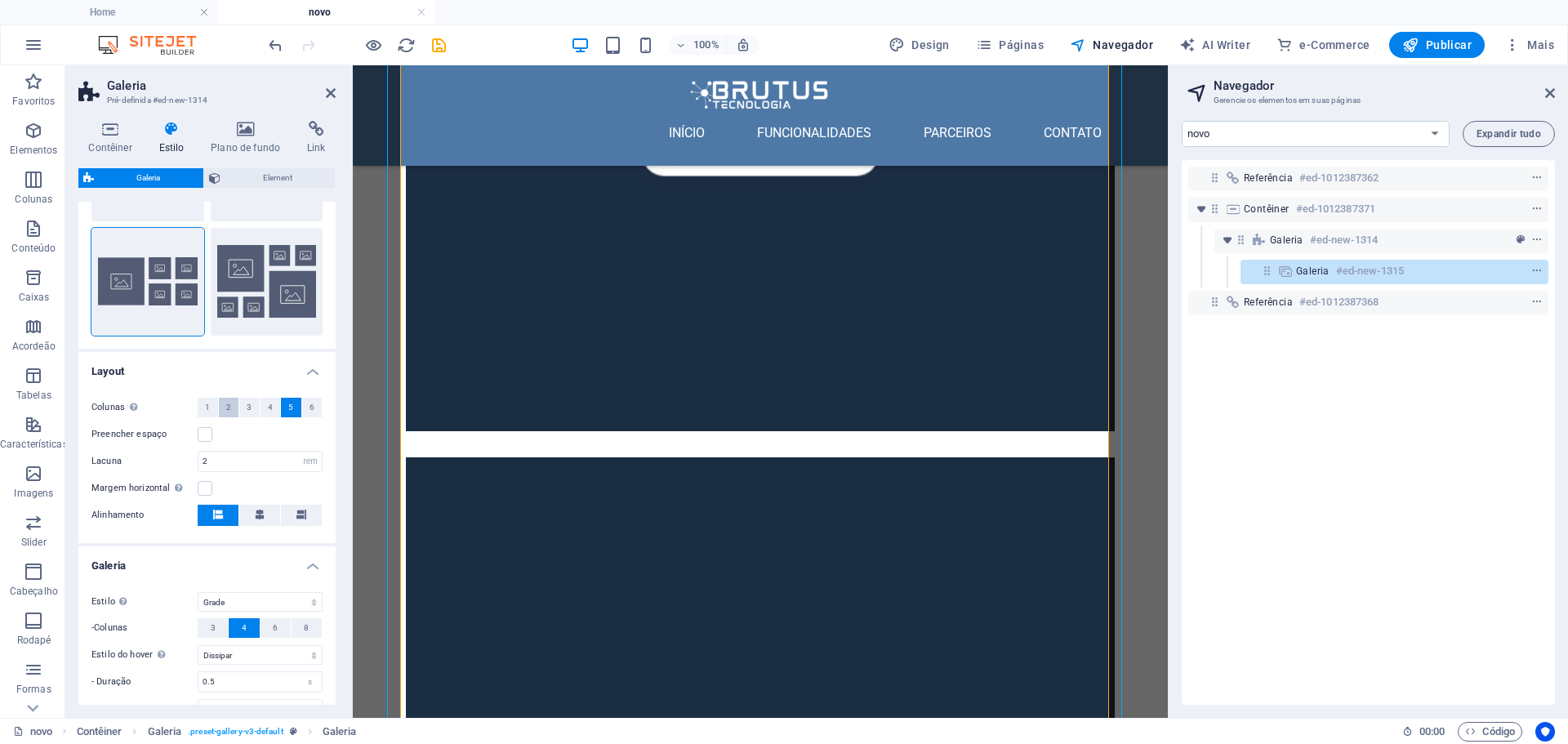
click at [229, 411] on span "2" at bounding box center [229, 407] width 5 height 19
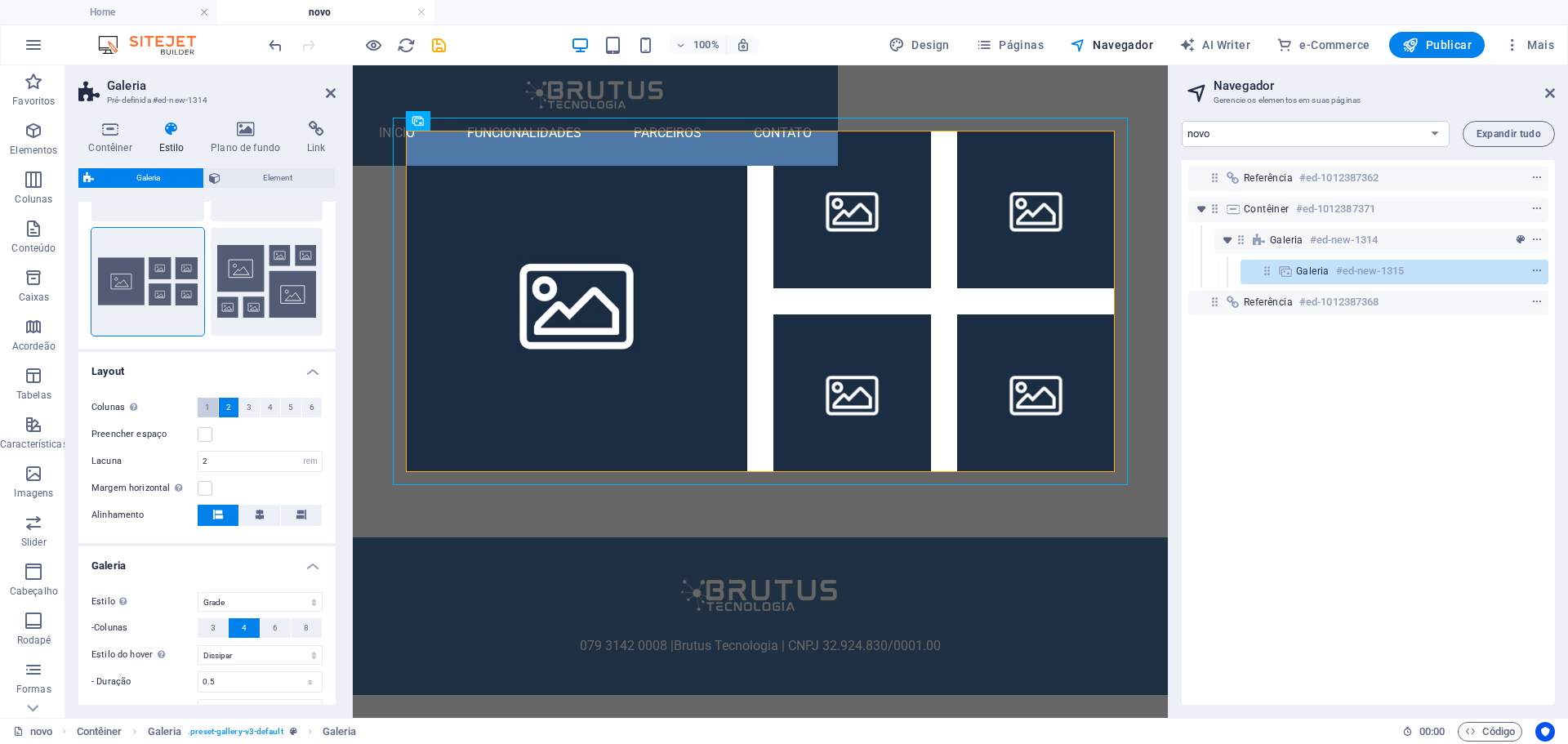
click at [204, 412] on button "1" at bounding box center [207, 407] width 20 height 19
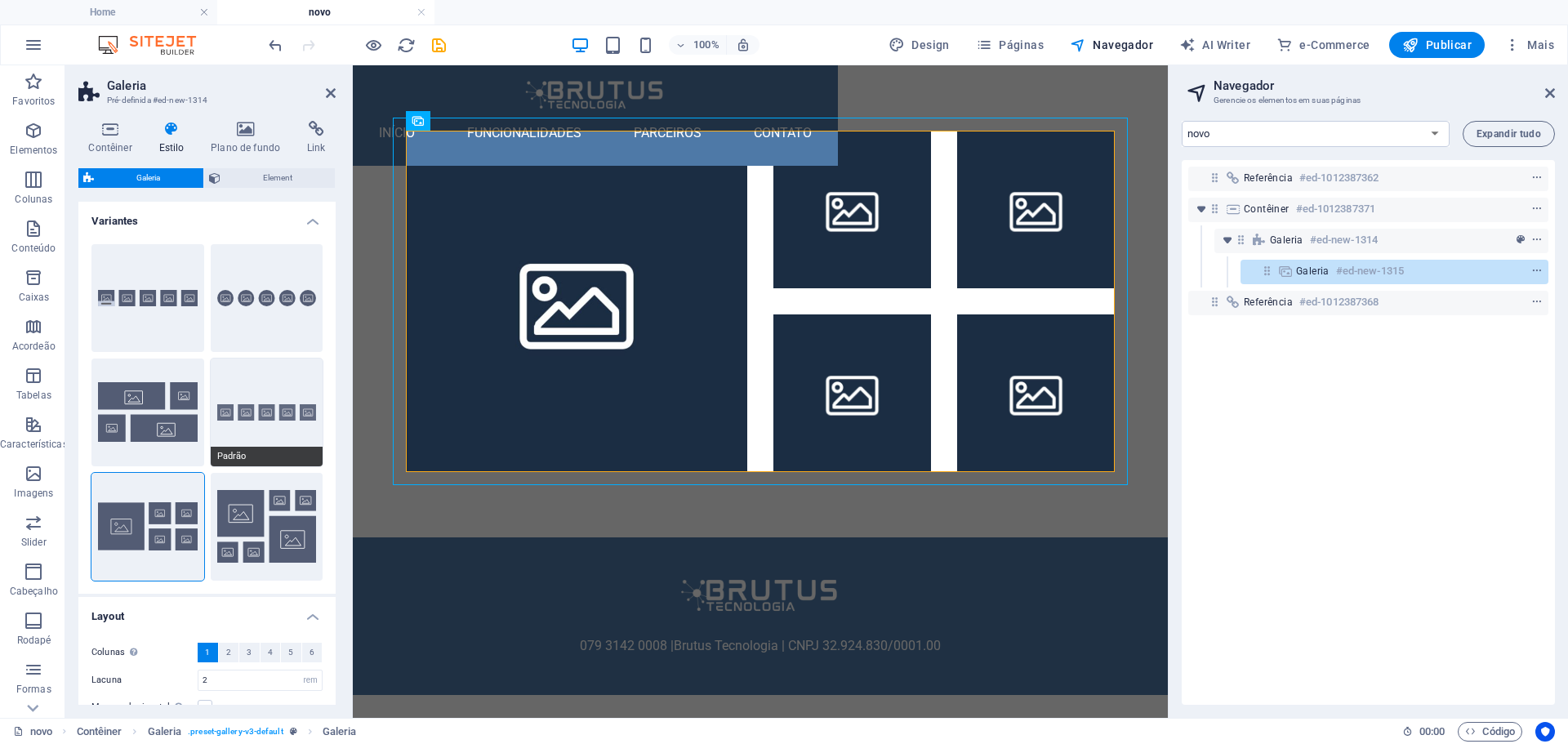
click at [283, 424] on button "Padrão" at bounding box center [267, 413] width 113 height 108
select select "default"
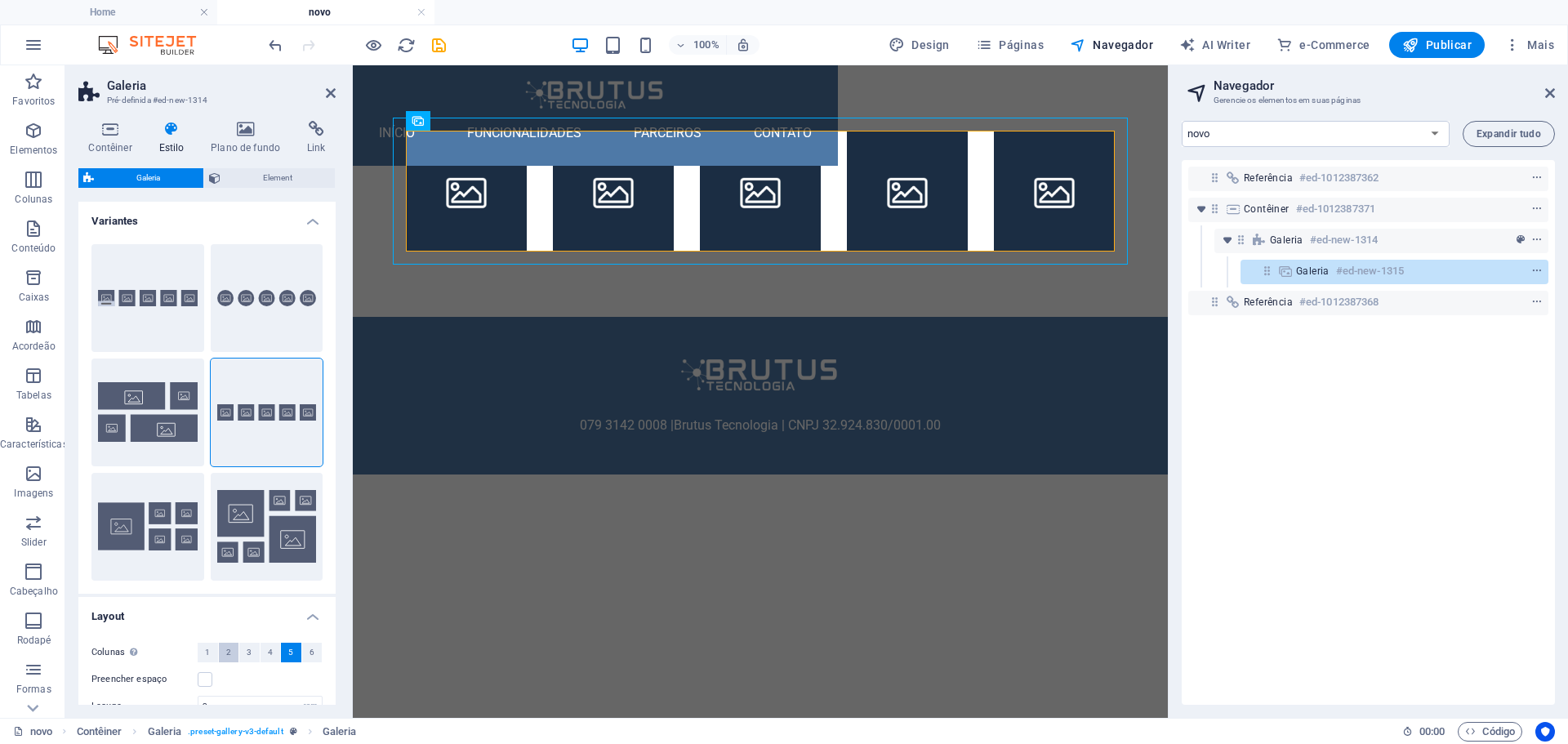
click at [226, 647] on span "2" at bounding box center [229, 652] width 5 height 19
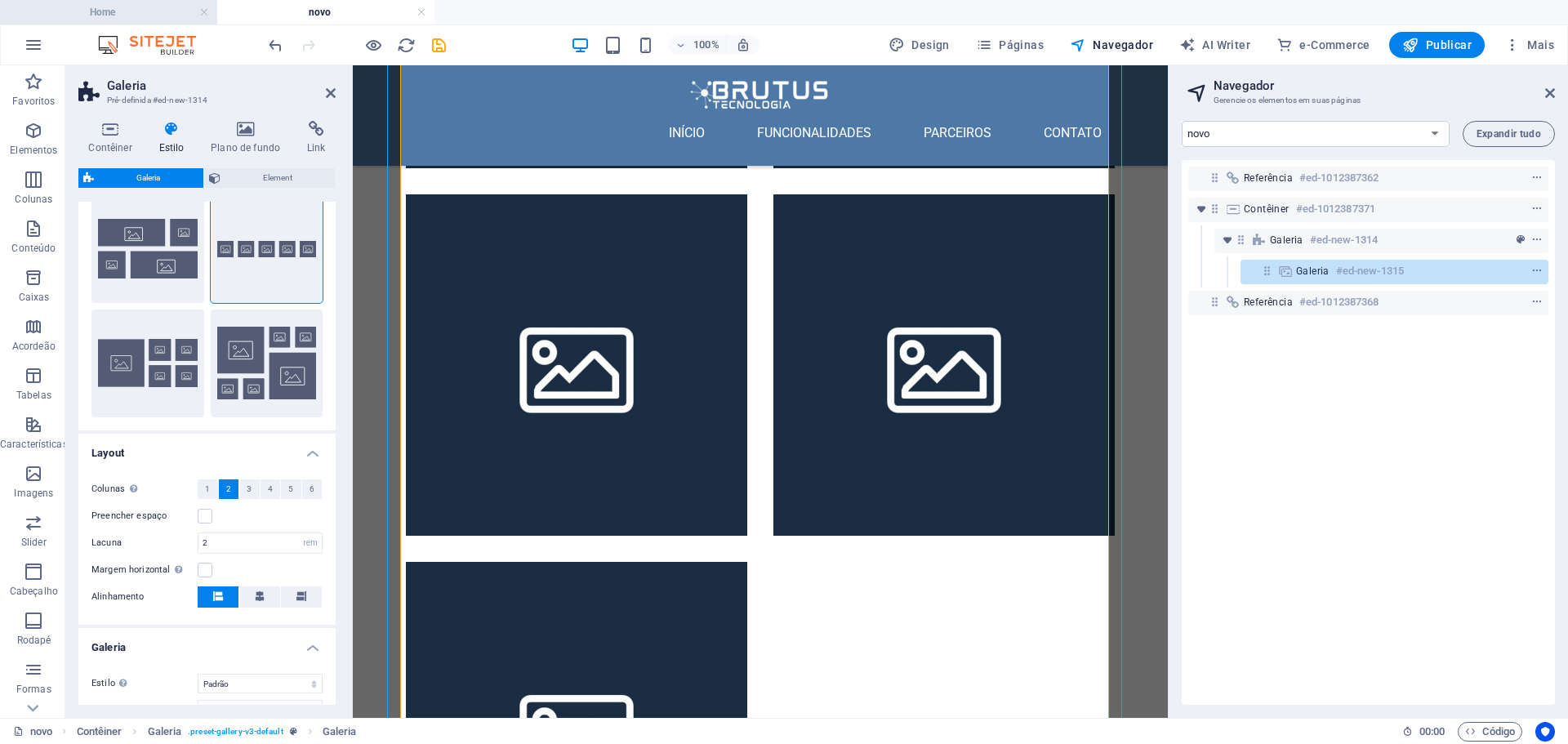
scroll to position [482, 0]
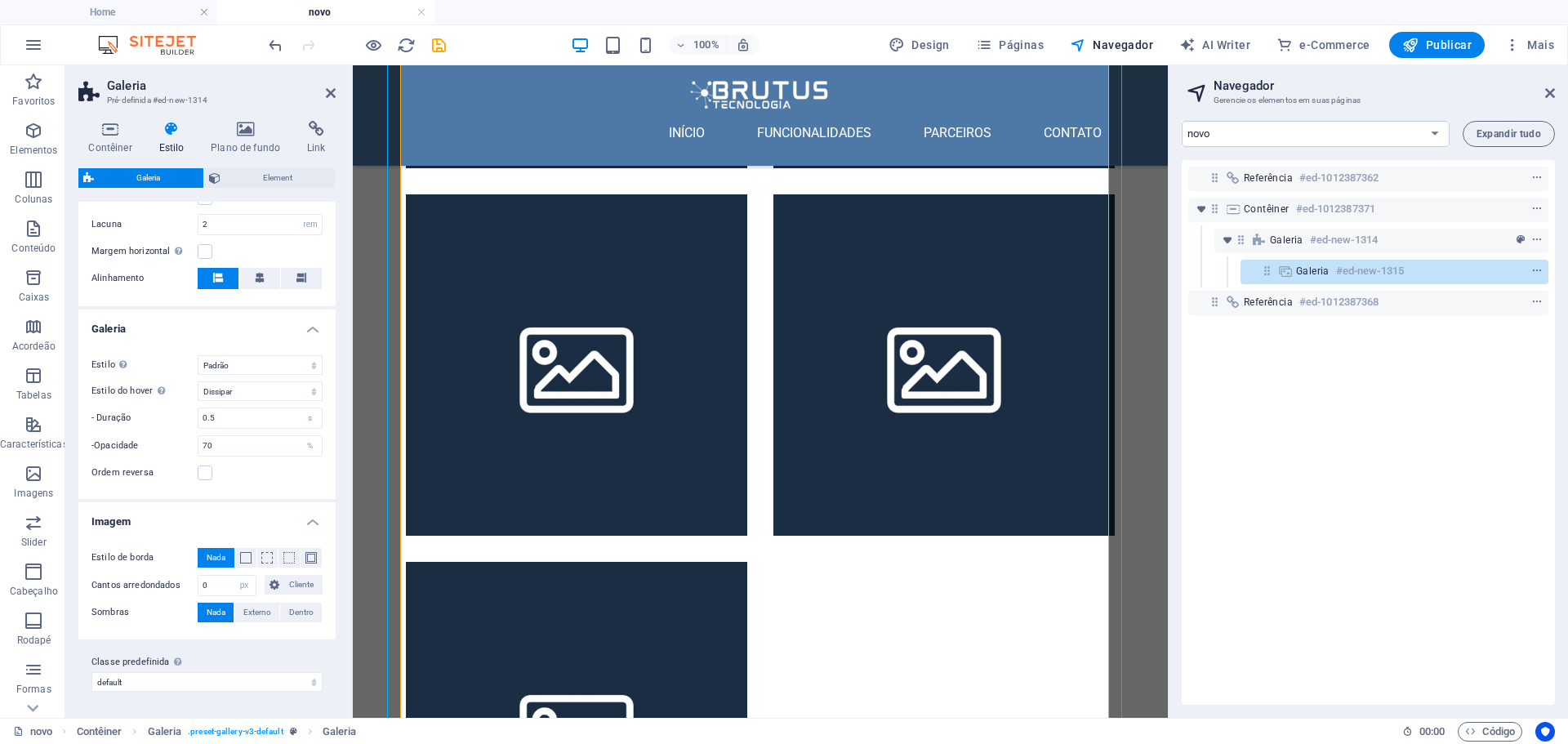
drag, startPoint x: 1864, startPoint y: 506, endPoint x: 1061, endPoint y: 558, distance: 804.7
